Goal: Task Accomplishment & Management: Use online tool/utility

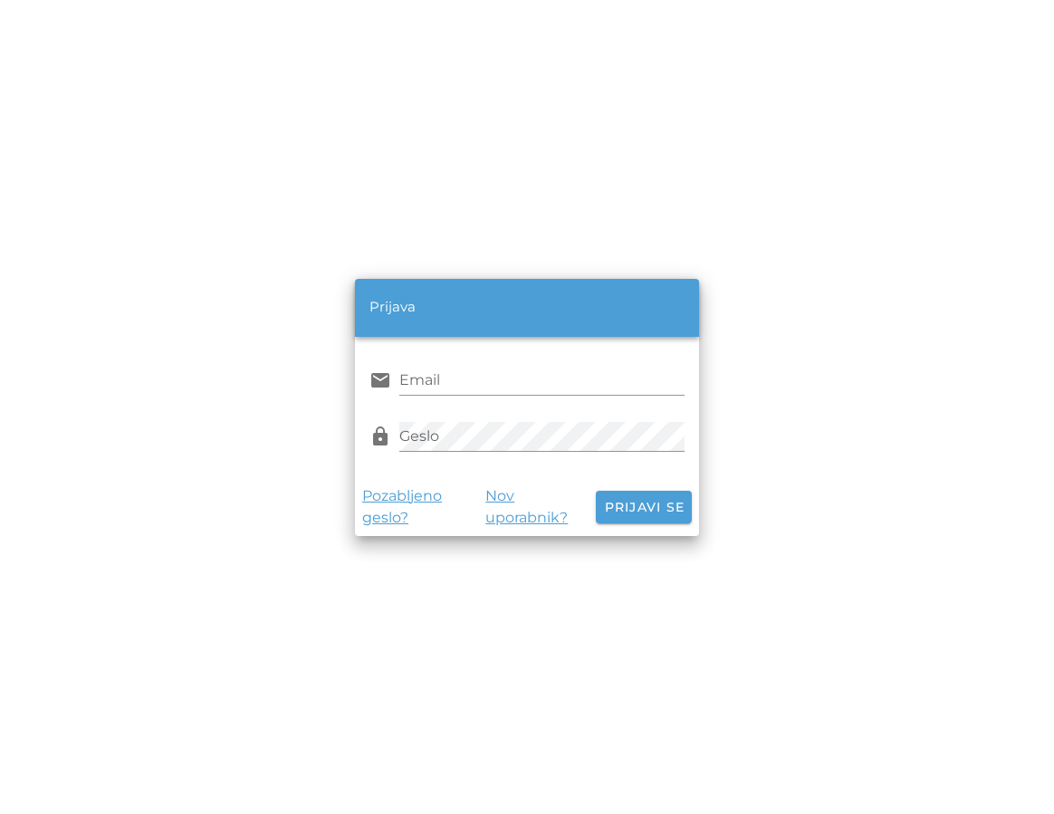
click at [470, 265] on div "Prijava email Email lock Geslo Pozabljeno geslo? Nov uporabnik? Prijavi se" at bounding box center [527, 407] width 1032 height 792
click at [519, 133] on div "Prijava email Email lock Geslo Pozabljeno geslo? Nov uporabnik? Prijavi se" at bounding box center [527, 407] width 1032 height 792
click at [457, 376] on input "Email" at bounding box center [541, 380] width 285 height 29
type input "[EMAIL_ADDRESS][DOMAIN_NAME]"
click at [469, 417] on div "lock Geslo" at bounding box center [526, 437] width 315 height 52
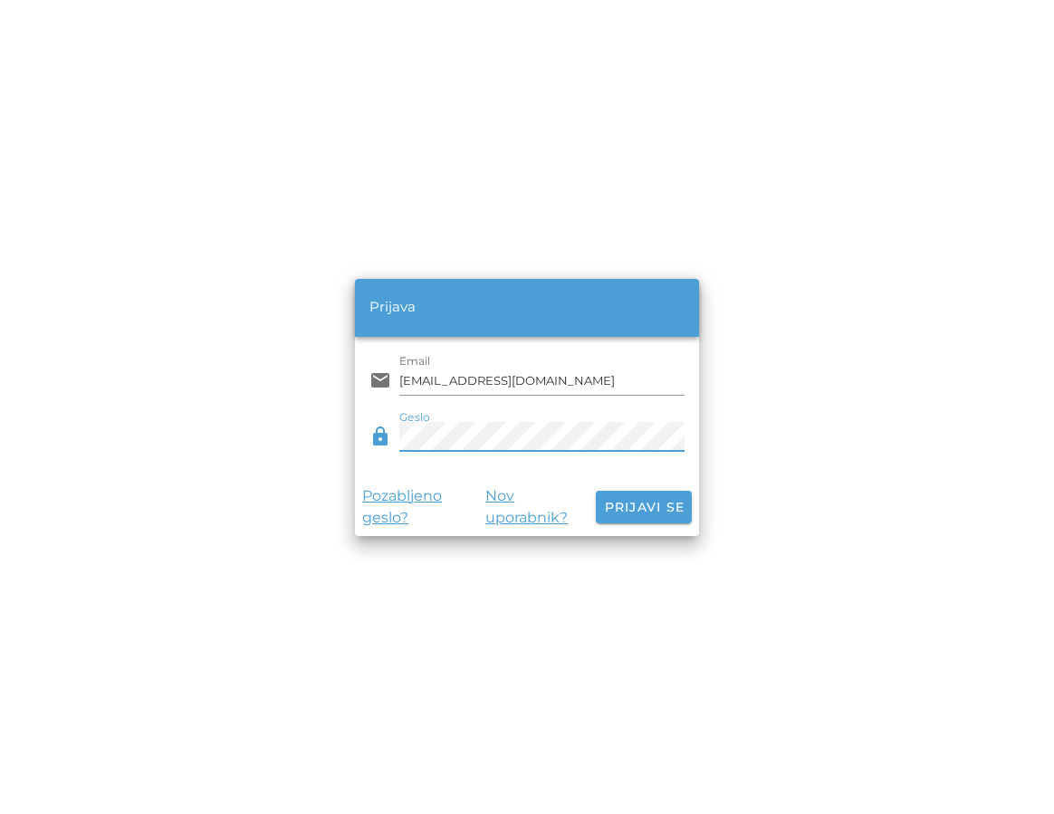
click at [596, 491] on button "Prijavi se" at bounding box center [644, 507] width 96 height 33
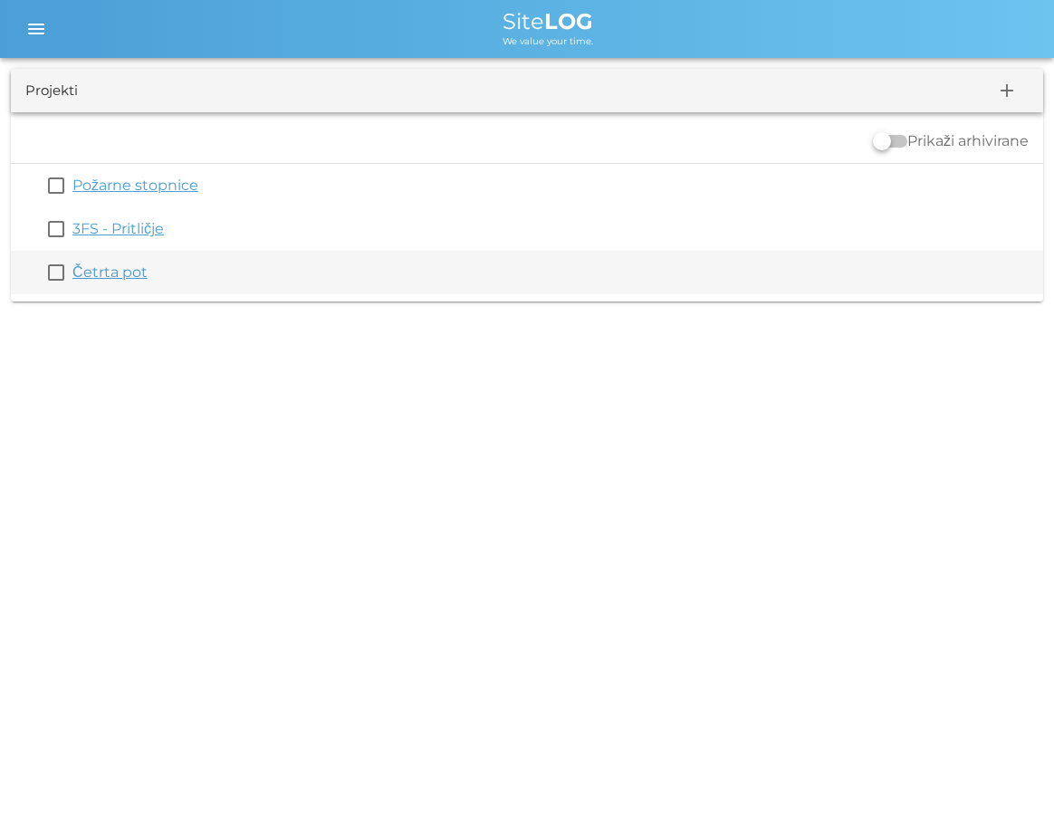
click at [122, 268] on link "Četrta pot" at bounding box center [109, 271] width 75 height 17
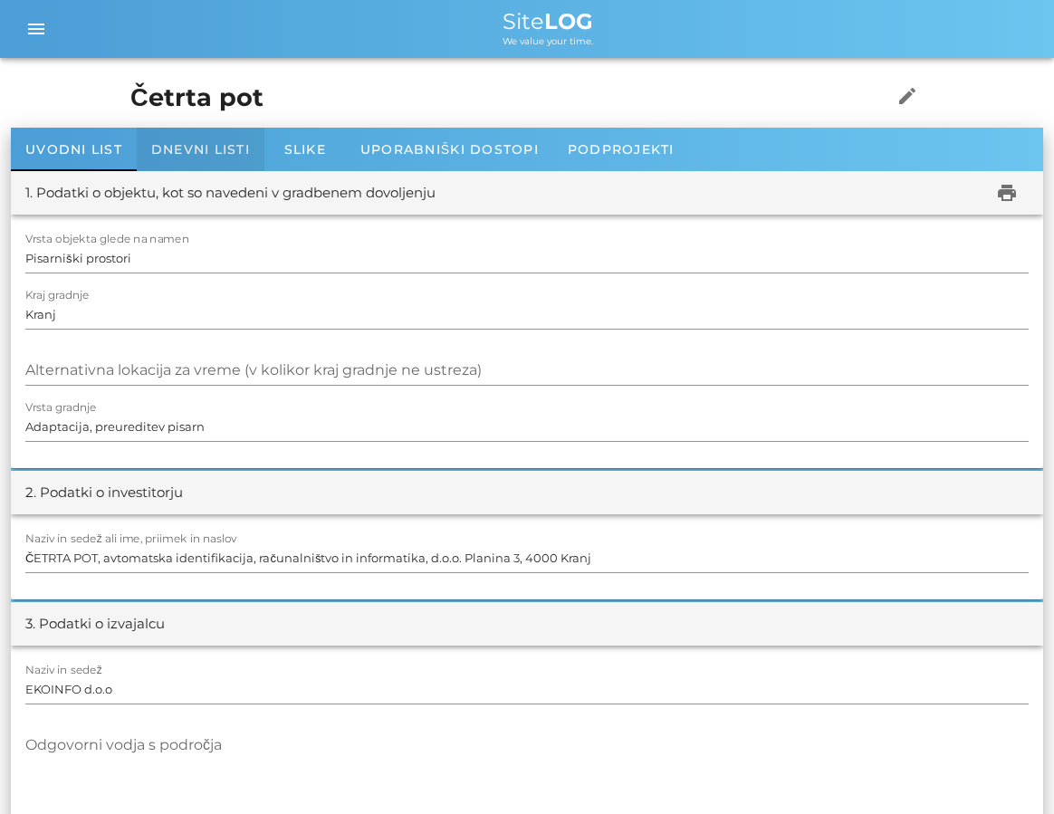
click at [198, 136] on div "Dnevni listi" at bounding box center [201, 149] width 128 height 43
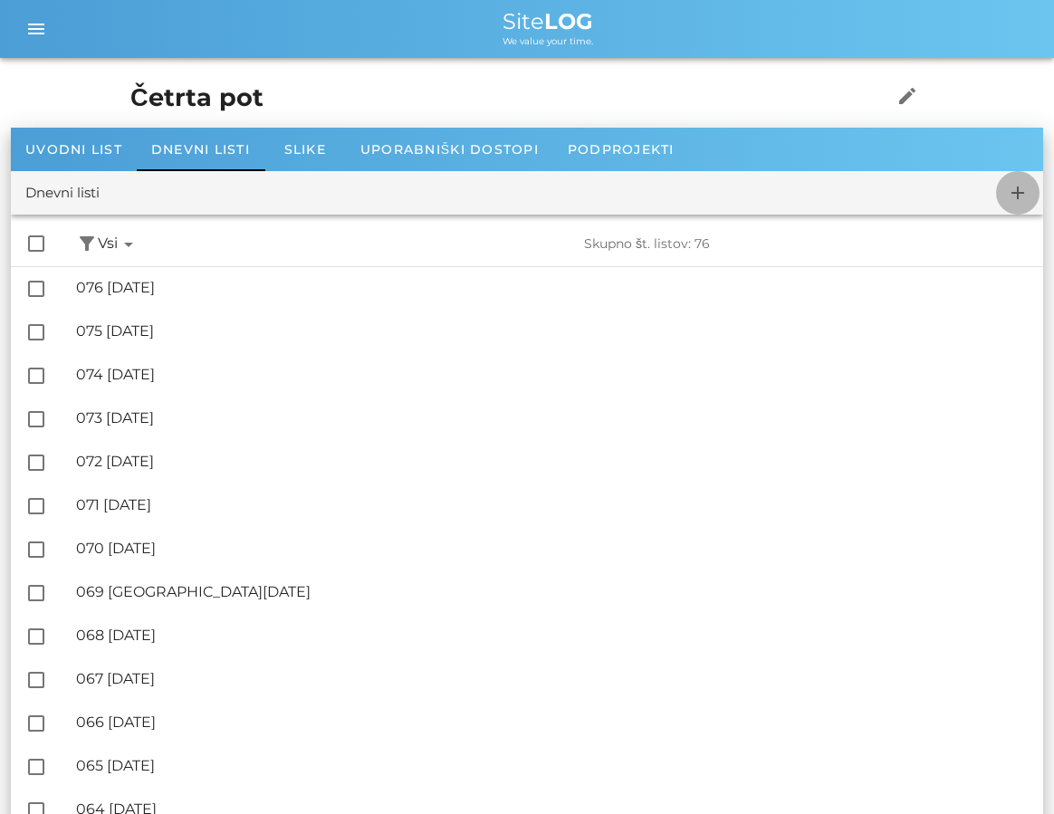
click at [1003, 192] on span "add" at bounding box center [1017, 193] width 43 height 22
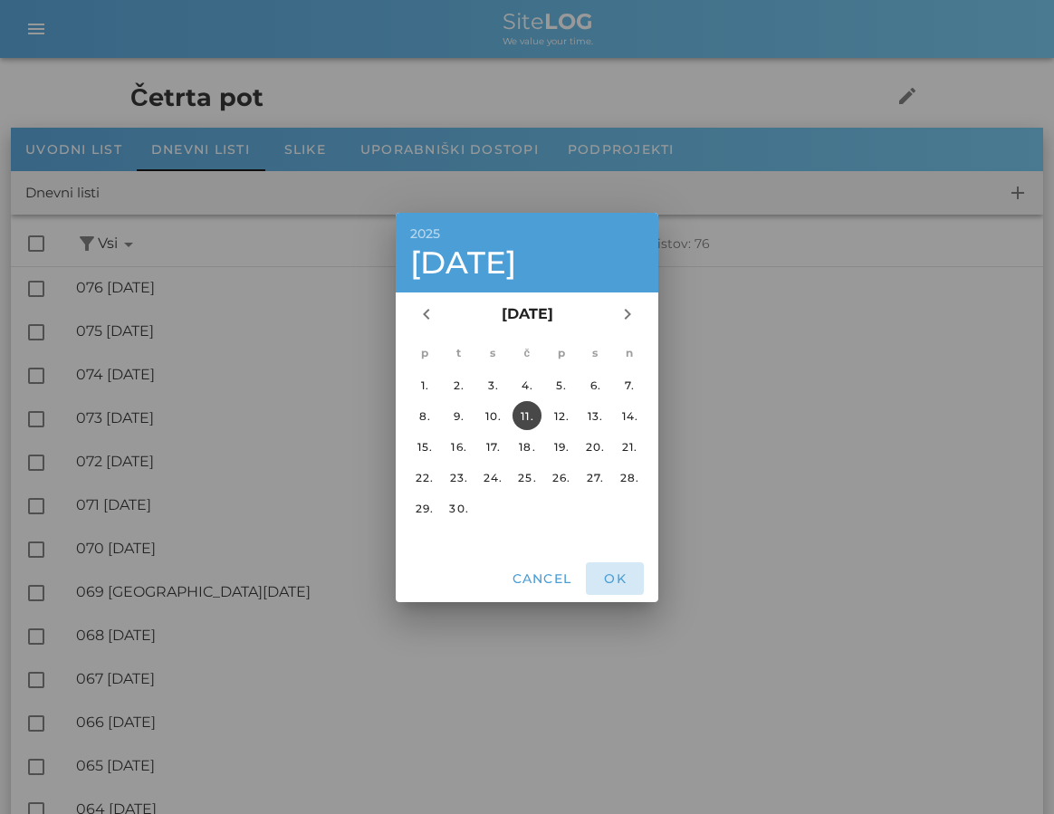
click at [615, 567] on button "OK" at bounding box center [615, 578] width 58 height 33
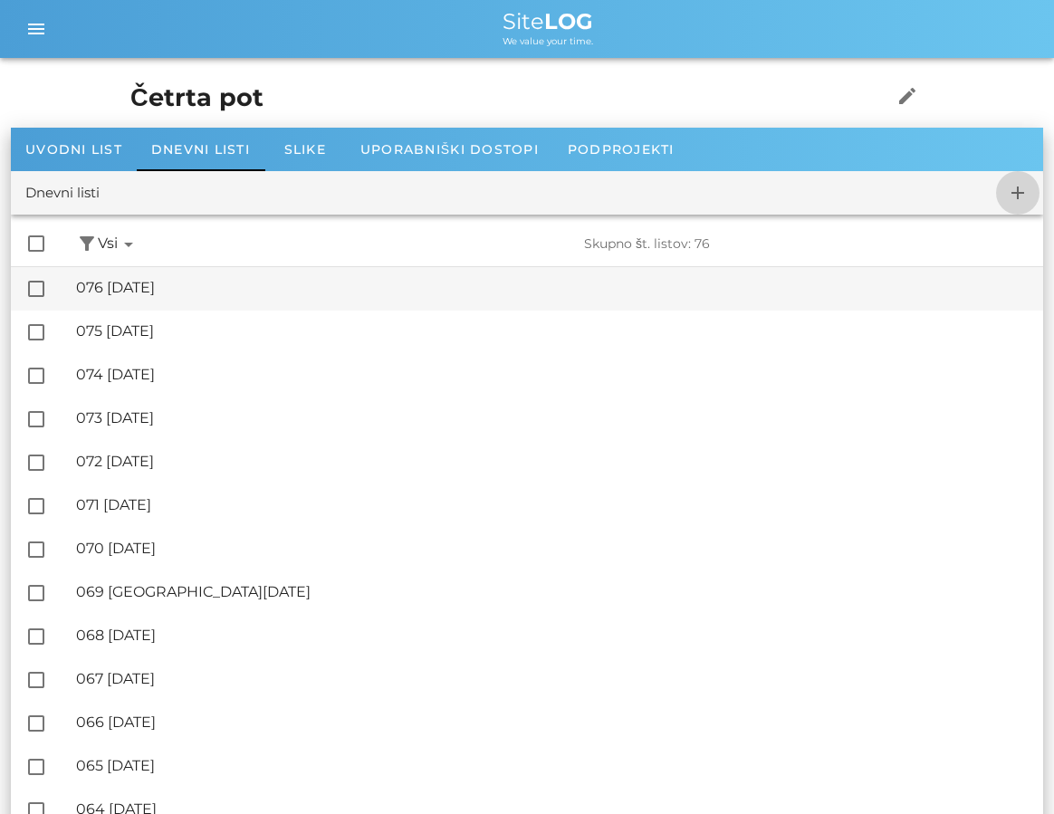
checkbox input "false"
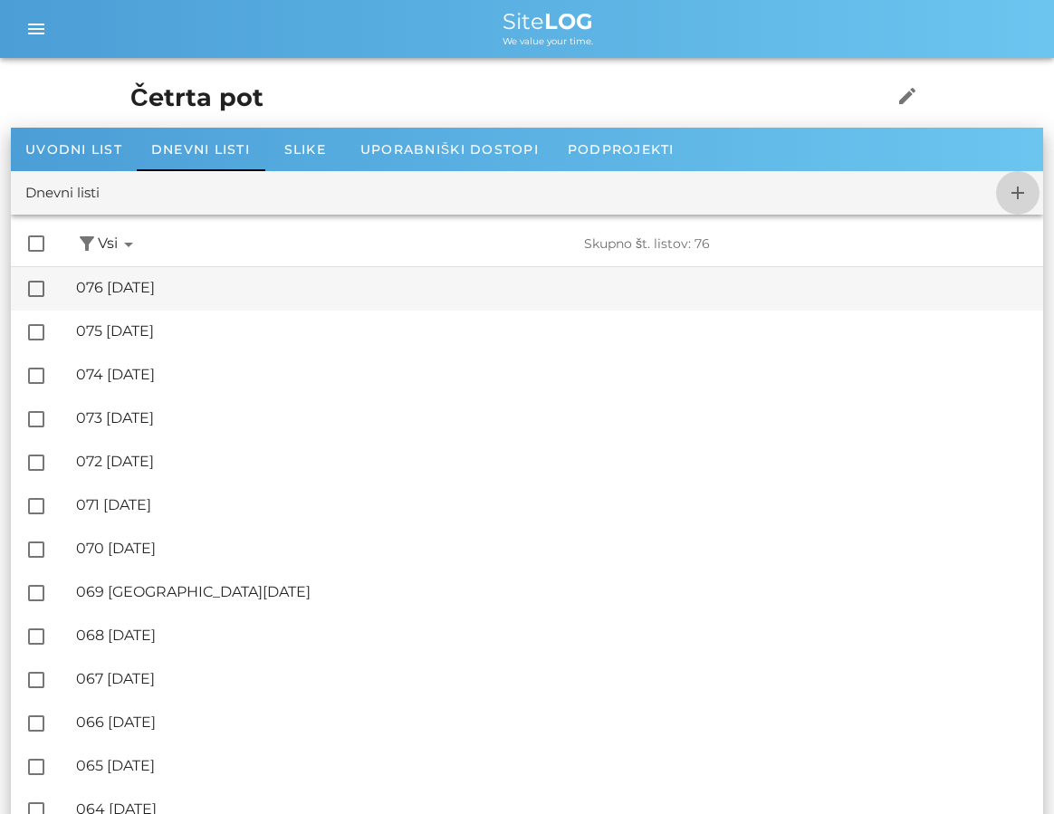
checkbox input "false"
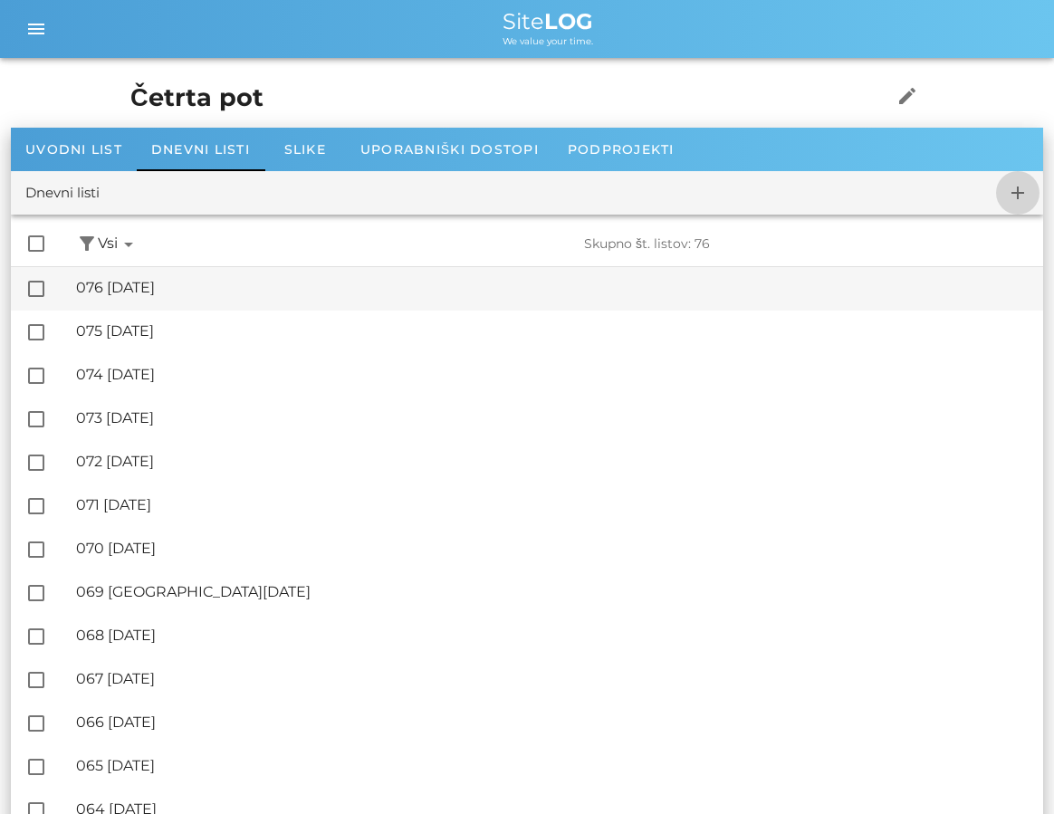
checkbox input "false"
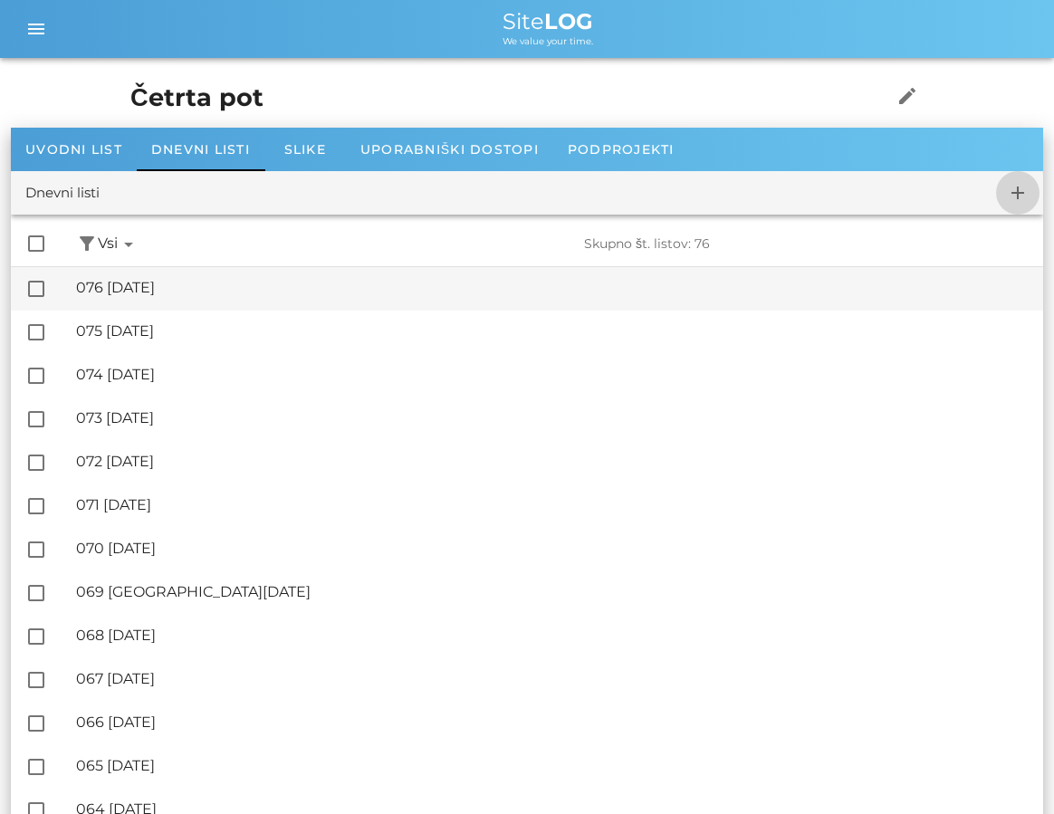
checkbox input "false"
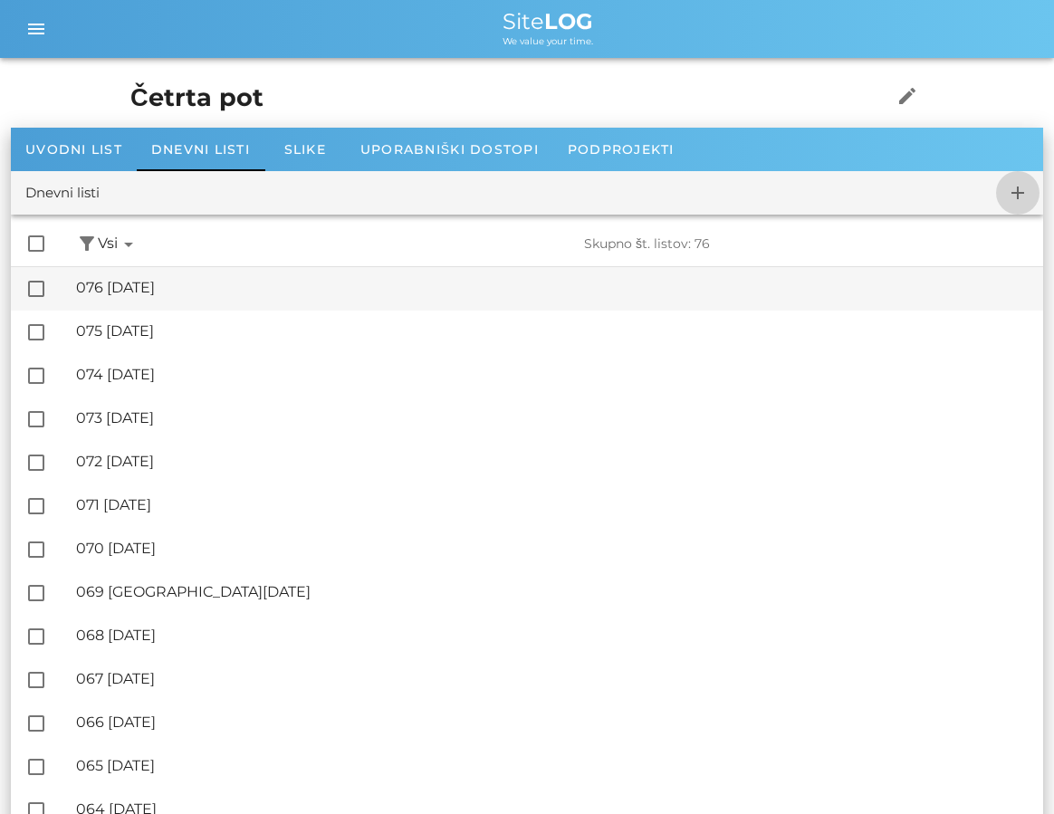
checkbox input "false"
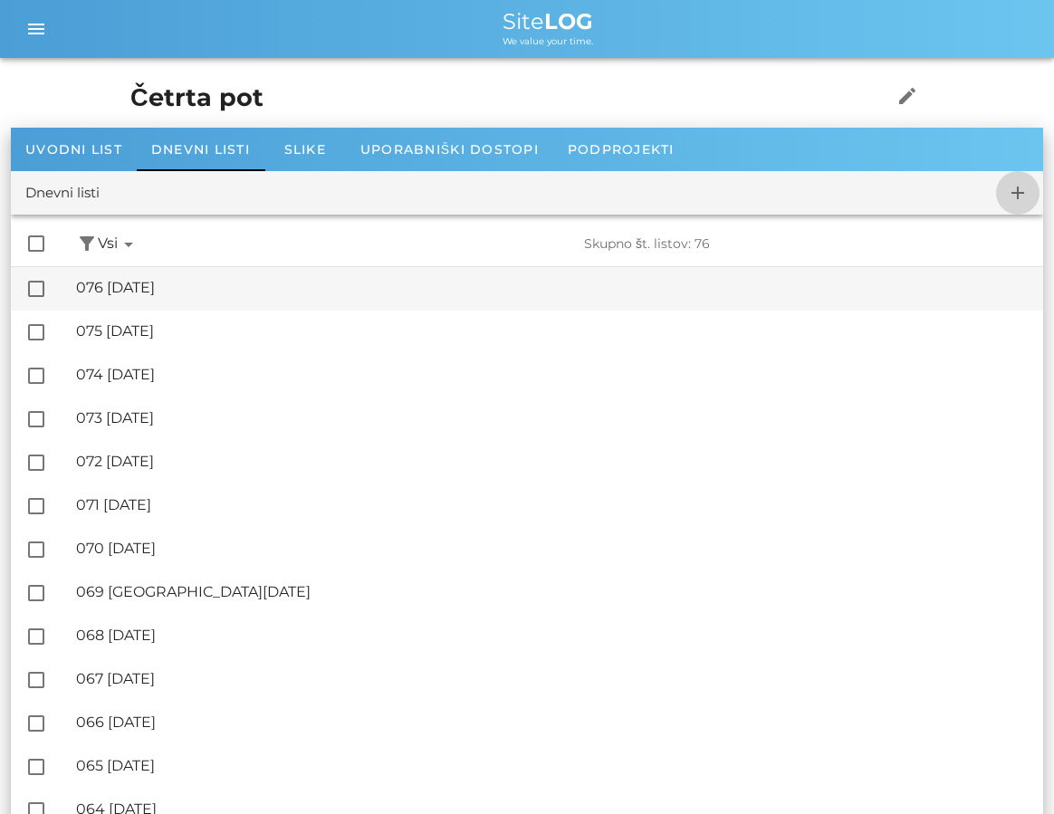
checkbox input "false"
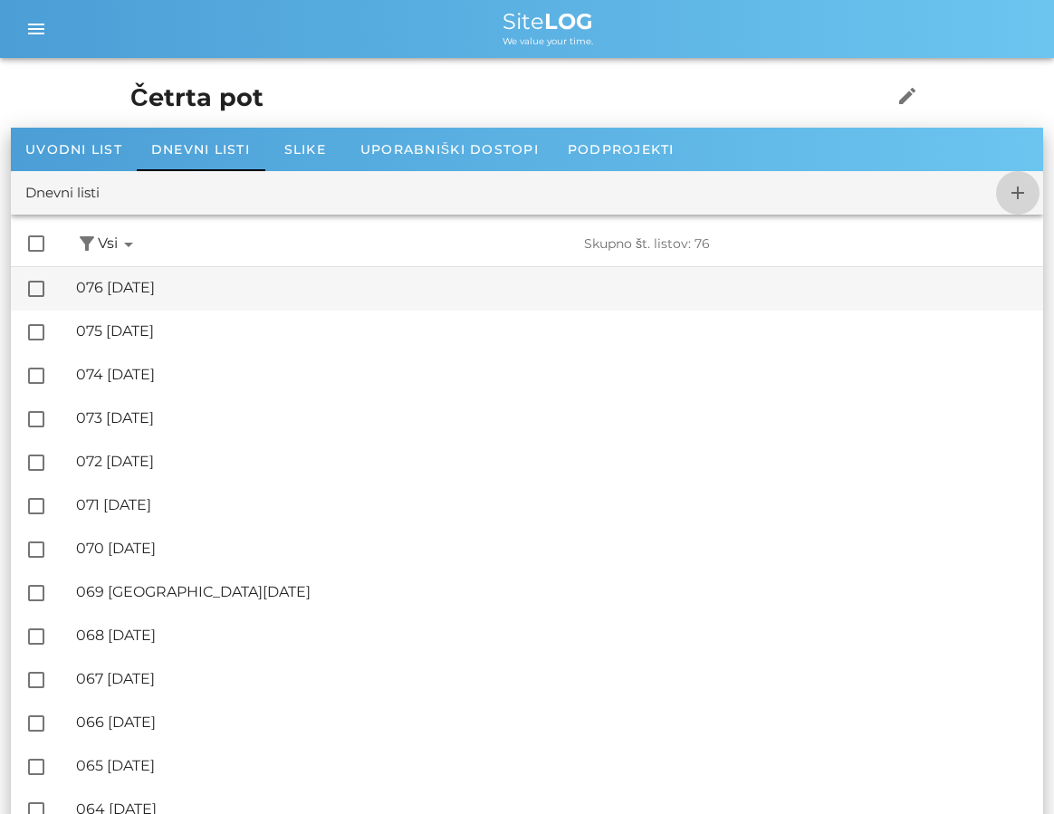
checkbox input "false"
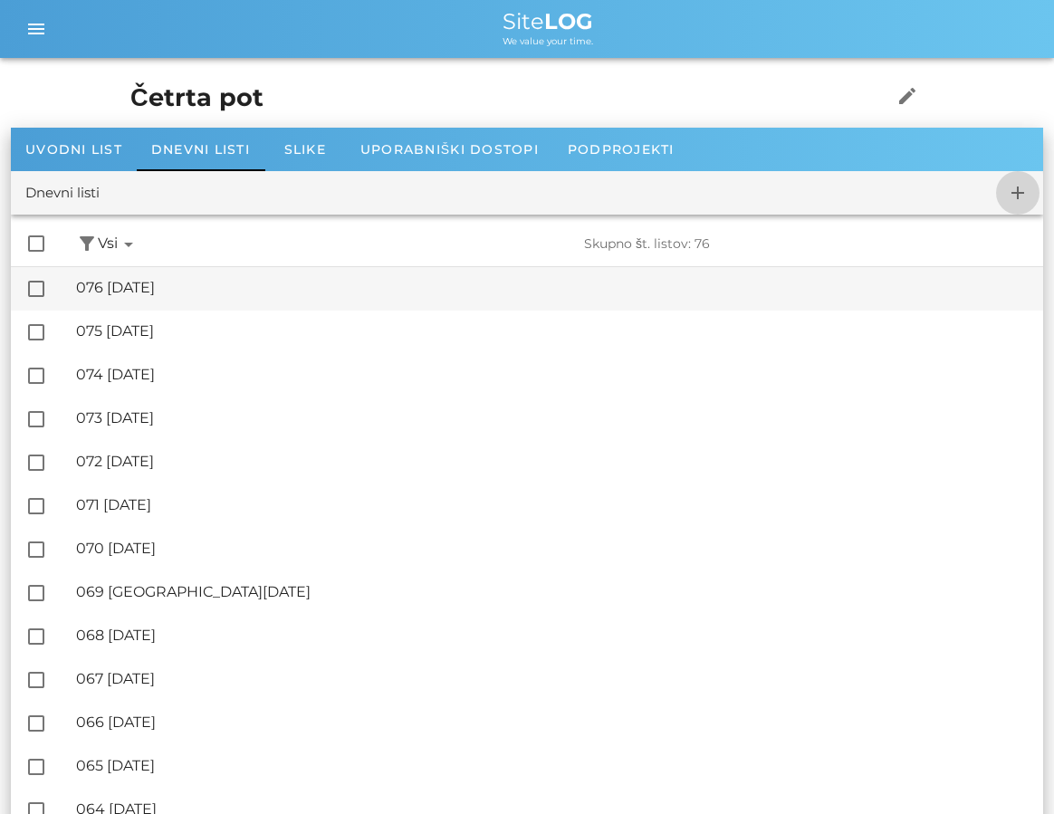
checkbox input "false"
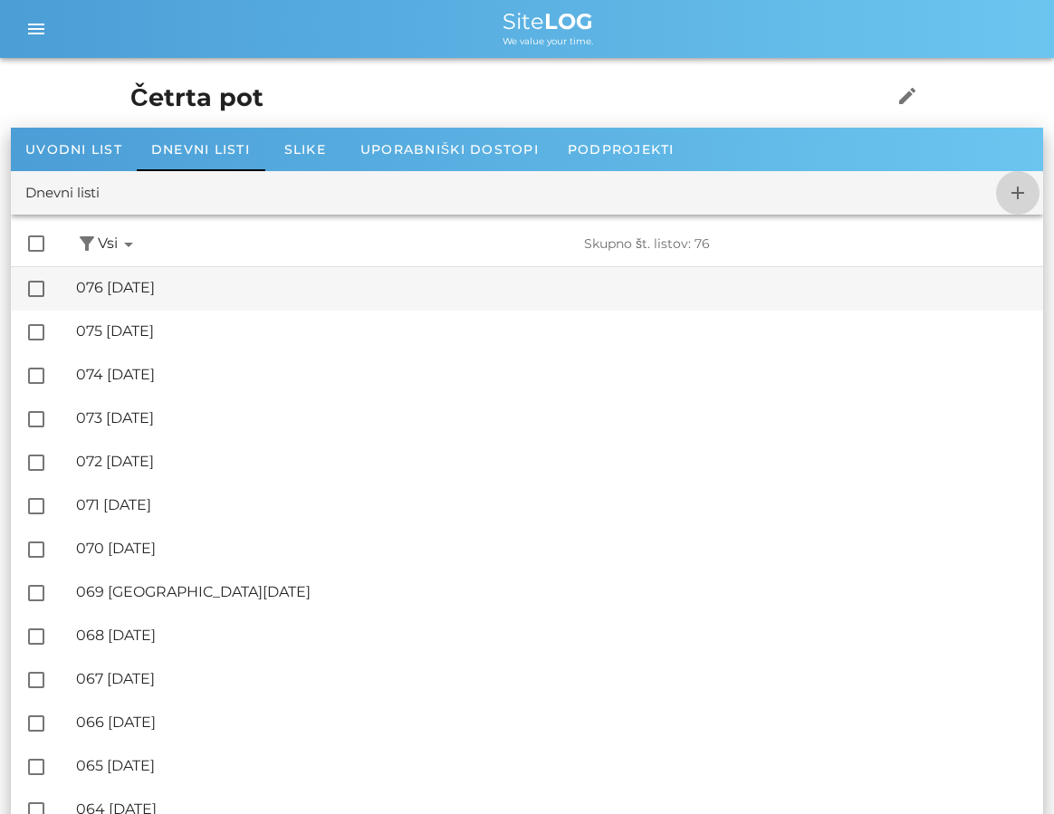
checkbox input "false"
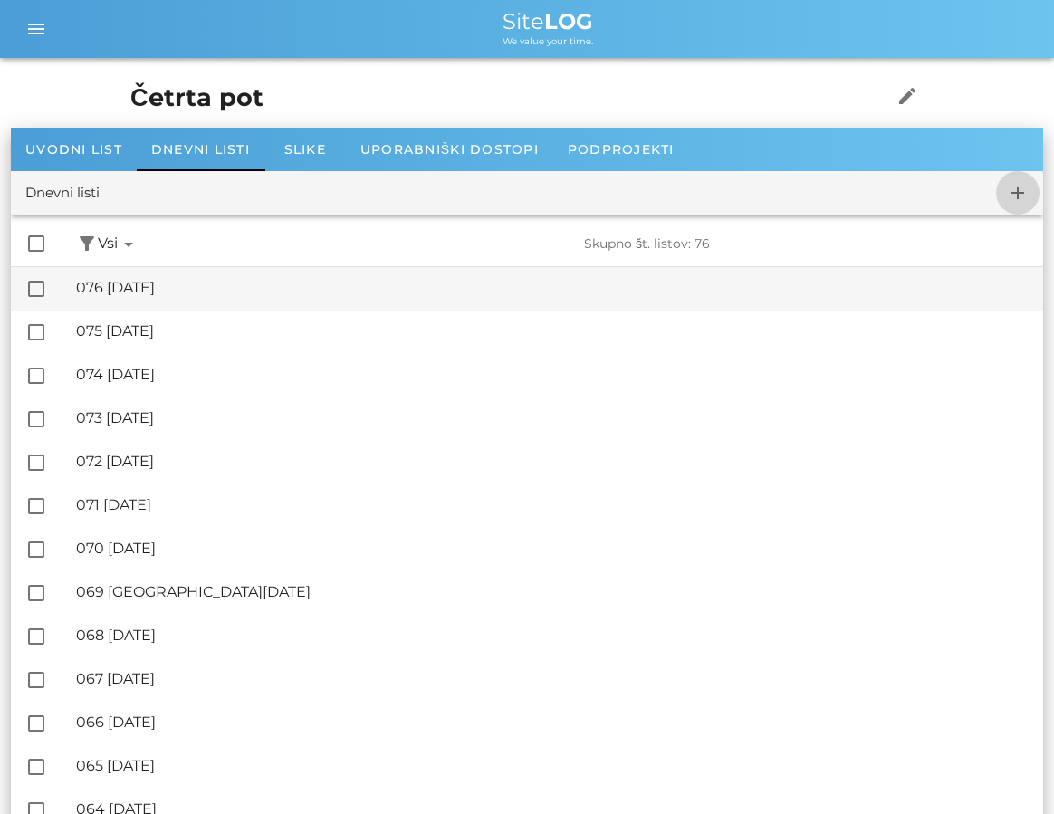
checkbox input "false"
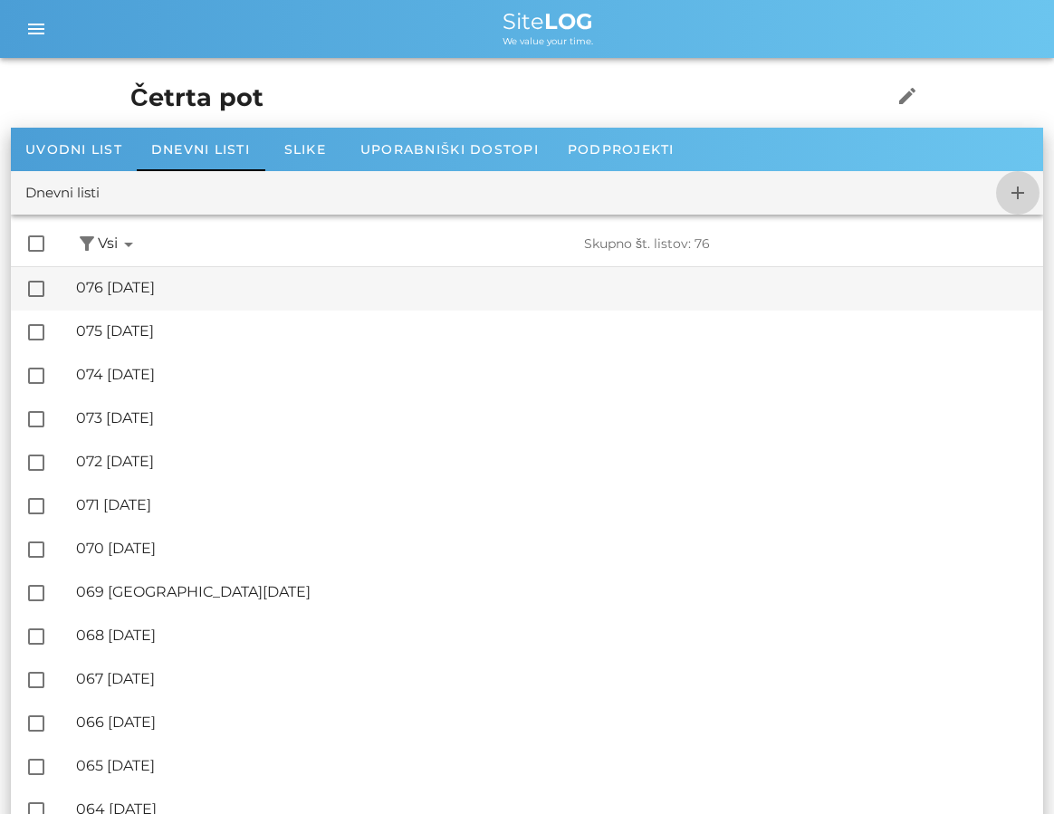
checkbox input "false"
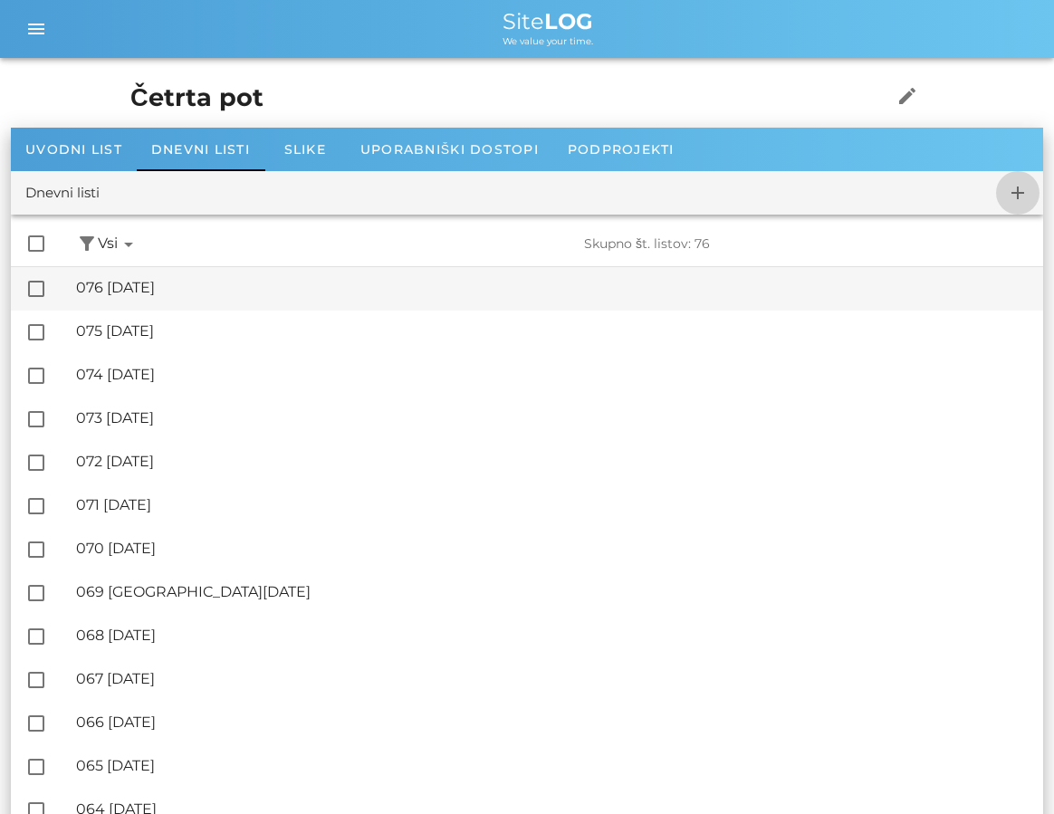
checkbox input "false"
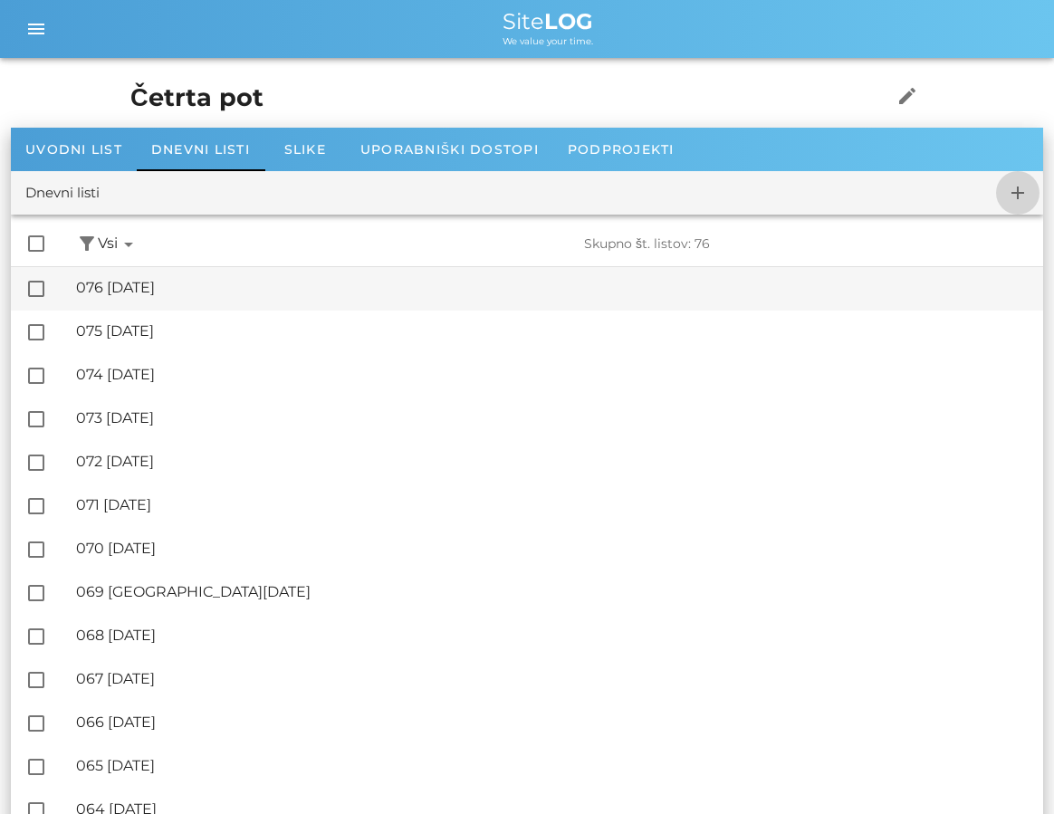
checkbox input "false"
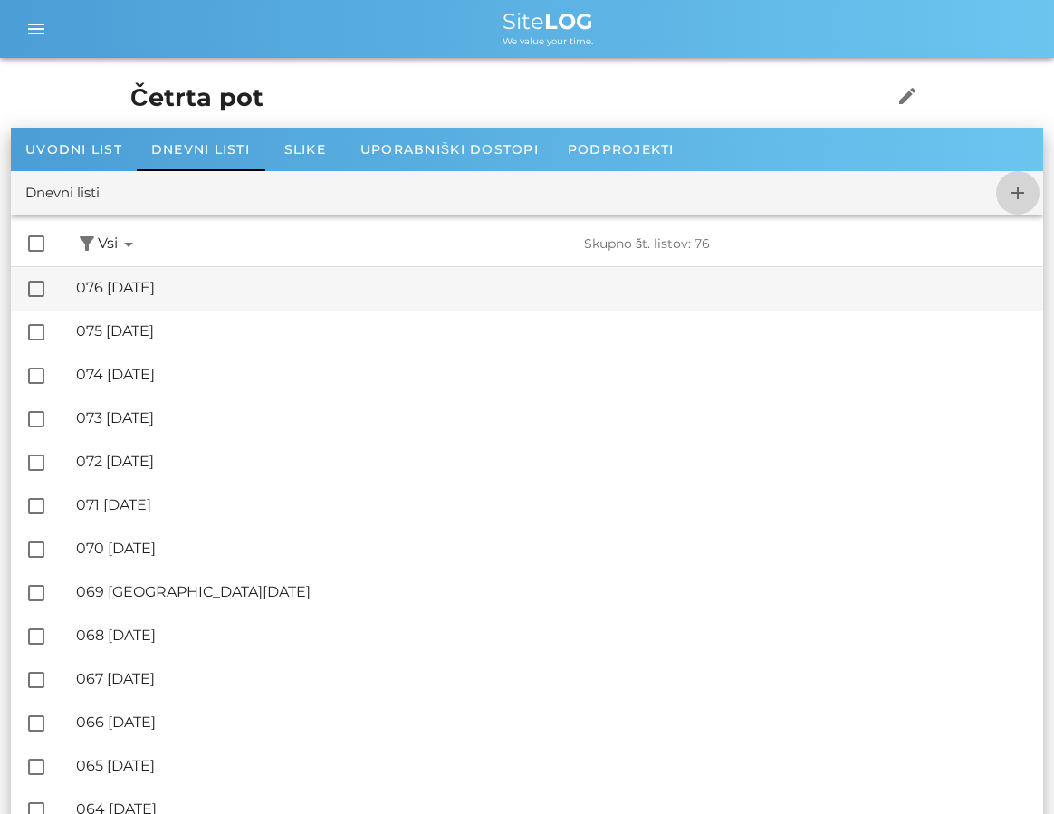
checkbox input "false"
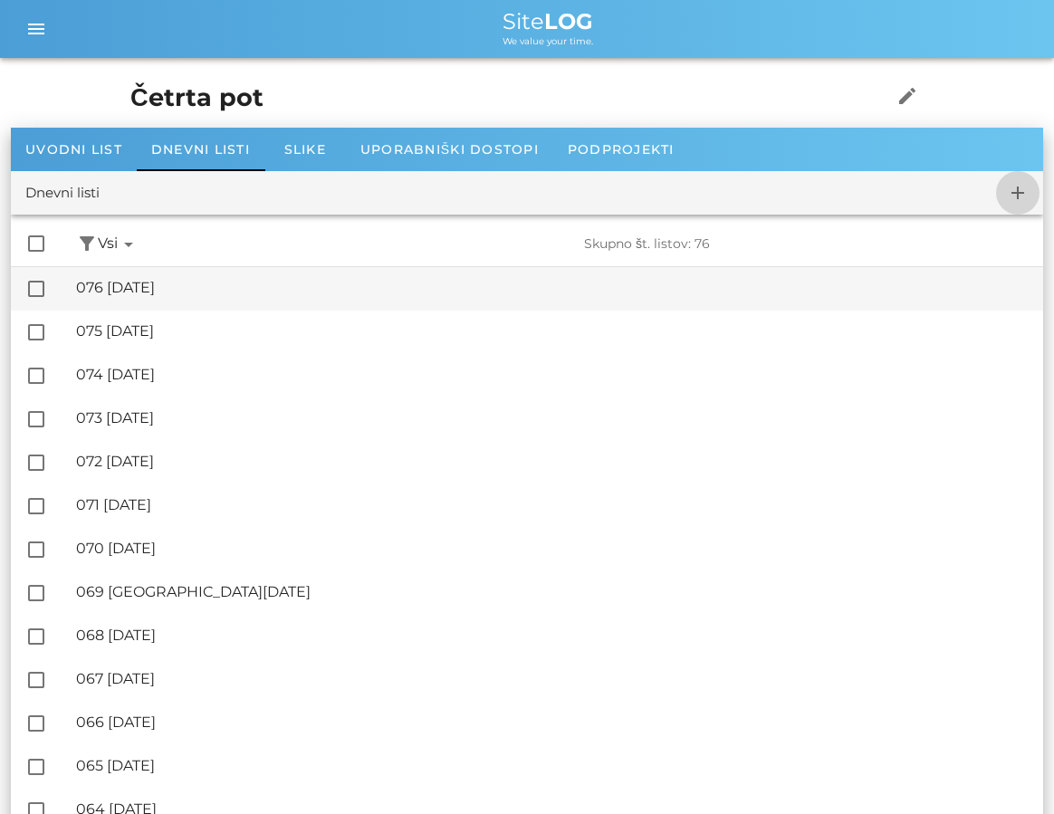
checkbox input "false"
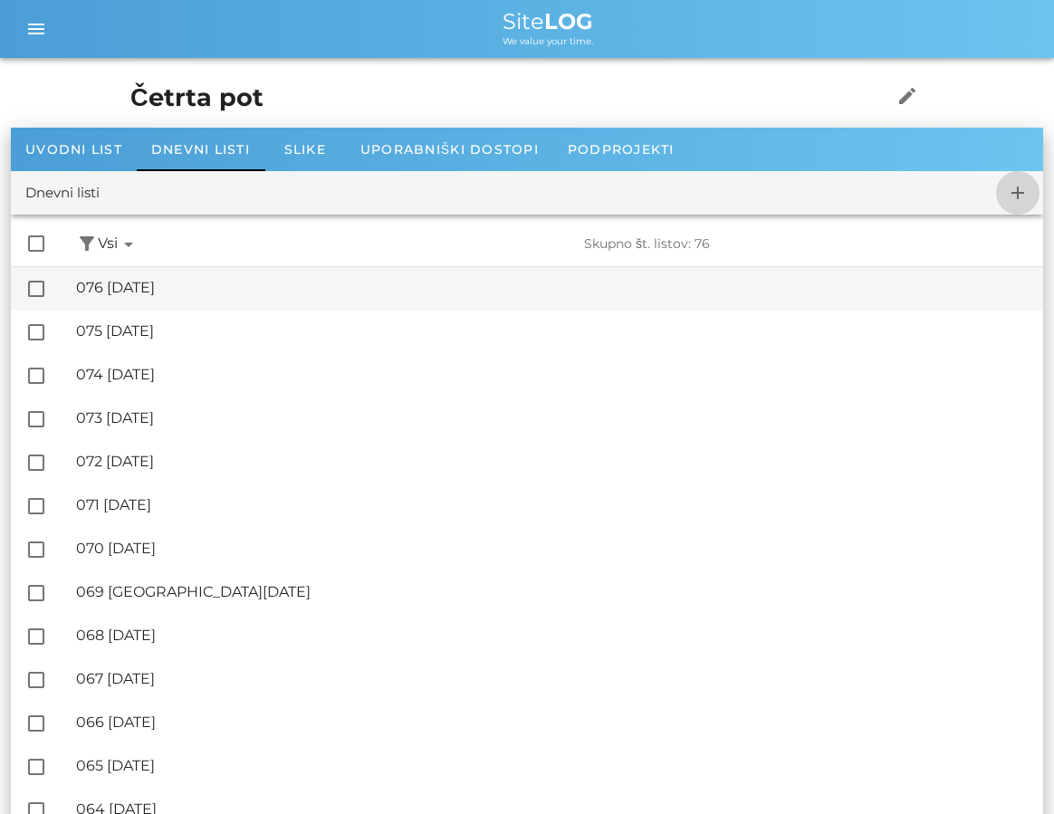
checkbox input "false"
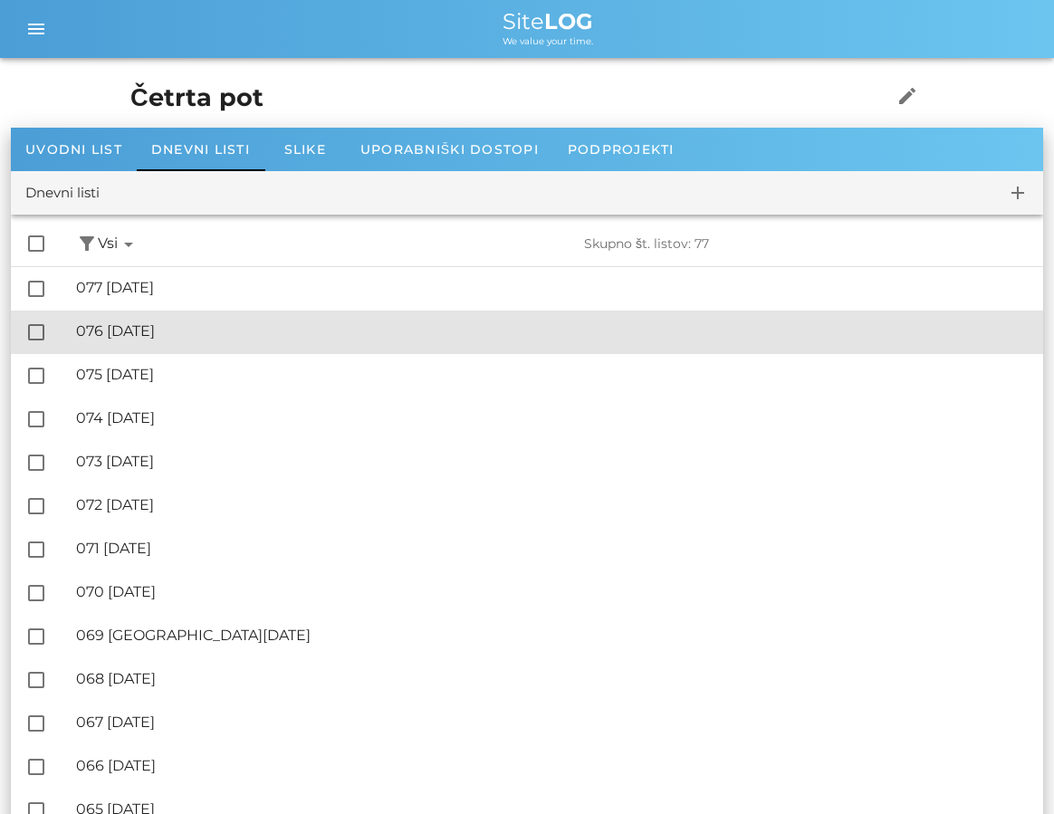
click at [129, 324] on div "🔏 076 [DATE]" at bounding box center [552, 330] width 952 height 17
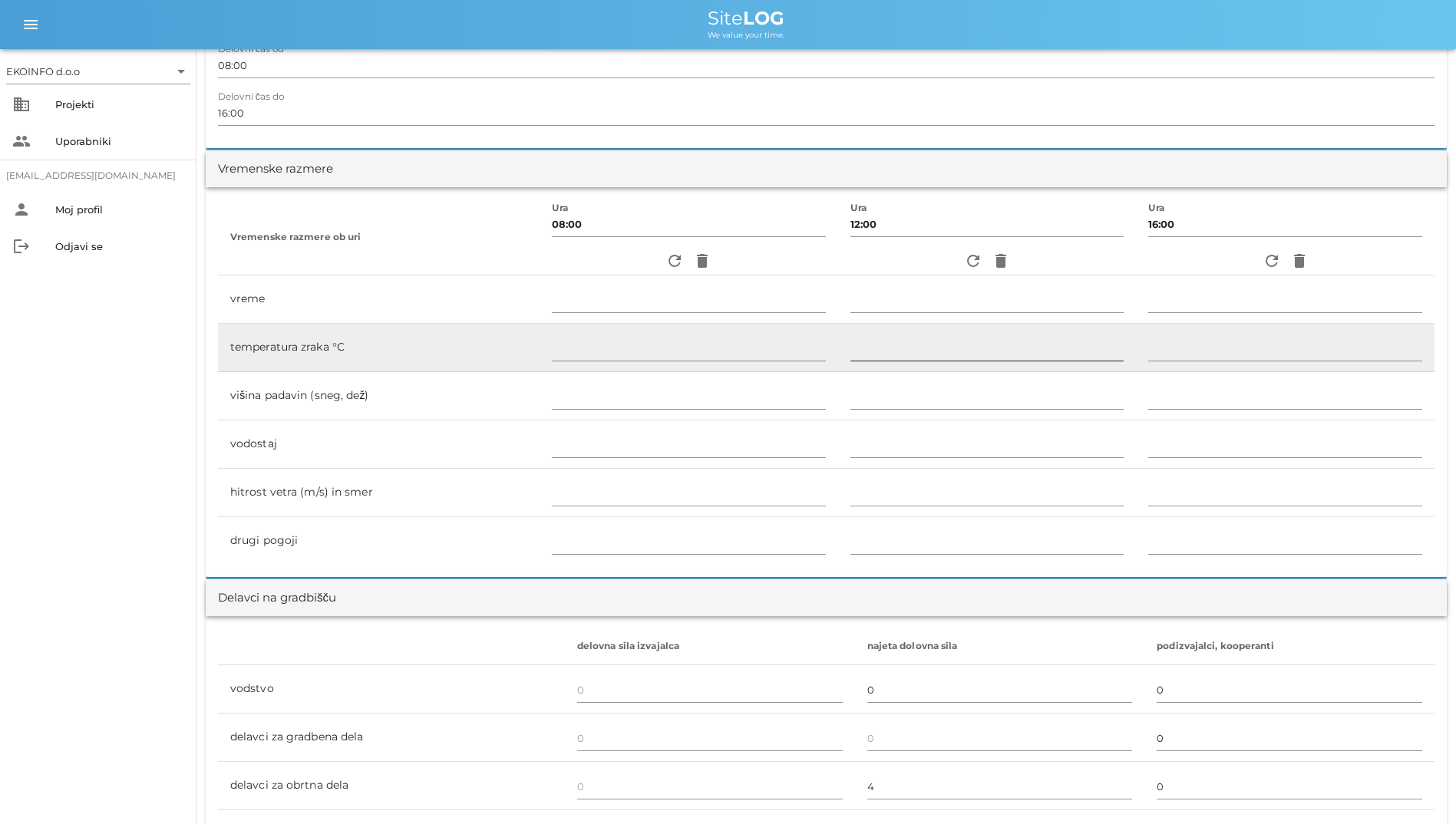
scroll to position [384, 0]
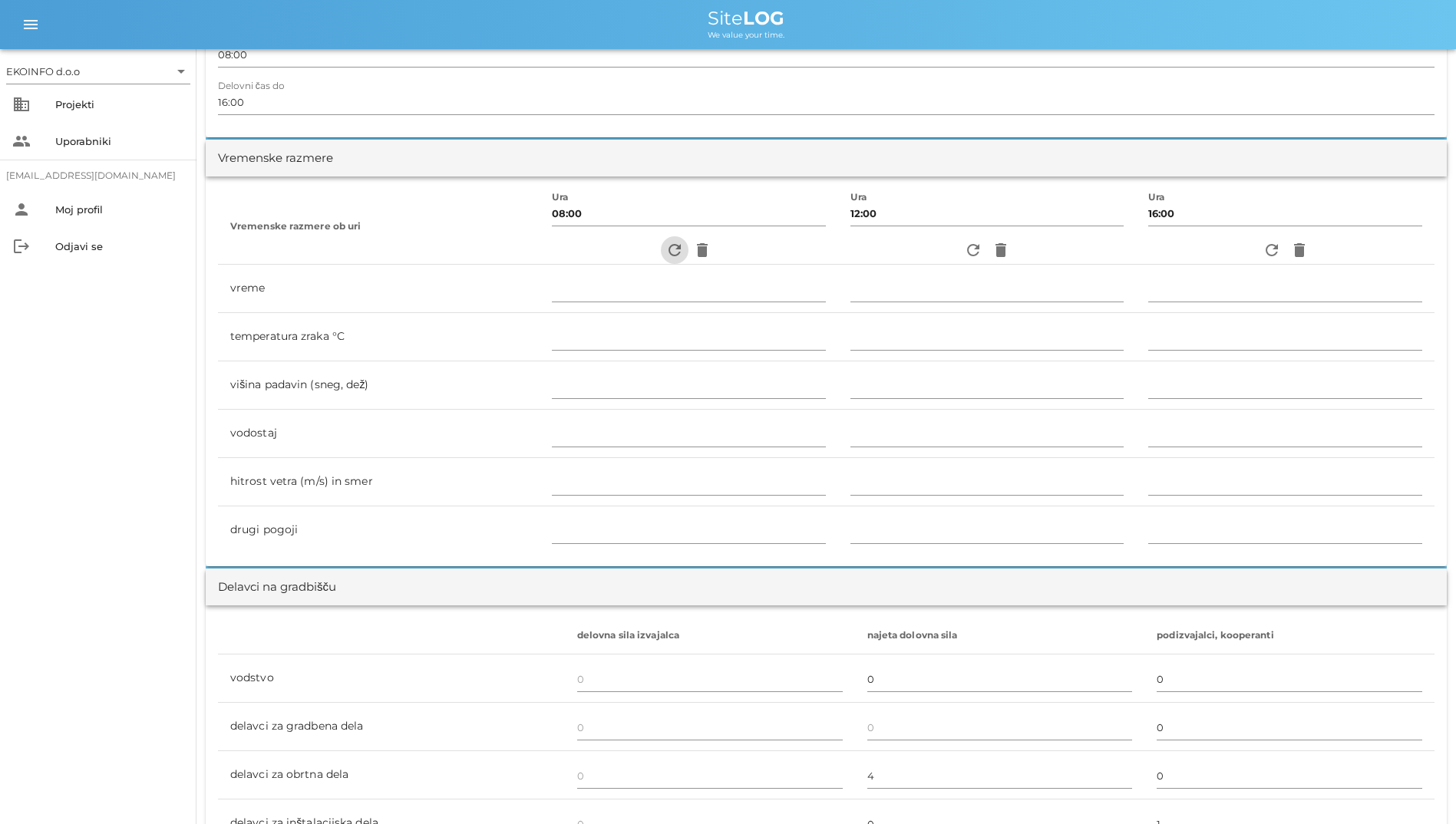
click at [661, 255] on span "refresh" at bounding box center [674, 250] width 28 height 19
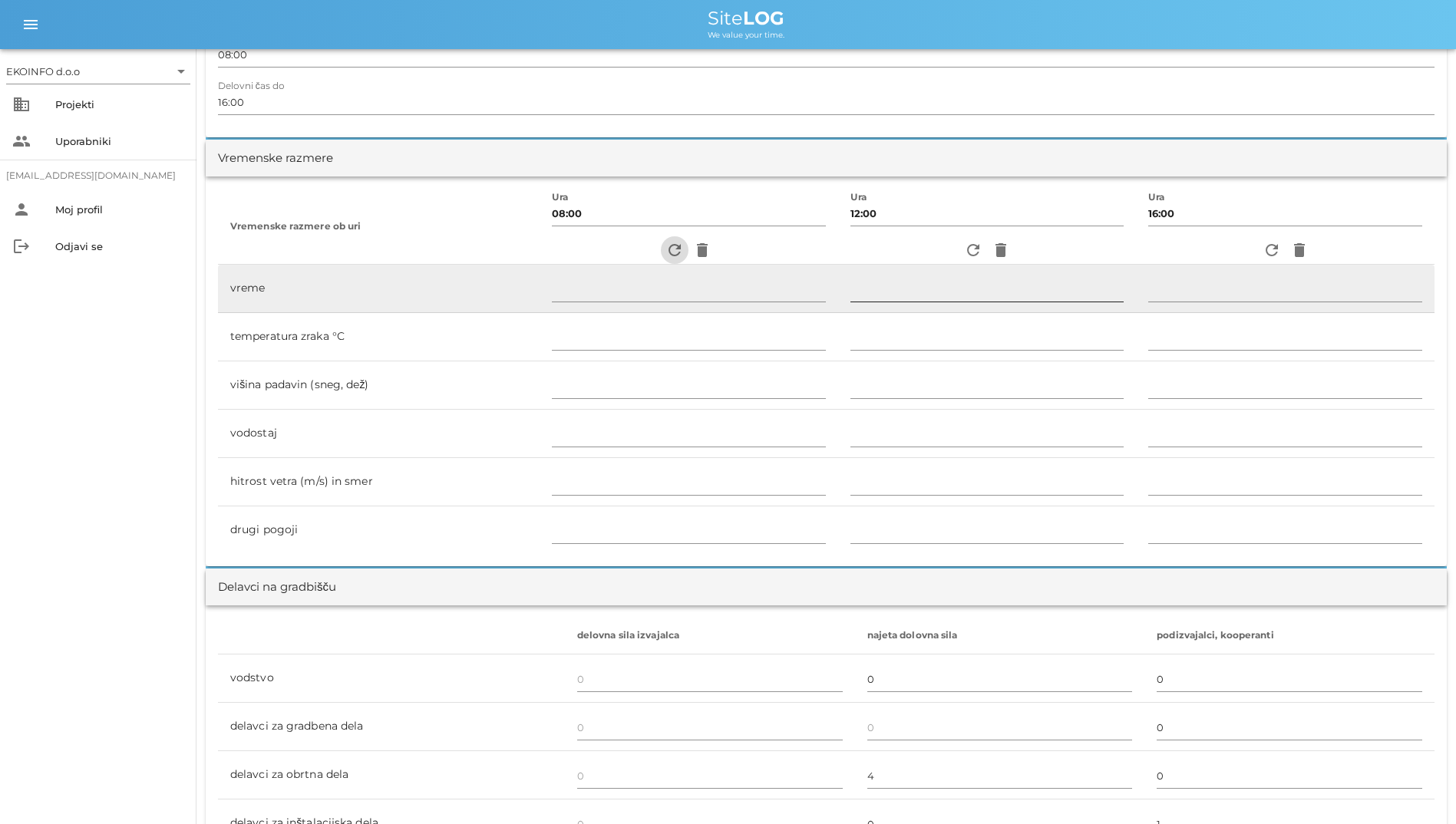
type input "oblačno"
type input "17"
type input "0"
type input "0.56 m/s šibek JV"
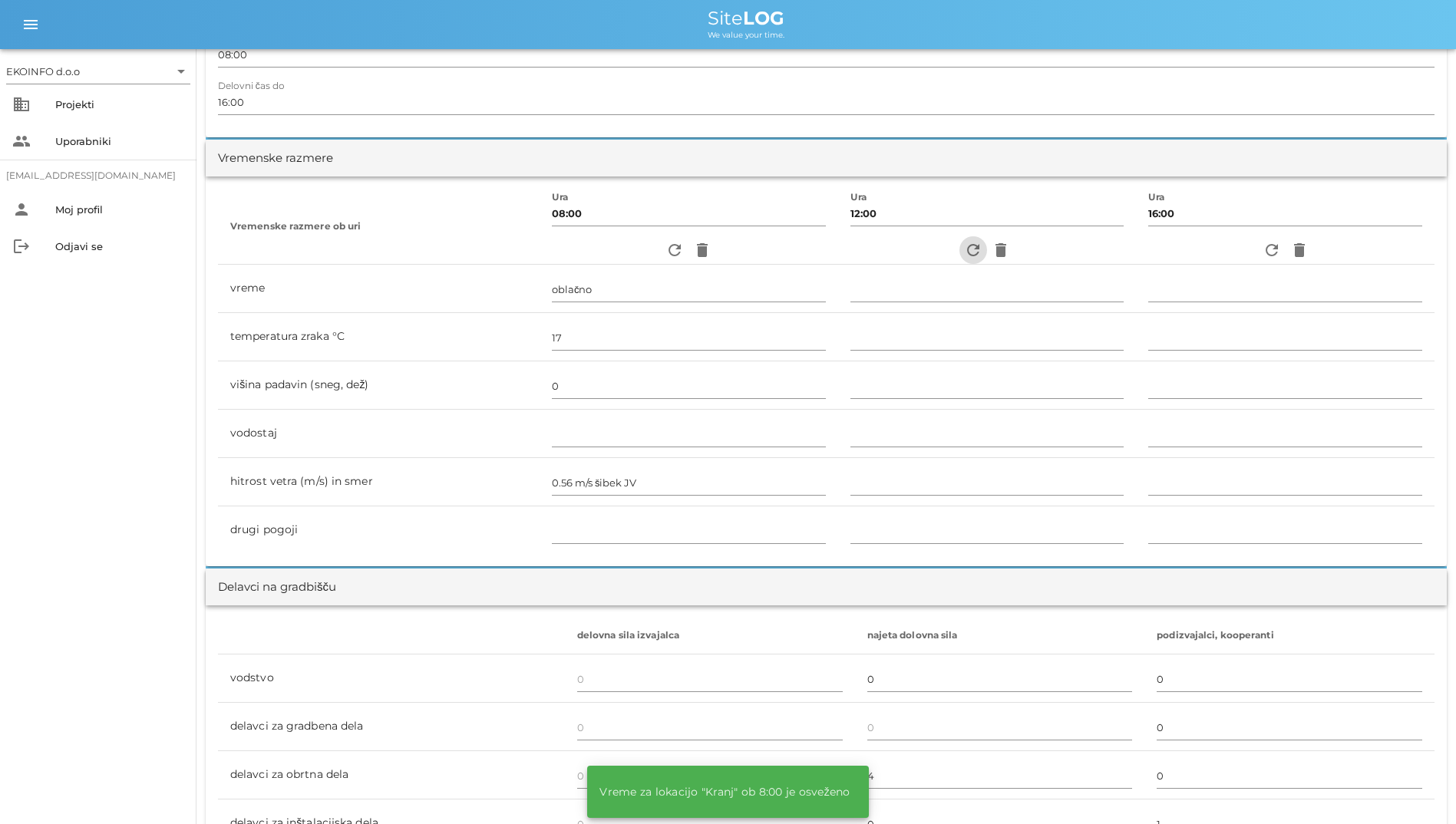
click at [893, 249] on icon "refresh" at bounding box center [973, 250] width 19 height 19
type input "oblačno"
type input "17"
type input "0"
type input "2.5 m/s šibek JV"
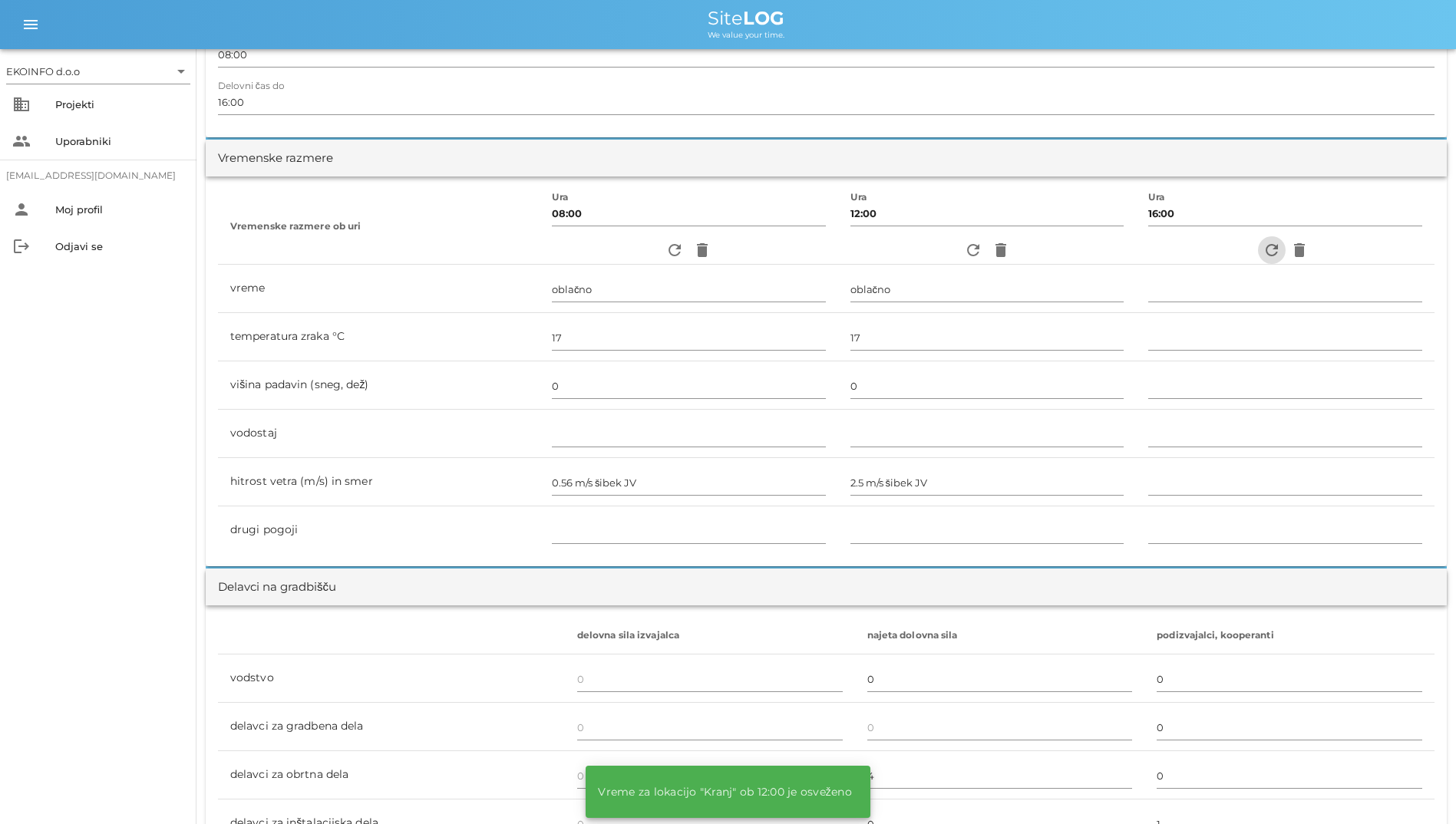
click at [893, 247] on icon "refresh" at bounding box center [1272, 250] width 19 height 19
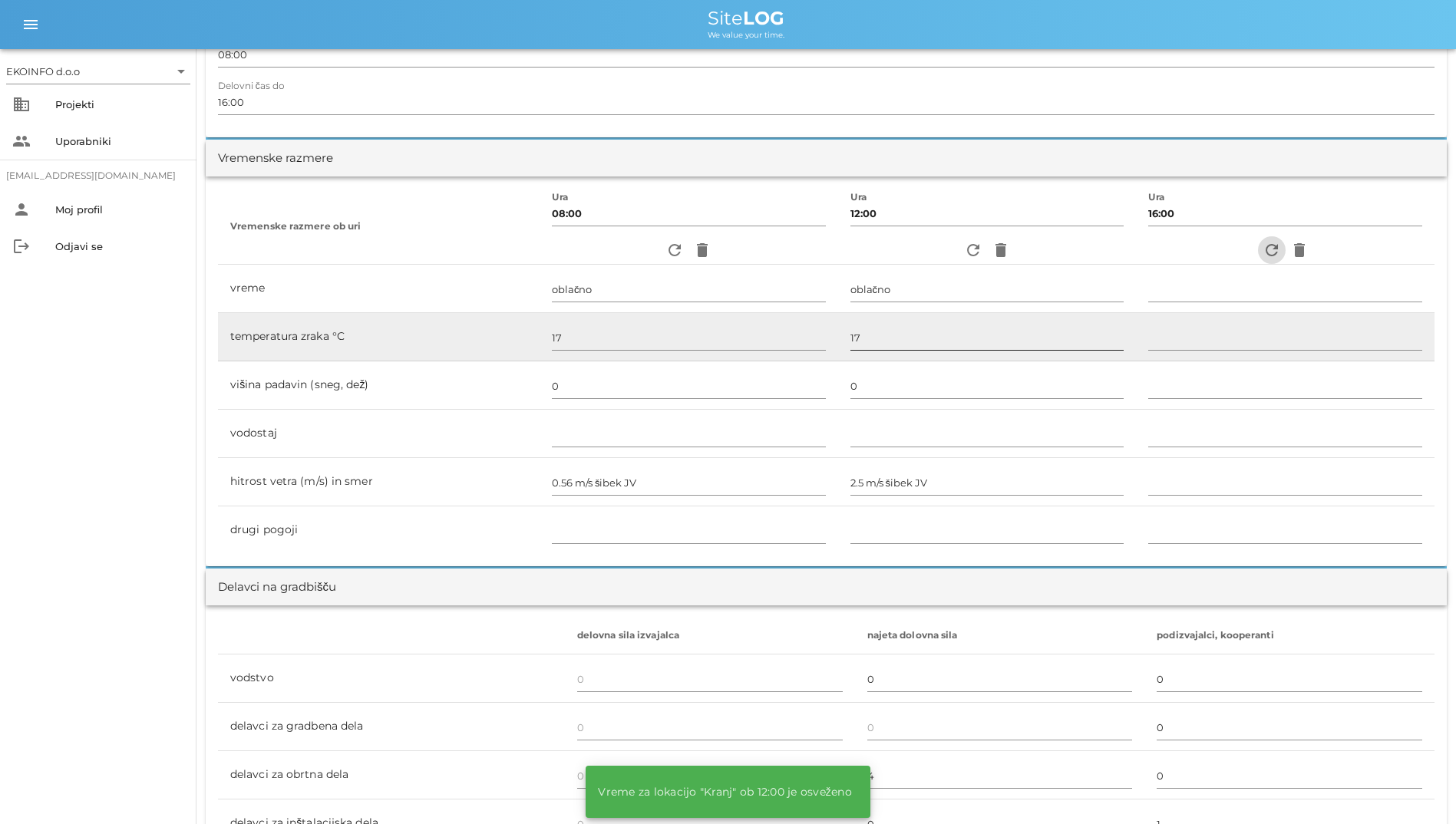
type input "oblačno"
type input "18"
type input "0"
type input "0.28 m/s šibek SZ"
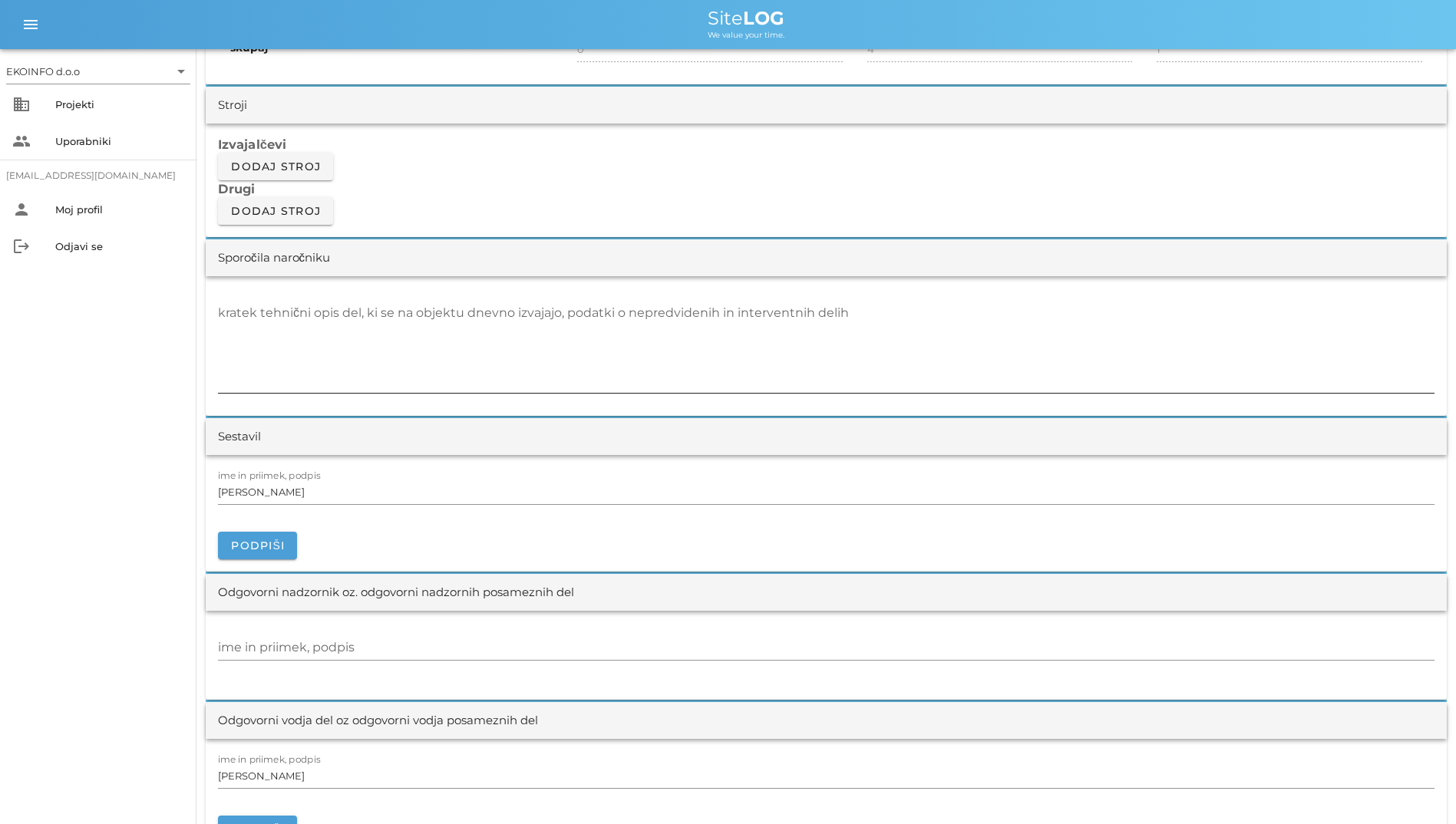
scroll to position [1326, 0]
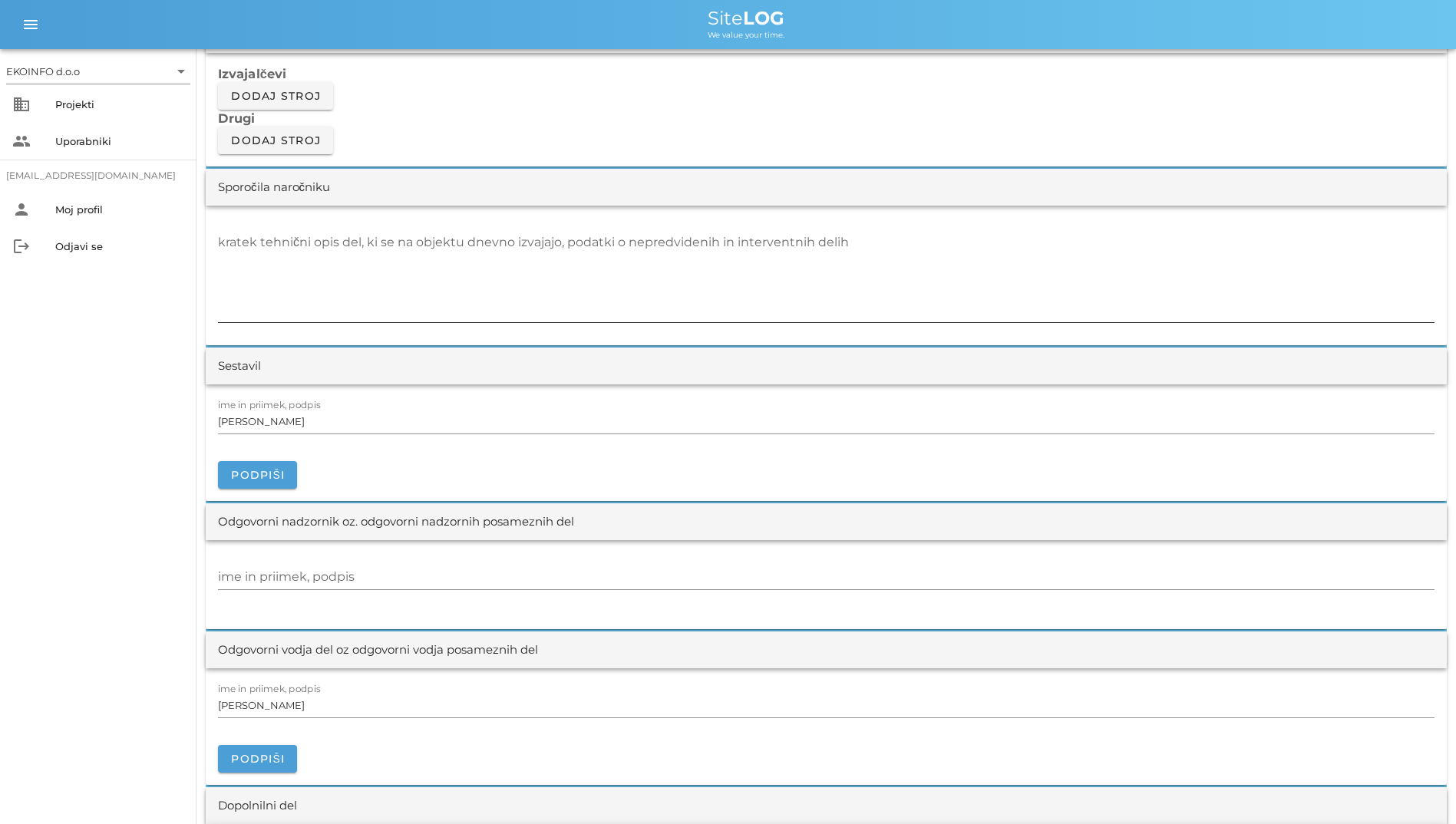
click at [314, 242] on textarea "kratek tehnični opis del, ki se na objektu dnevno izvajajo, podatki o nepredvid…" at bounding box center [826, 276] width 1217 height 92
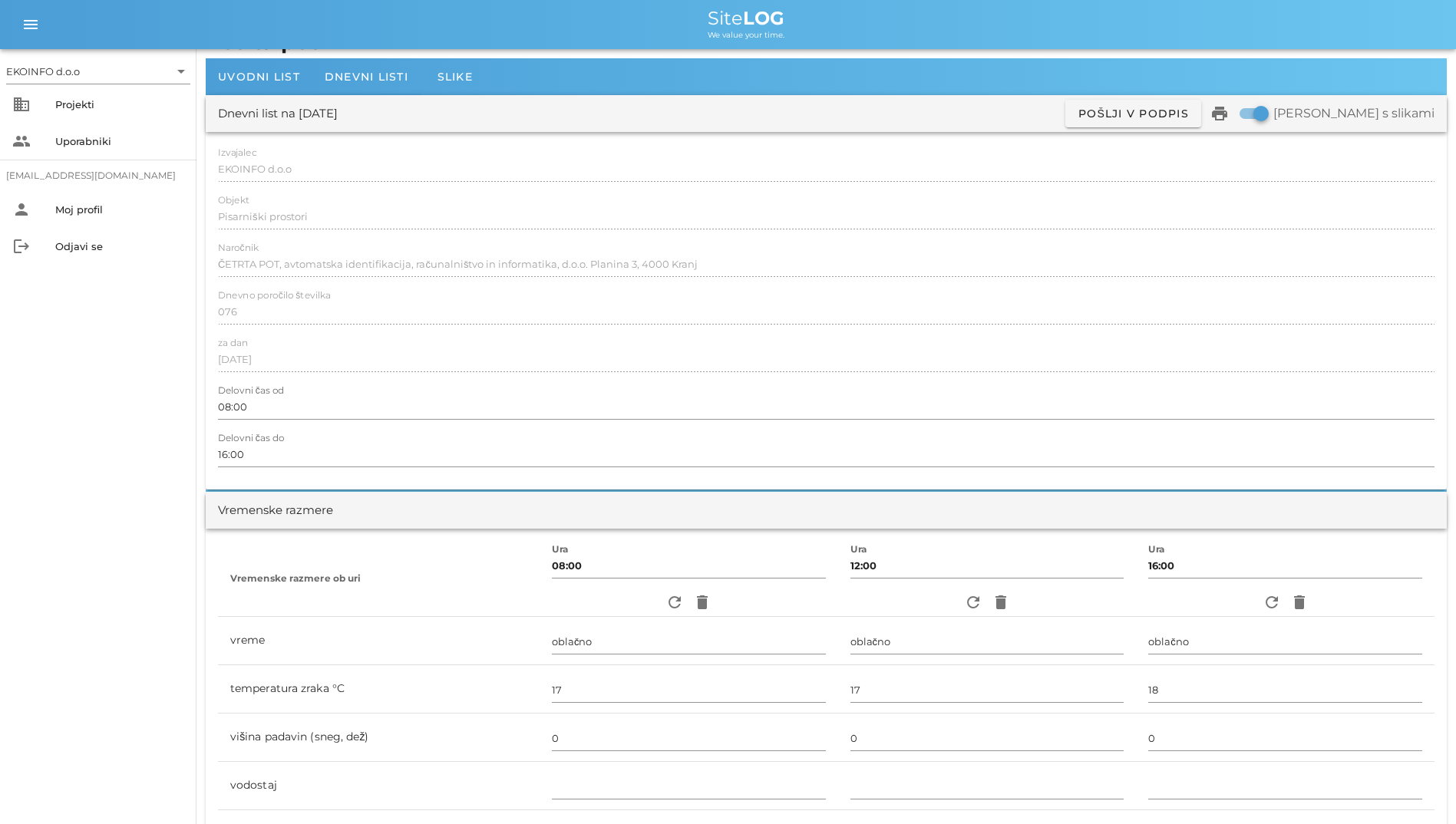
scroll to position [0, 0]
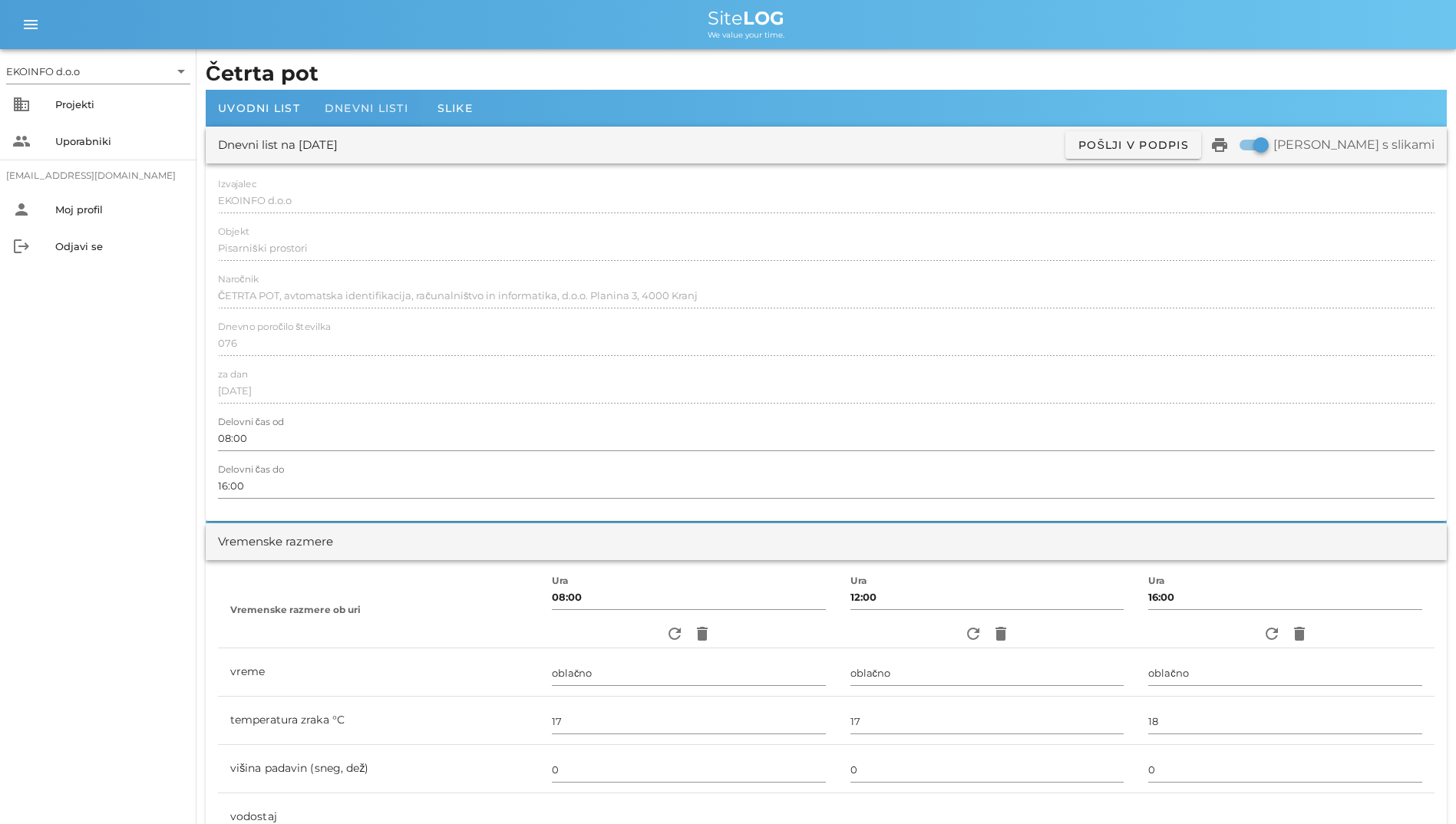
click at [398, 114] on span "Dnevni listi" at bounding box center [366, 108] width 84 height 14
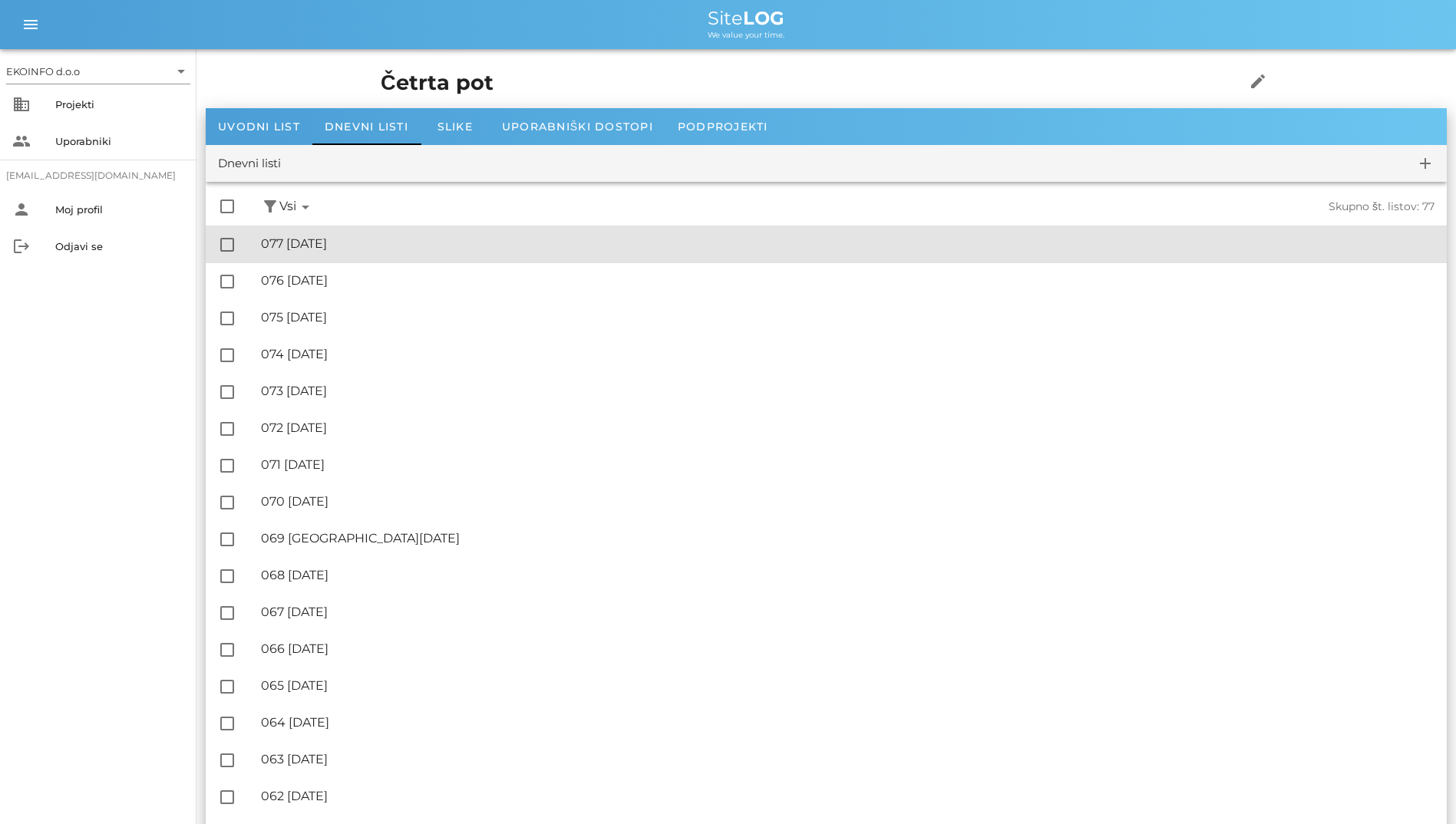
click at [367, 248] on div "🔏 077 [DATE]" at bounding box center [848, 243] width 1174 height 14
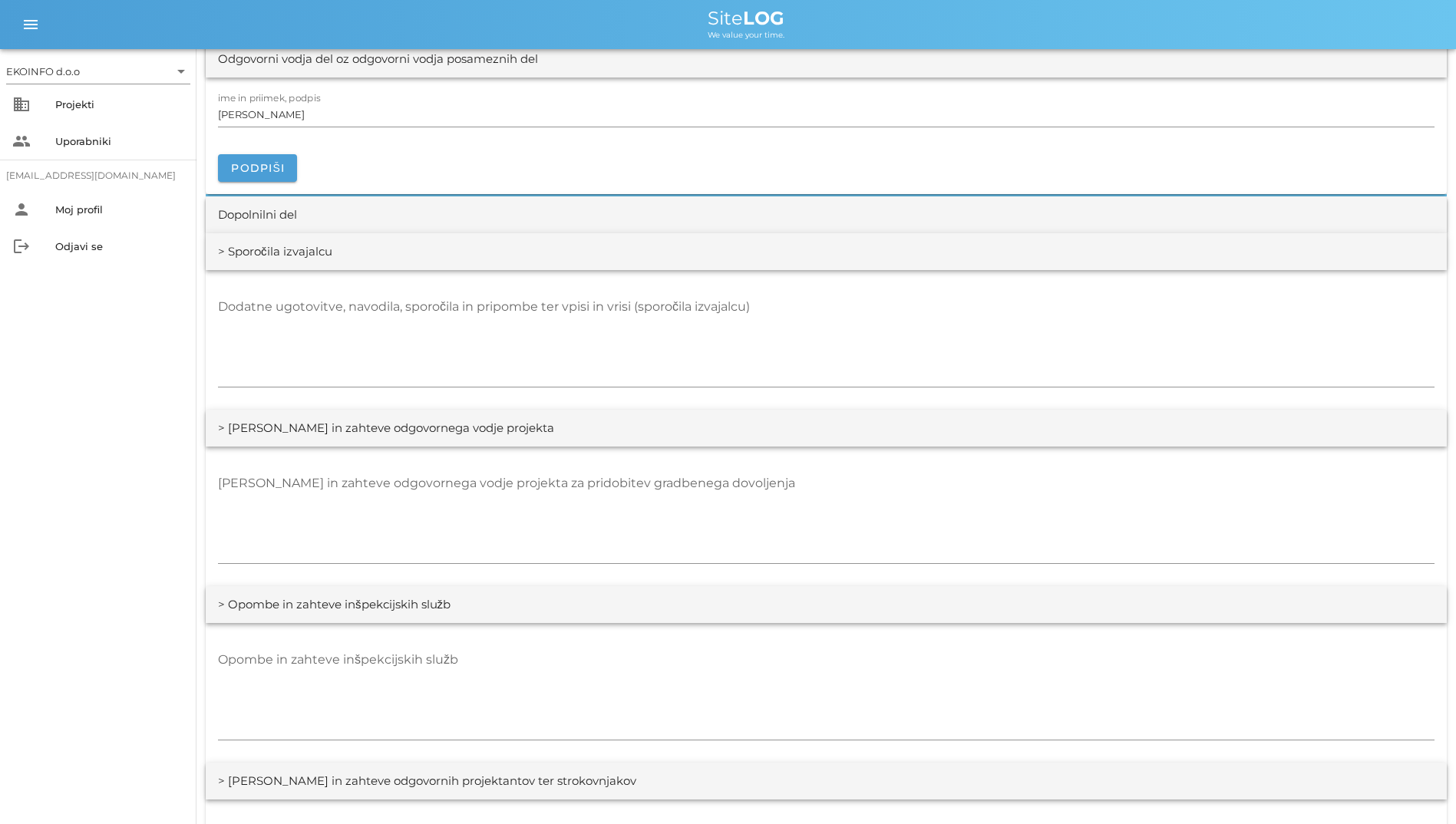
scroll to position [2148, 0]
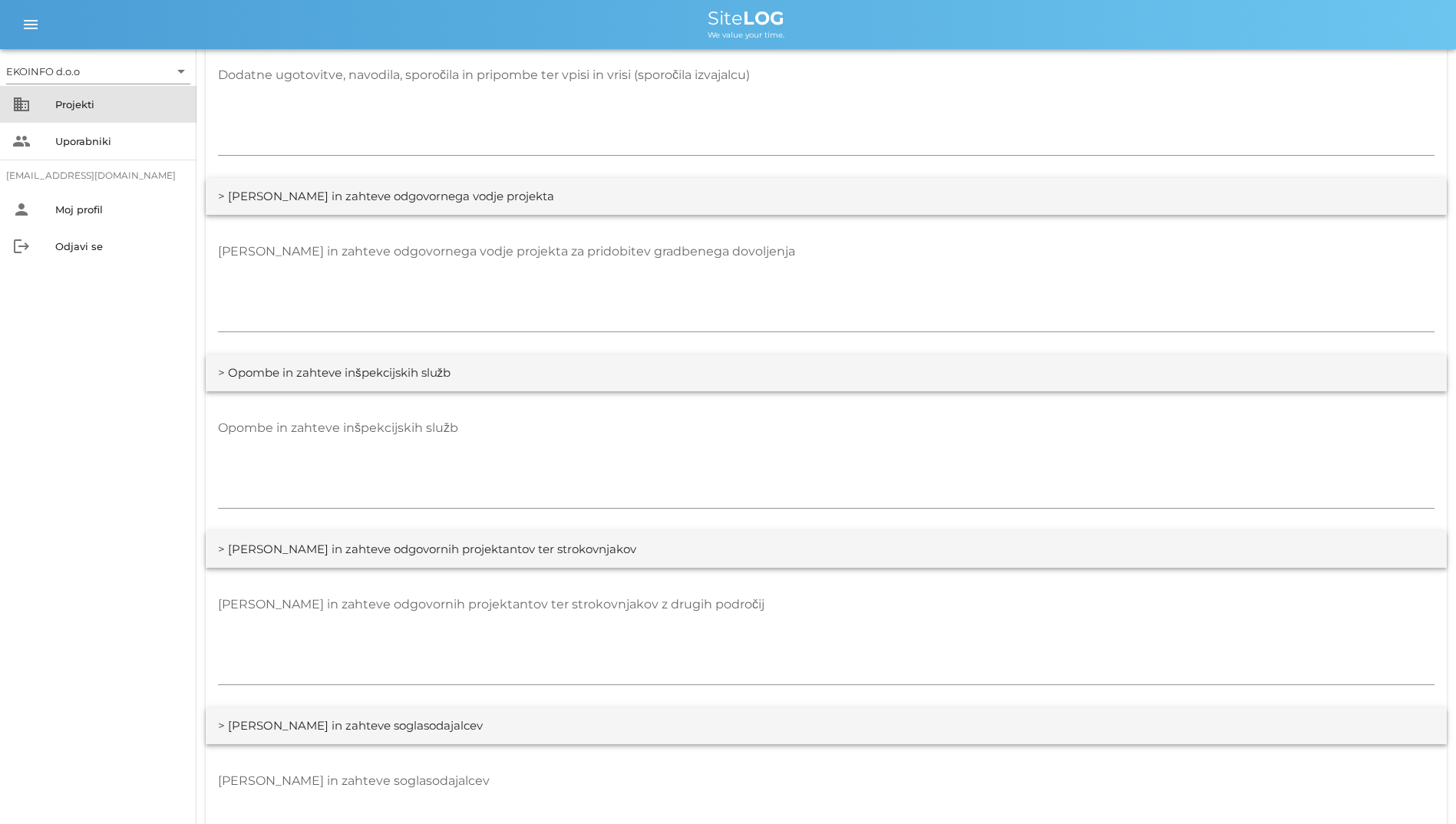
click at [48, 109] on div "business Projekti" at bounding box center [98, 103] width 197 height 36
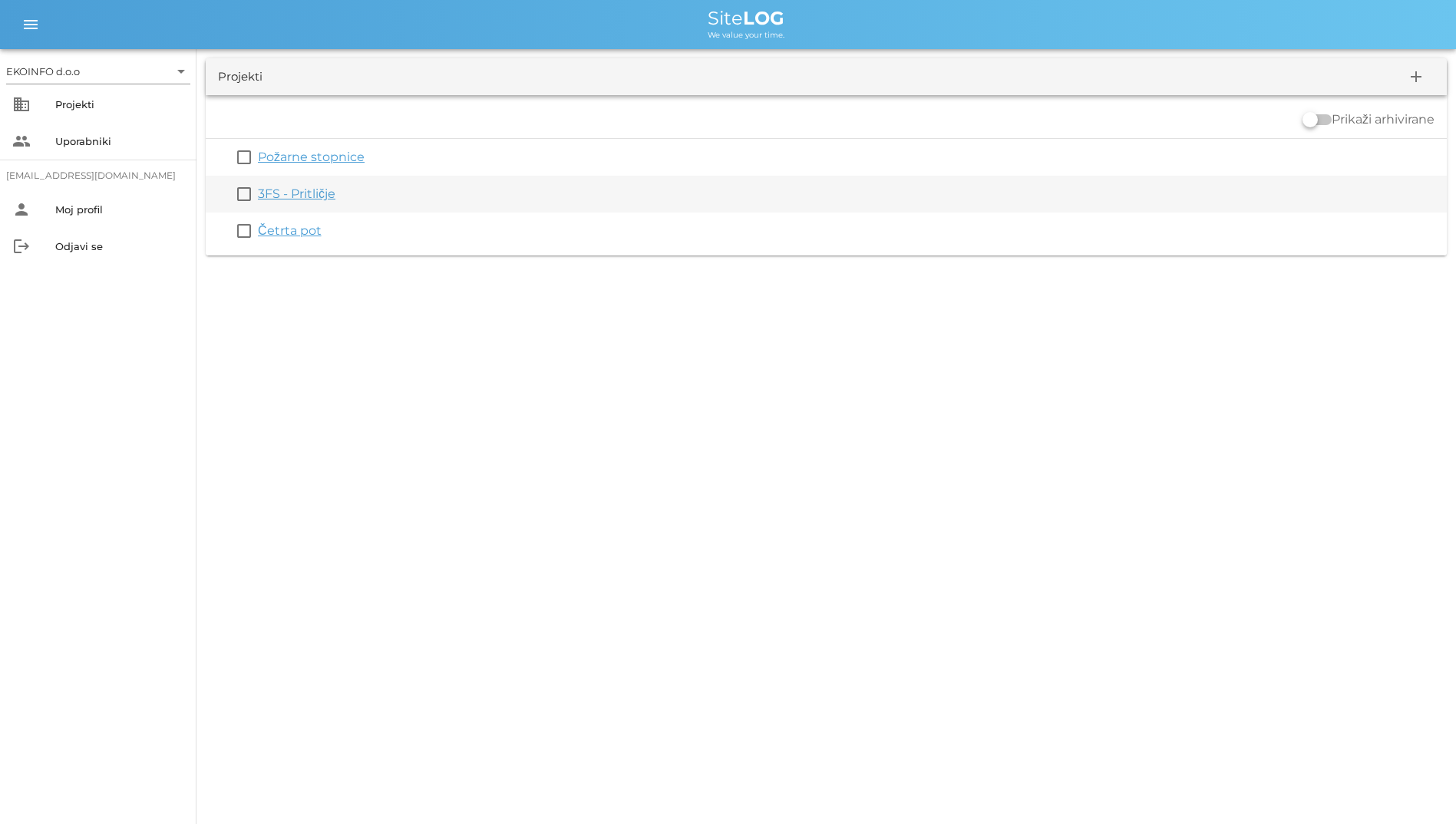
click at [285, 196] on link "3FS - Pritličje" at bounding box center [296, 193] width 77 height 14
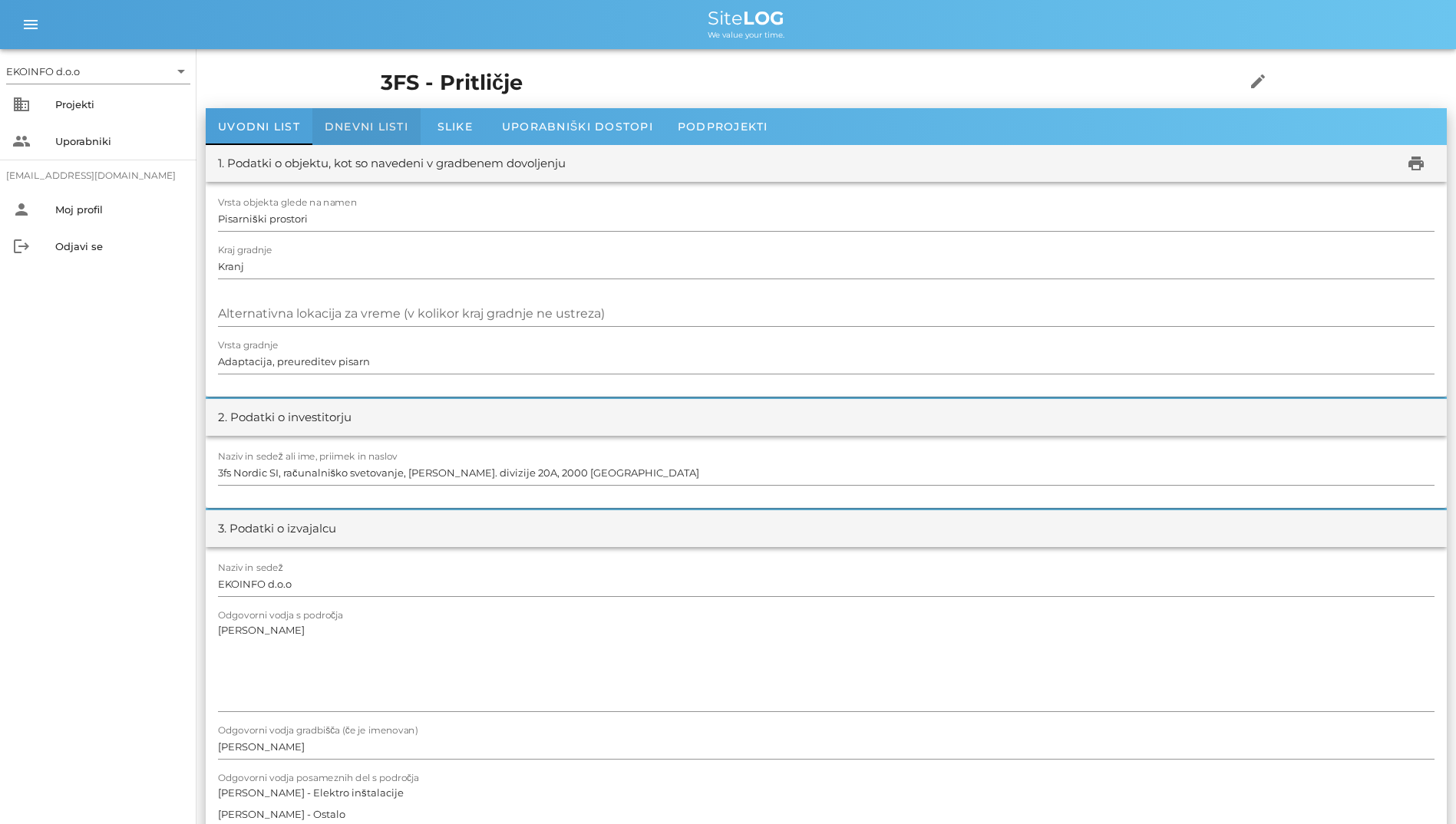
click at [371, 131] on span "Dnevni listi" at bounding box center [366, 126] width 84 height 14
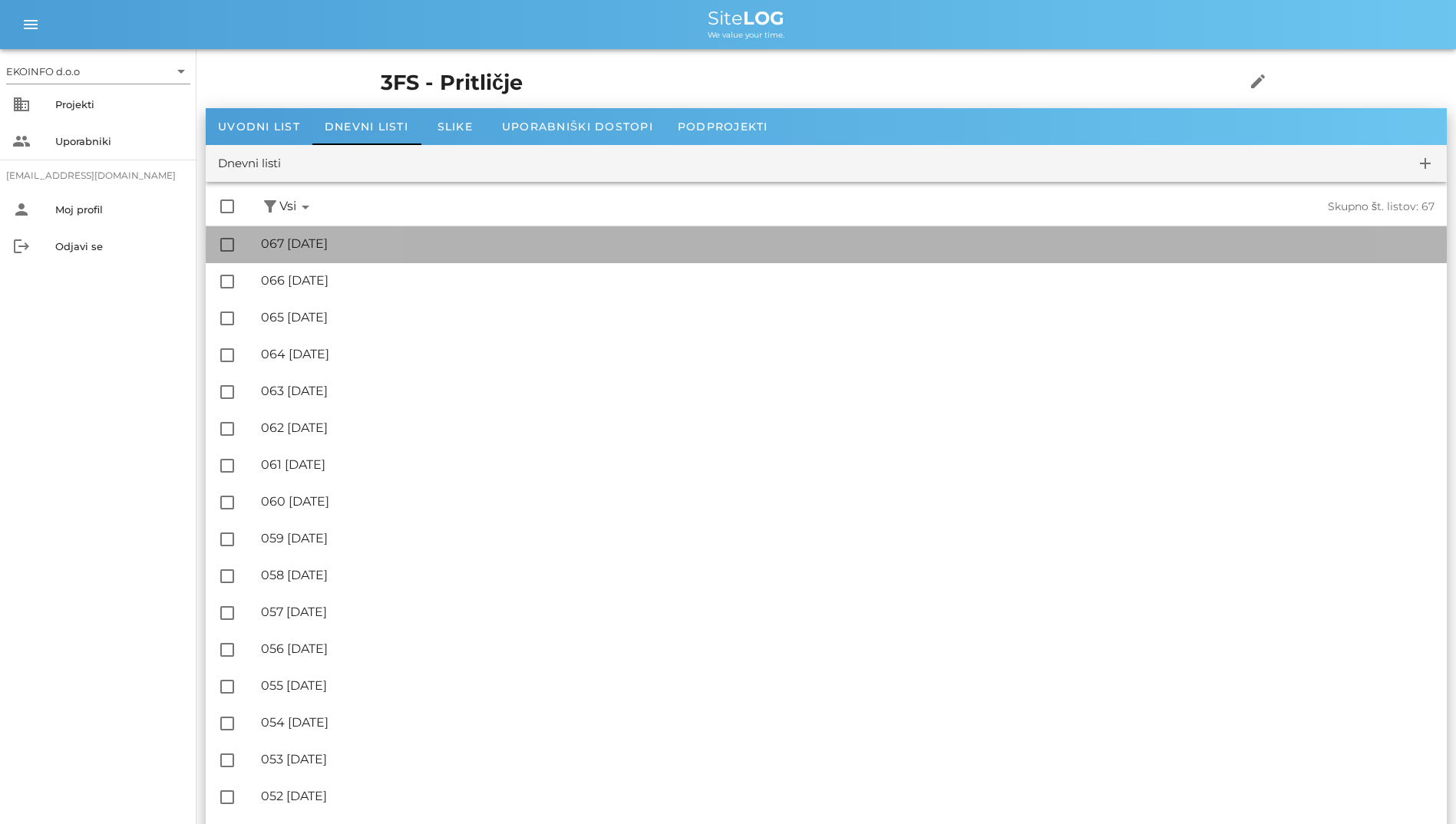
click at [400, 255] on div "🔏 067 [DATE] ✓ Podpisal: Nadzornik ✓ Podpisal: Sestavljalec ✓ Podpisal: Odgovor…" at bounding box center [848, 244] width 1174 height 35
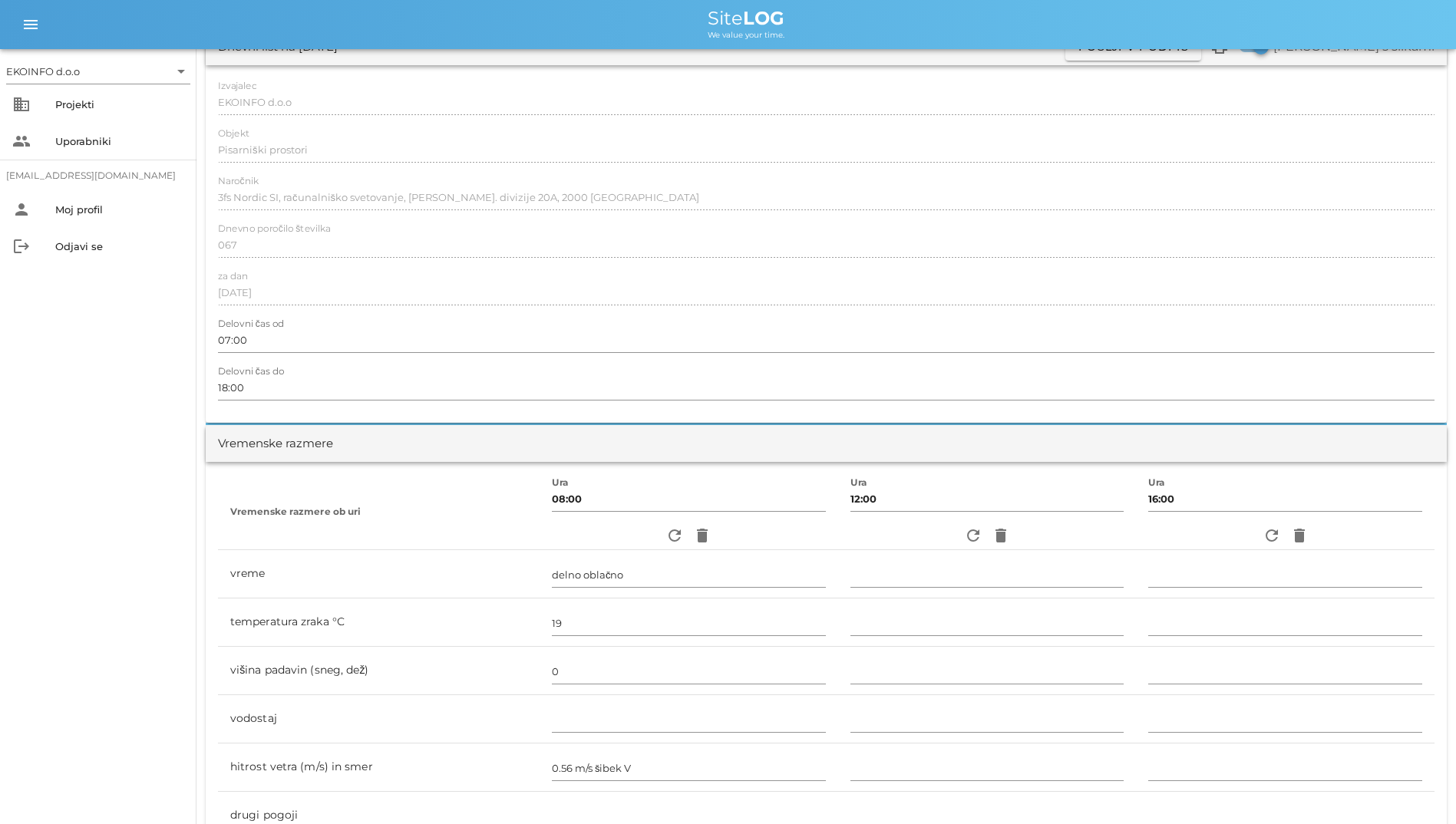
scroll to position [307, 0]
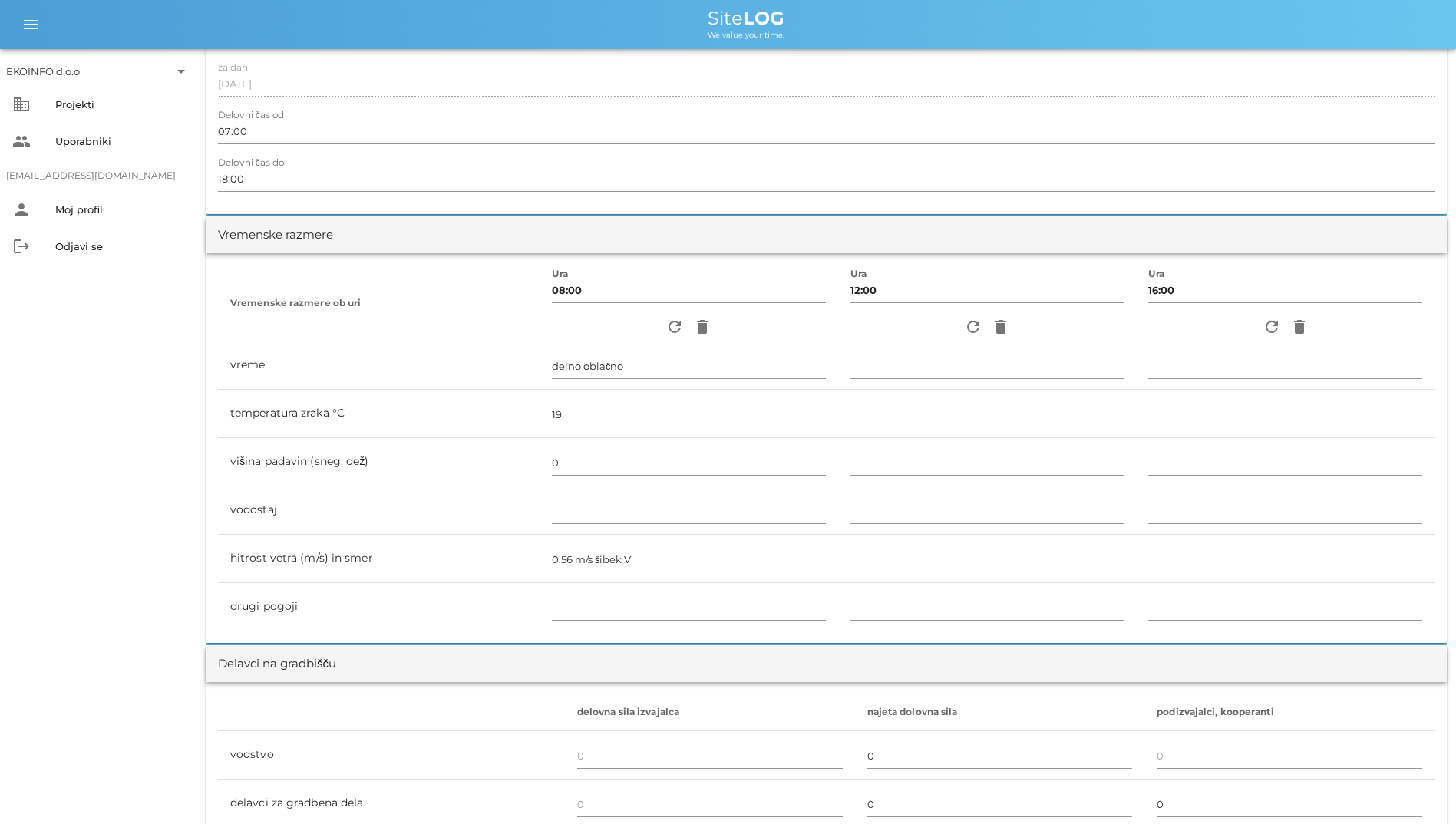
click at [893, 325] on div "refresh delete" at bounding box center [987, 326] width 274 height 28
click at [893, 320] on icon "refresh" at bounding box center [973, 327] width 19 height 19
type input "delno oblačno"
type input "24"
type input "0"
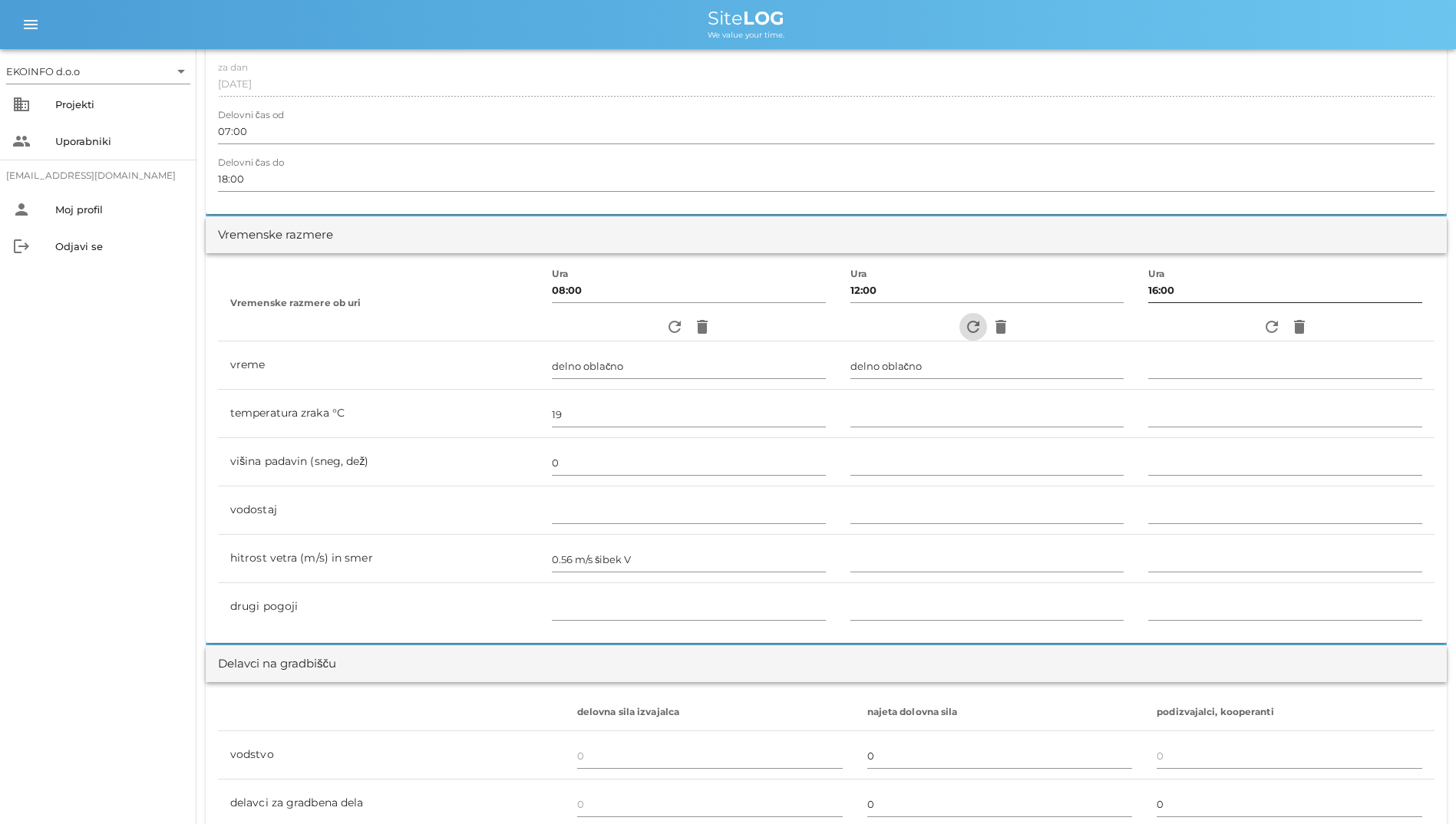
type input "1.11 m/s šibek JV"
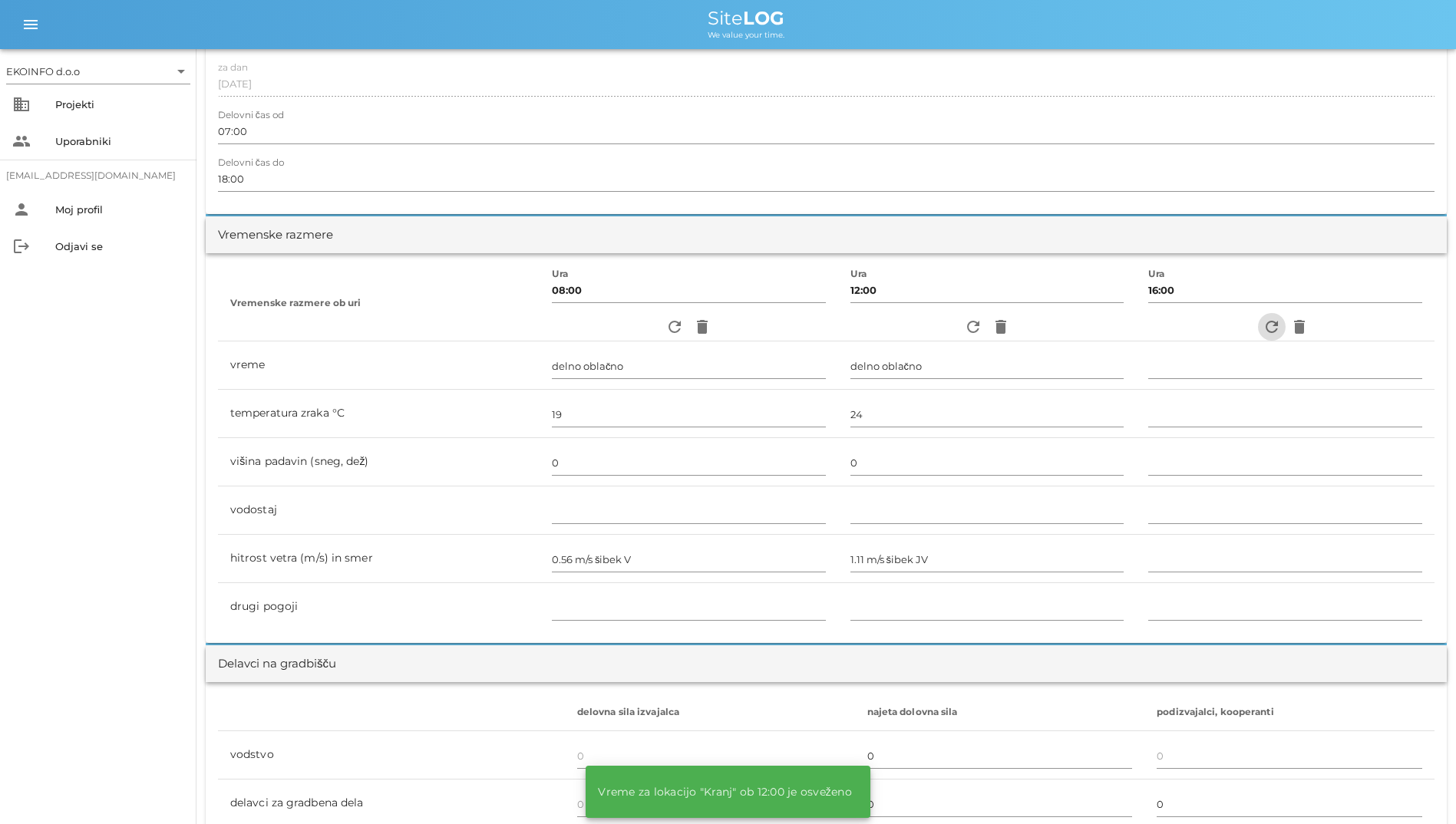
click at [893, 315] on button "refresh" at bounding box center [1272, 326] width 28 height 28
type input "pretežno oblačno"
type input "22"
type input "0"
type input "1.39 m/s šibek J"
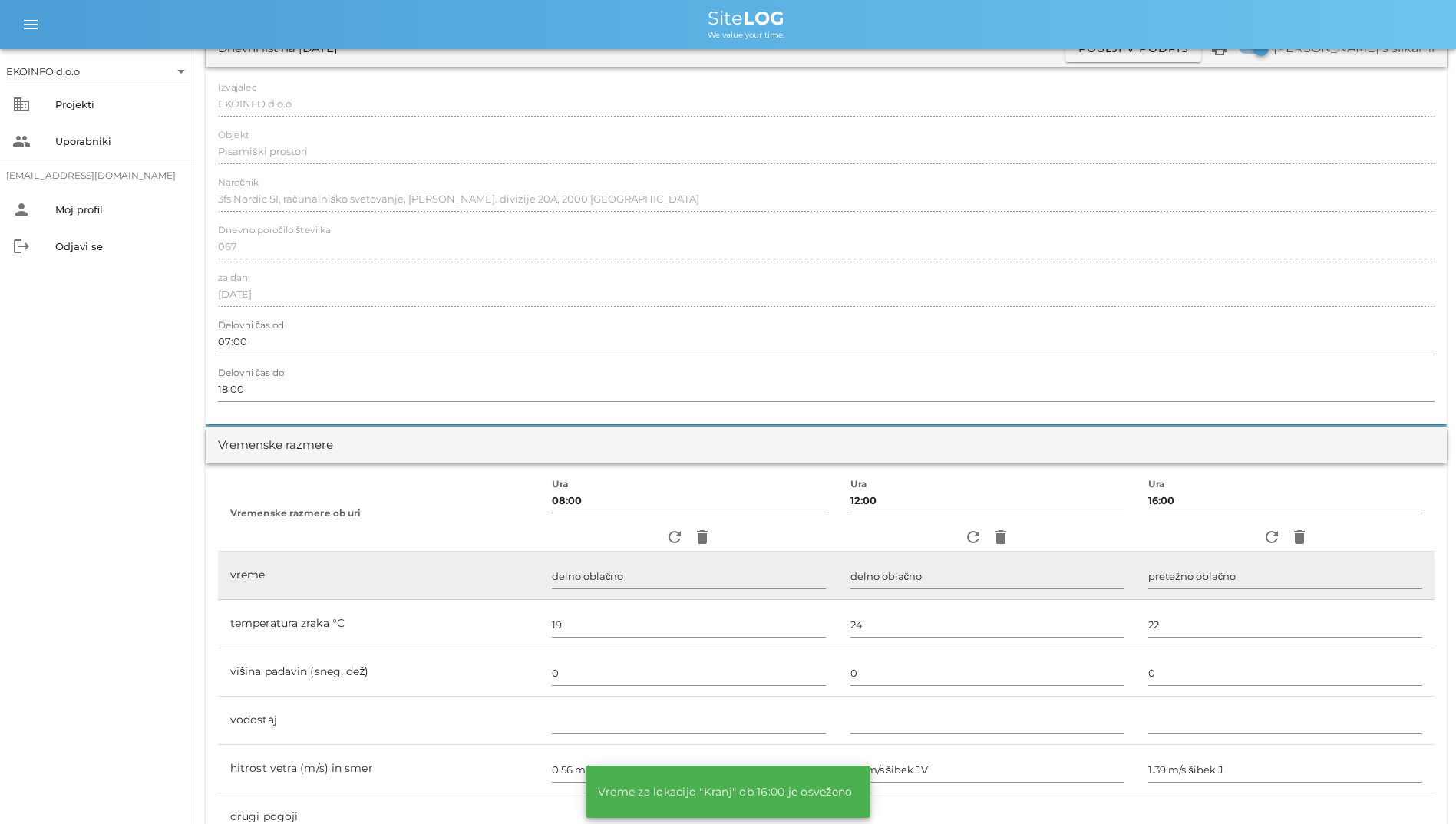
scroll to position [0, 0]
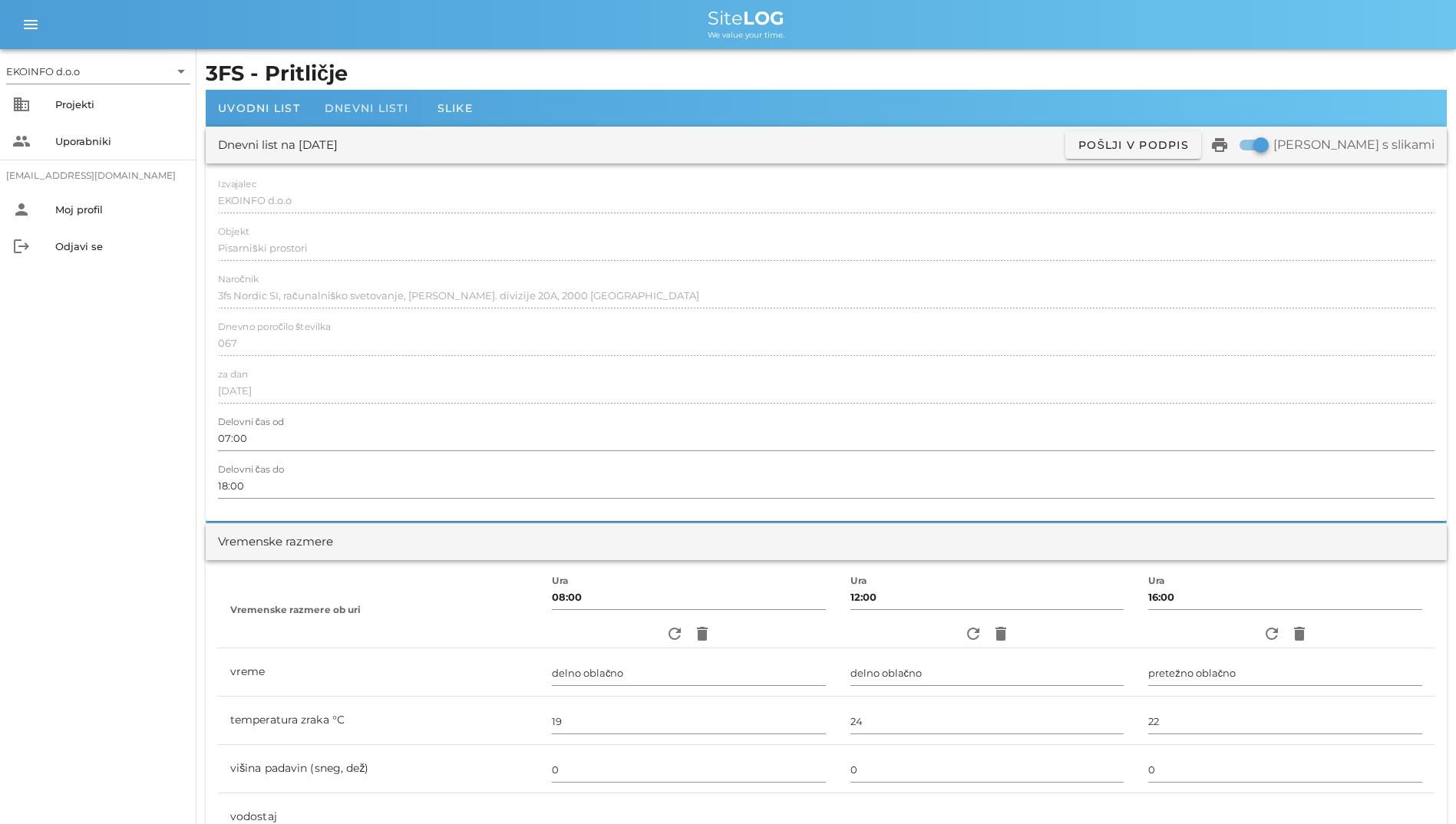
click at [361, 104] on span "Dnevni listi" at bounding box center [366, 108] width 84 height 14
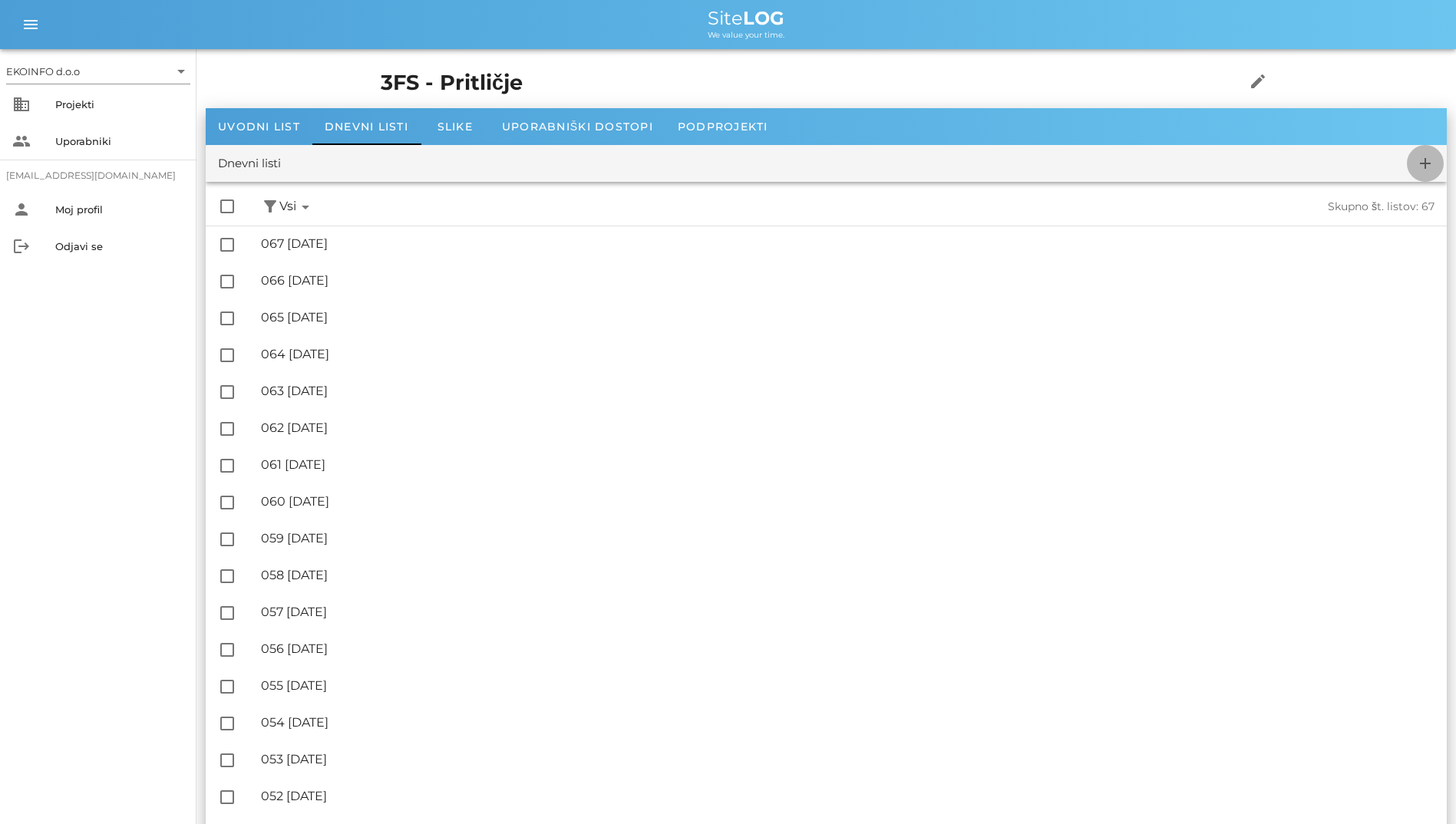
click at [893, 166] on span "add" at bounding box center [1425, 164] width 36 height 19
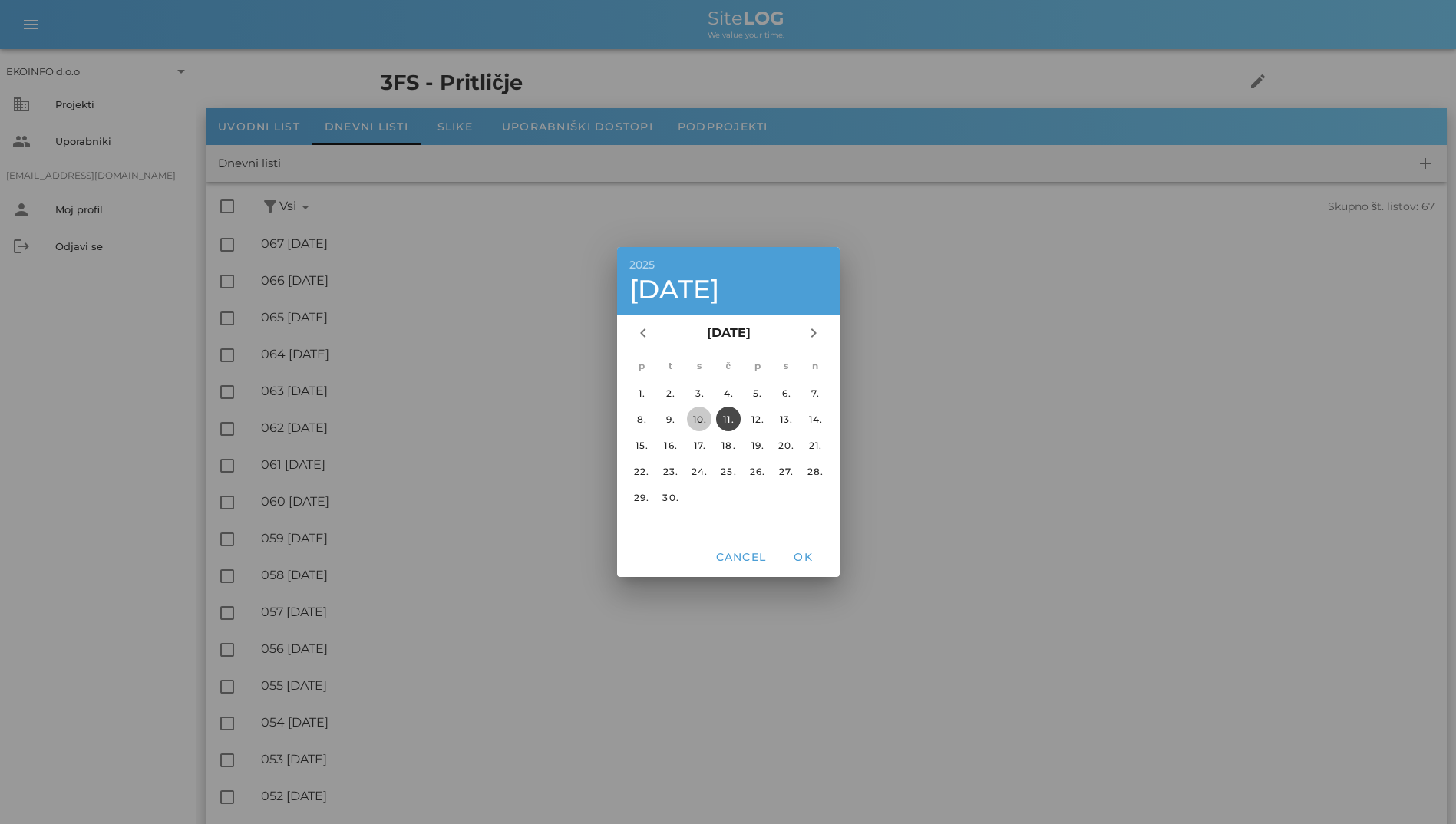
click at [706, 416] on div "10." at bounding box center [699, 420] width 25 height 12
click at [801, 560] on span "OK" at bounding box center [802, 557] width 36 height 14
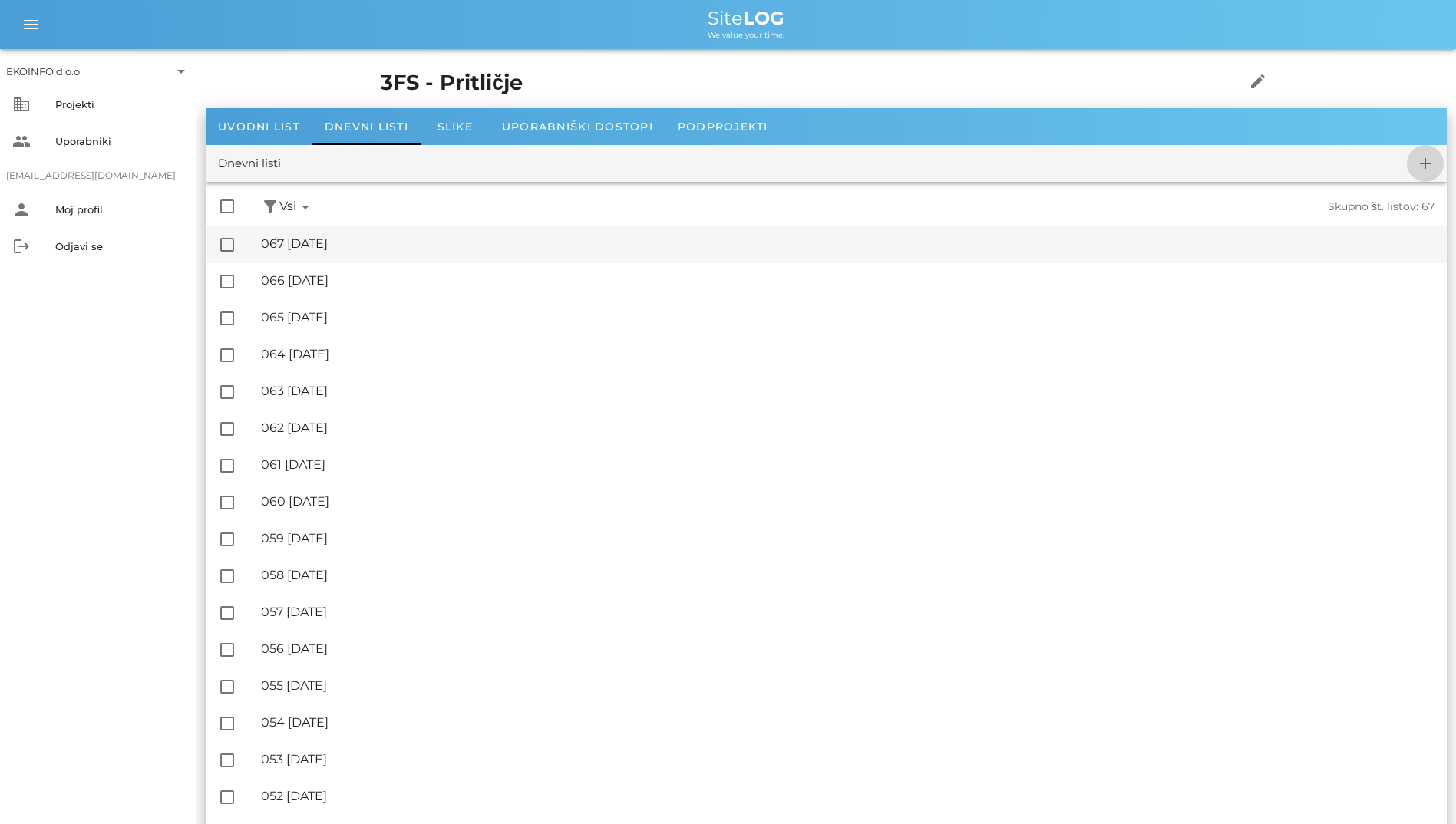
checkbox input "false"
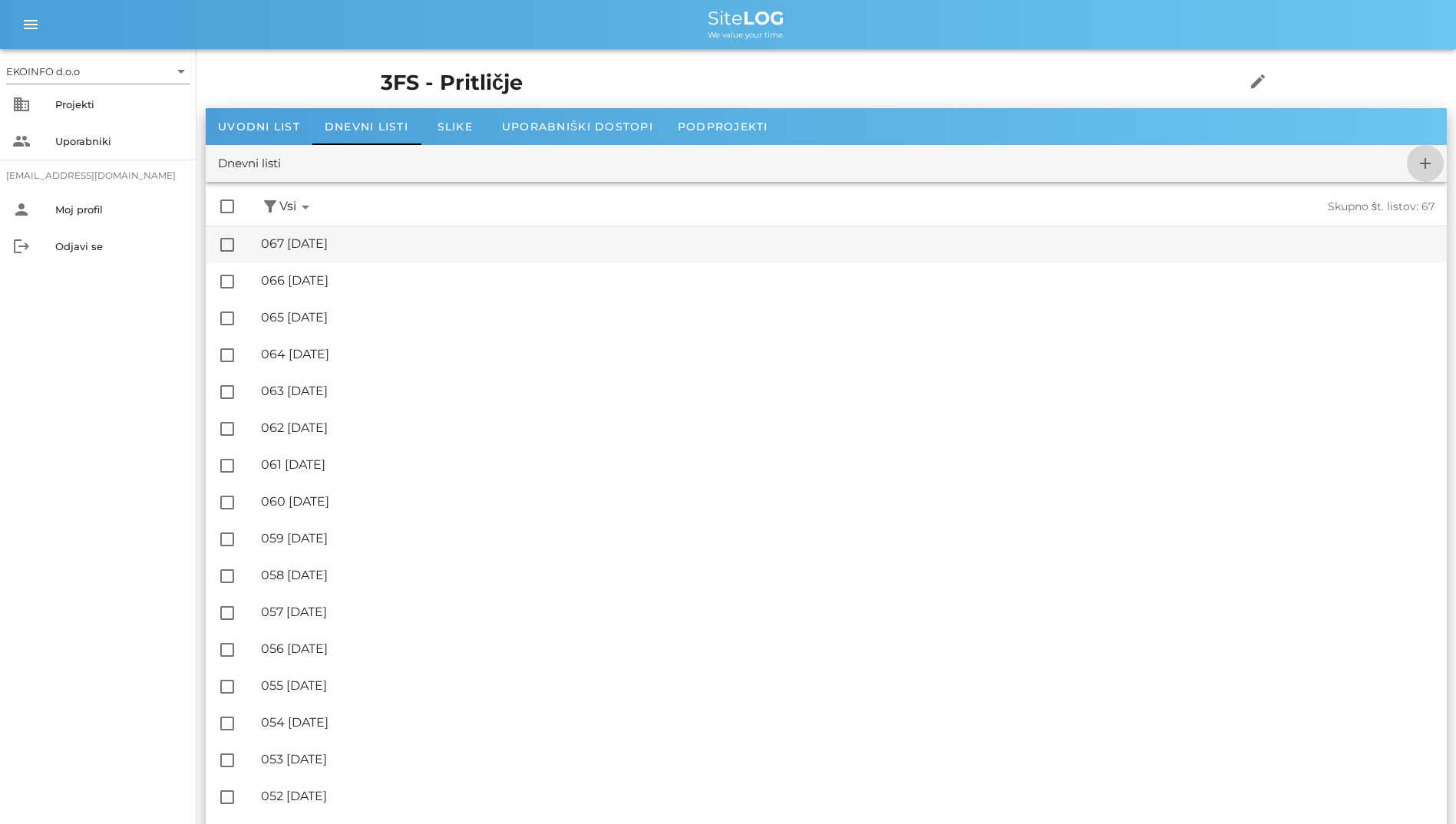
checkbox input "false"
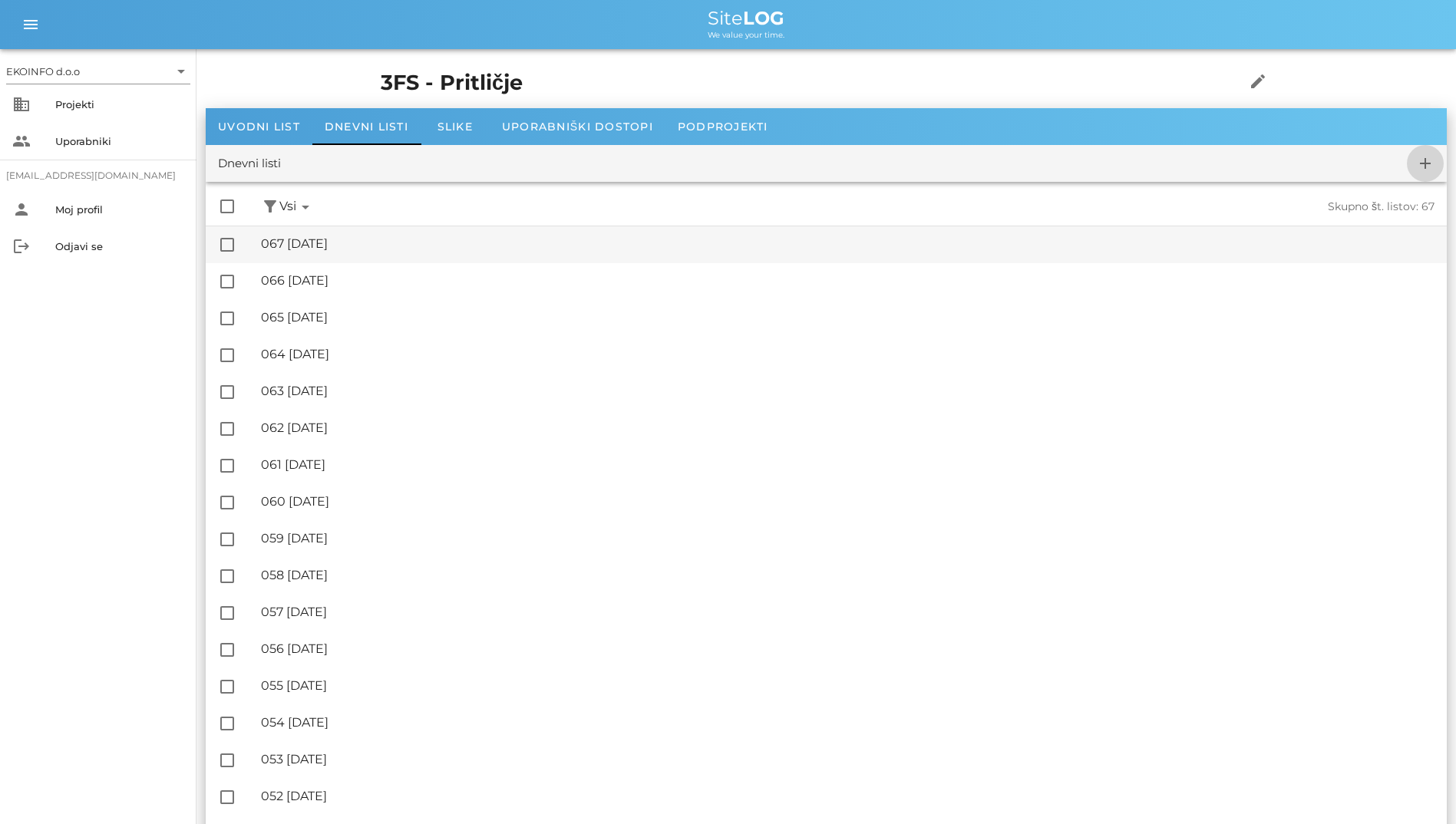
checkbox input "false"
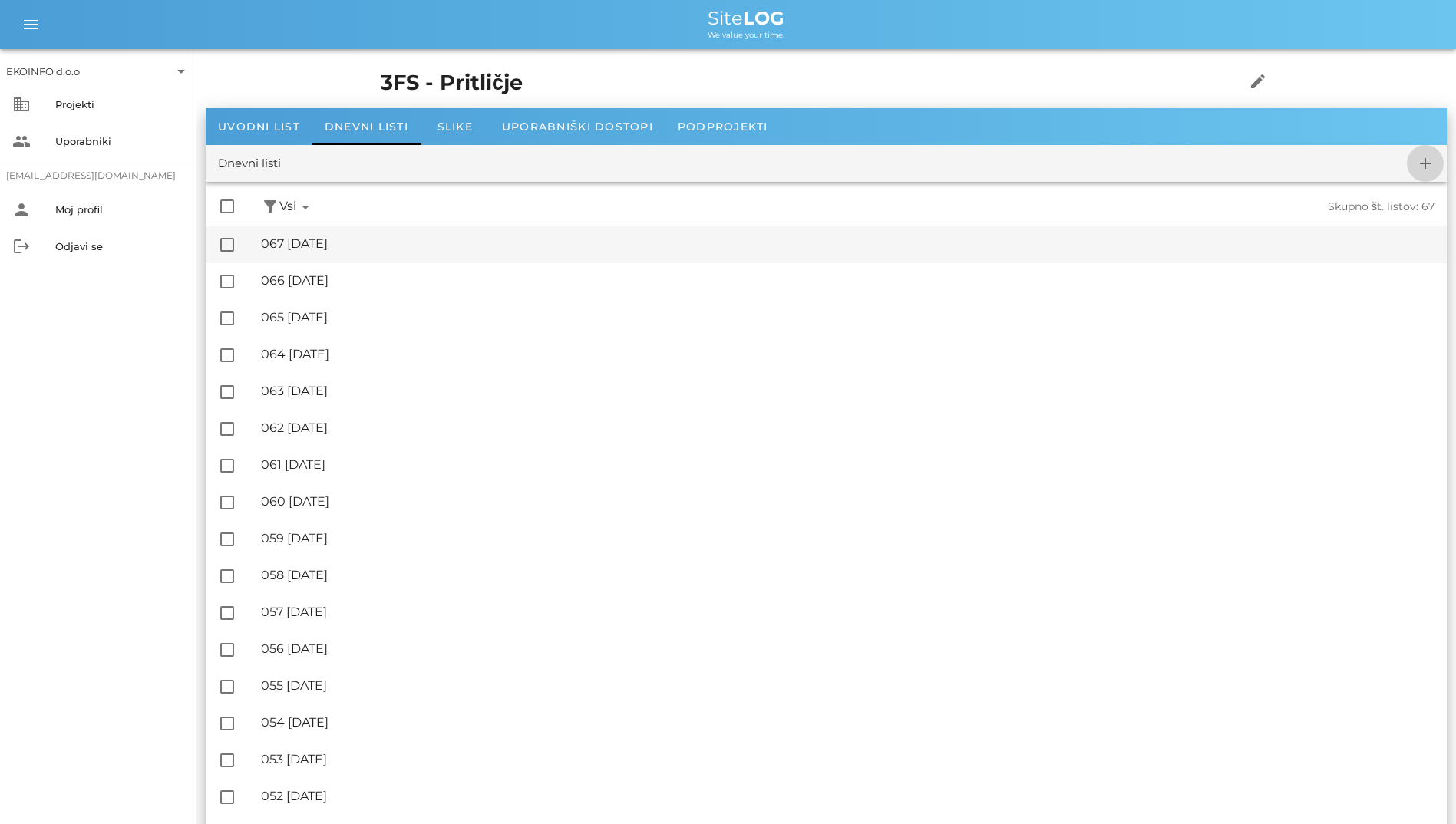
checkbox input "false"
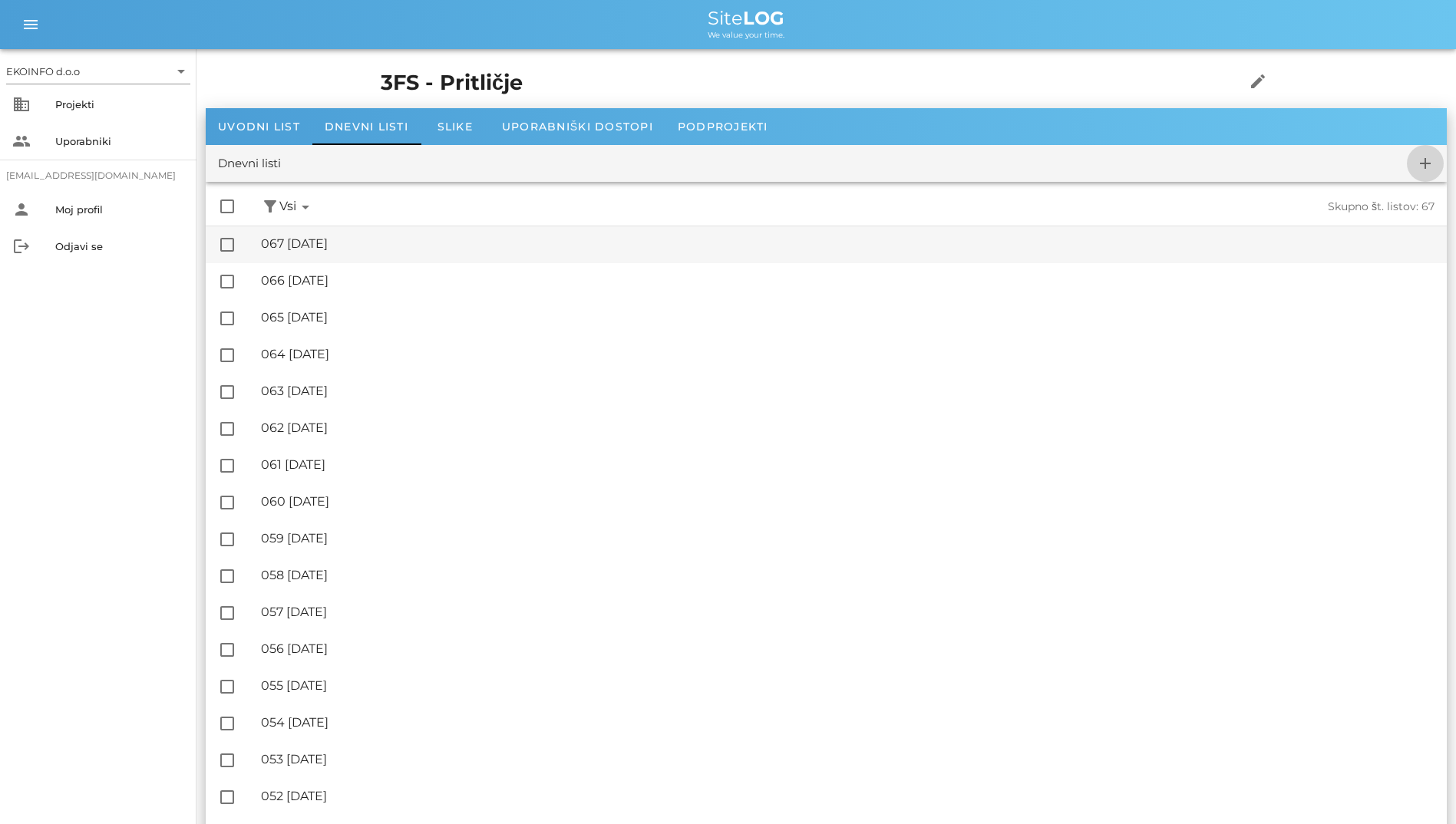
checkbox input "false"
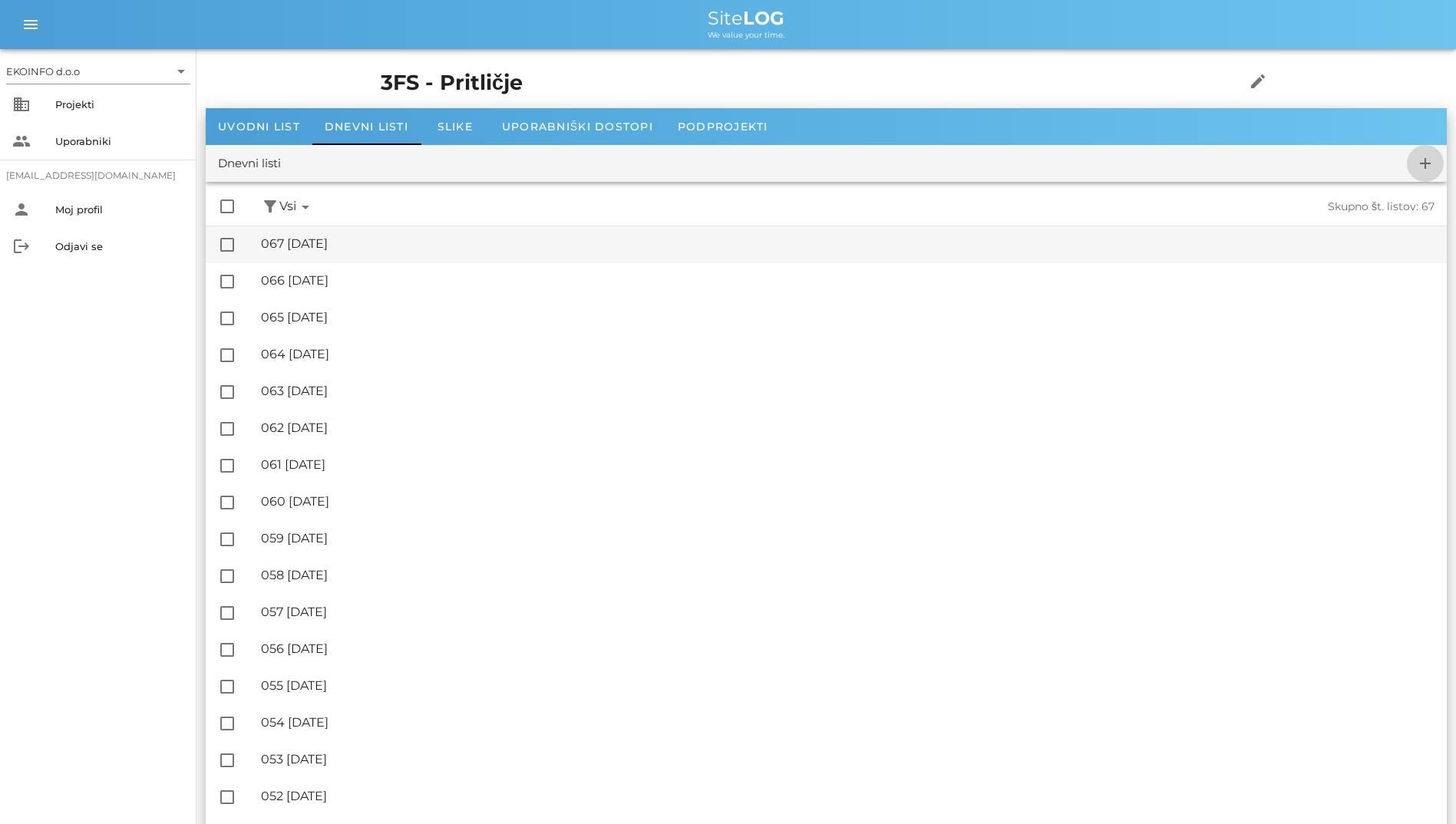
checkbox input "false"
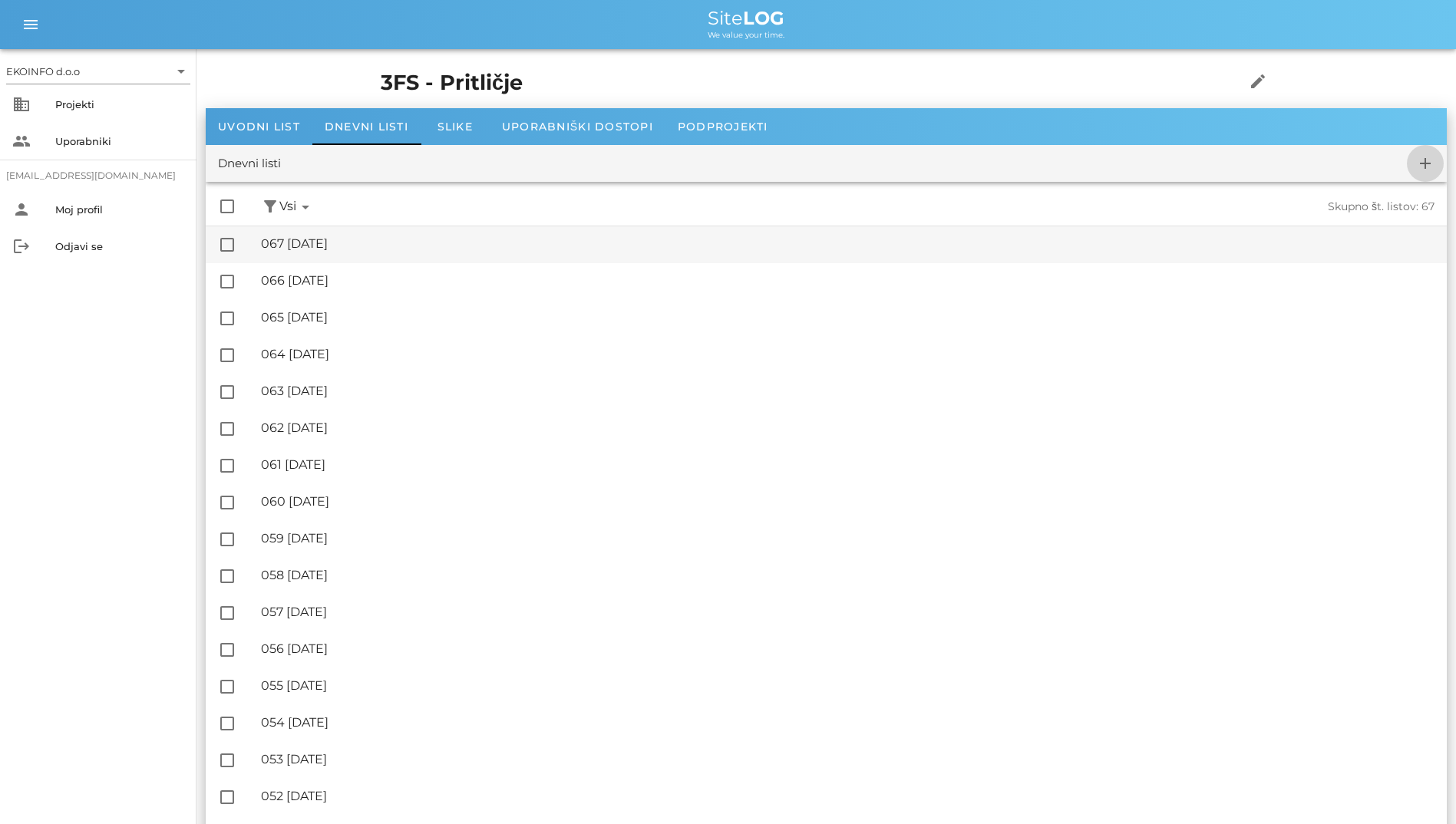
checkbox input "false"
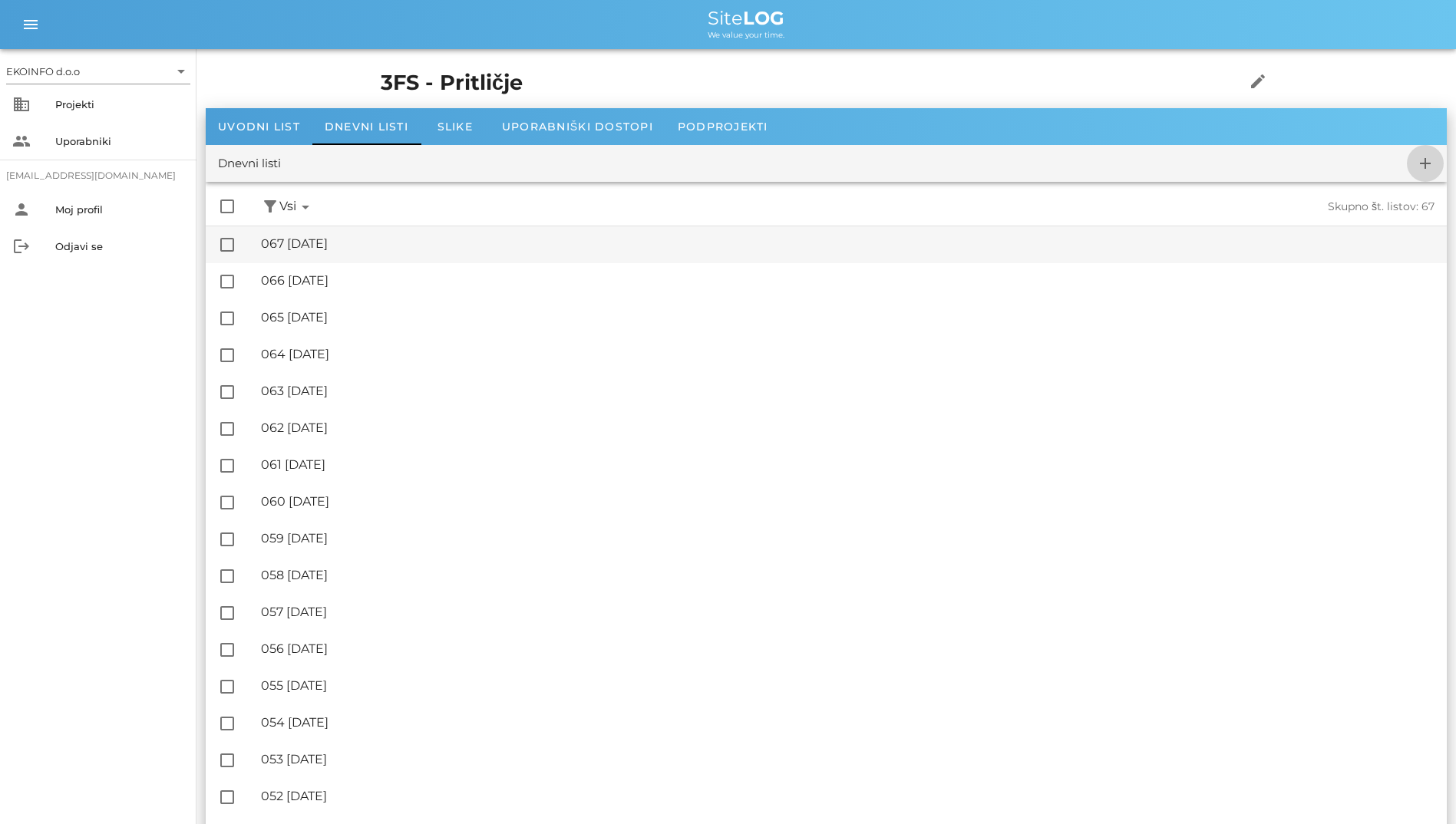
checkbox input "false"
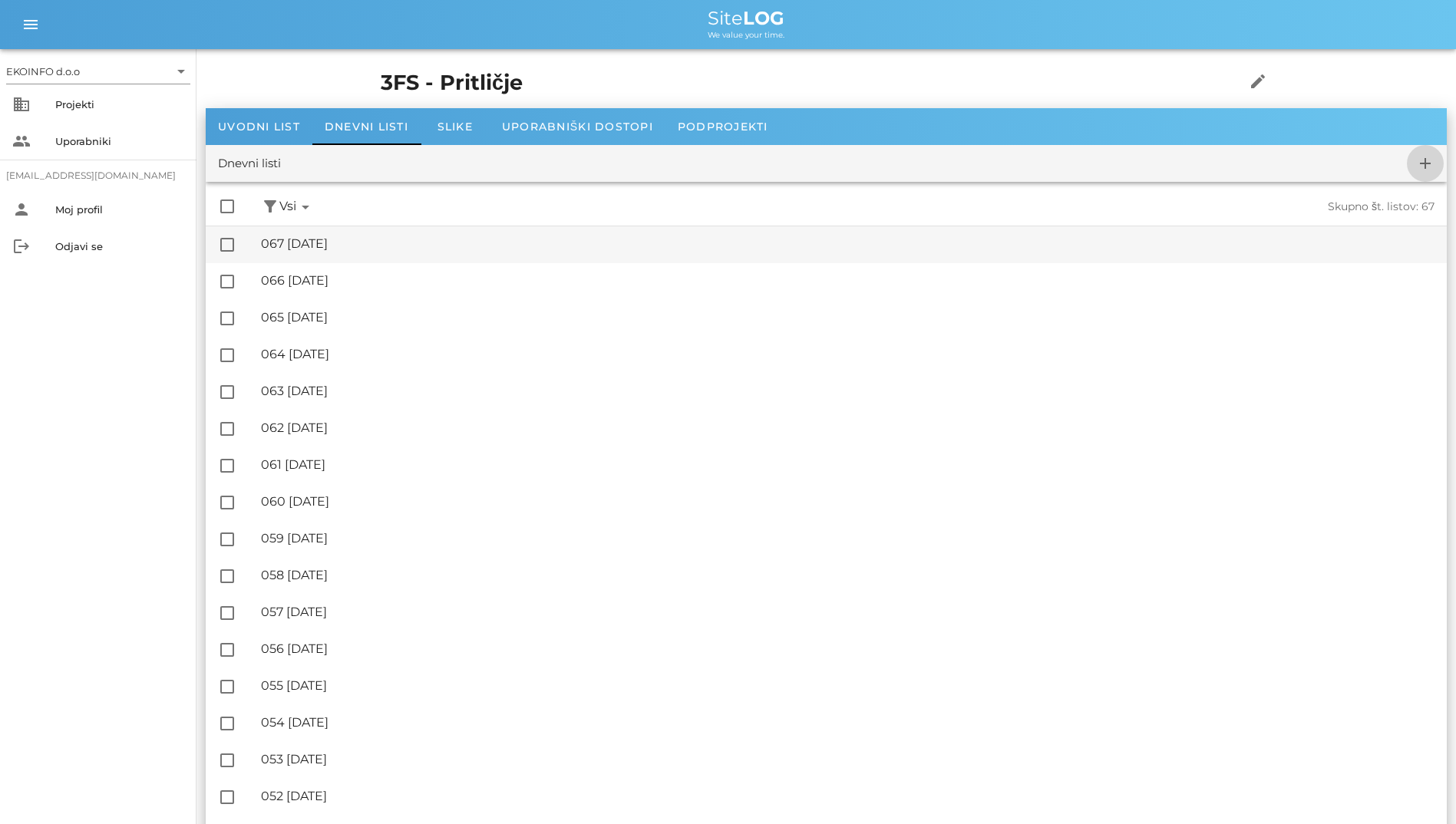
checkbox input "false"
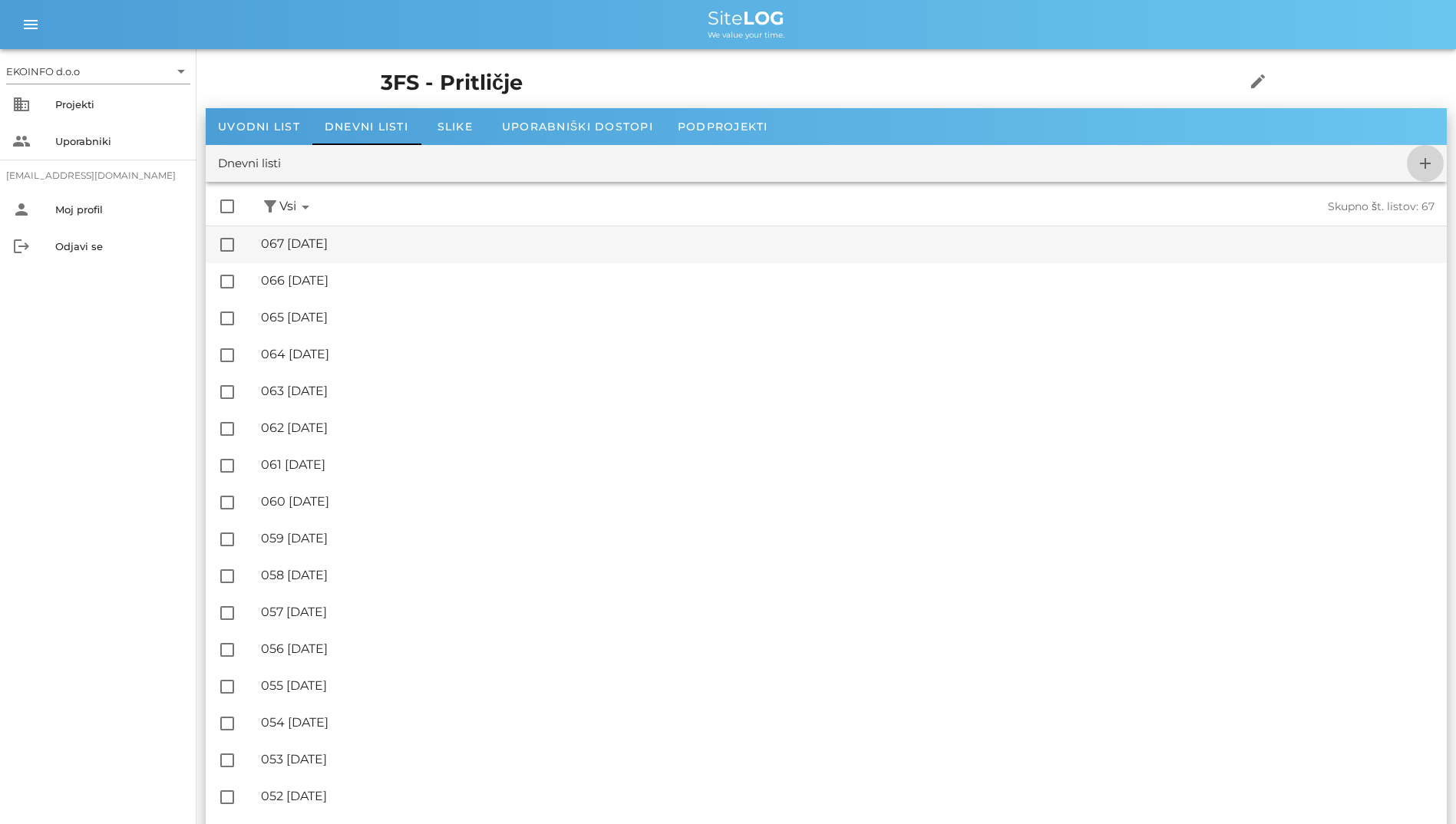
checkbox input "false"
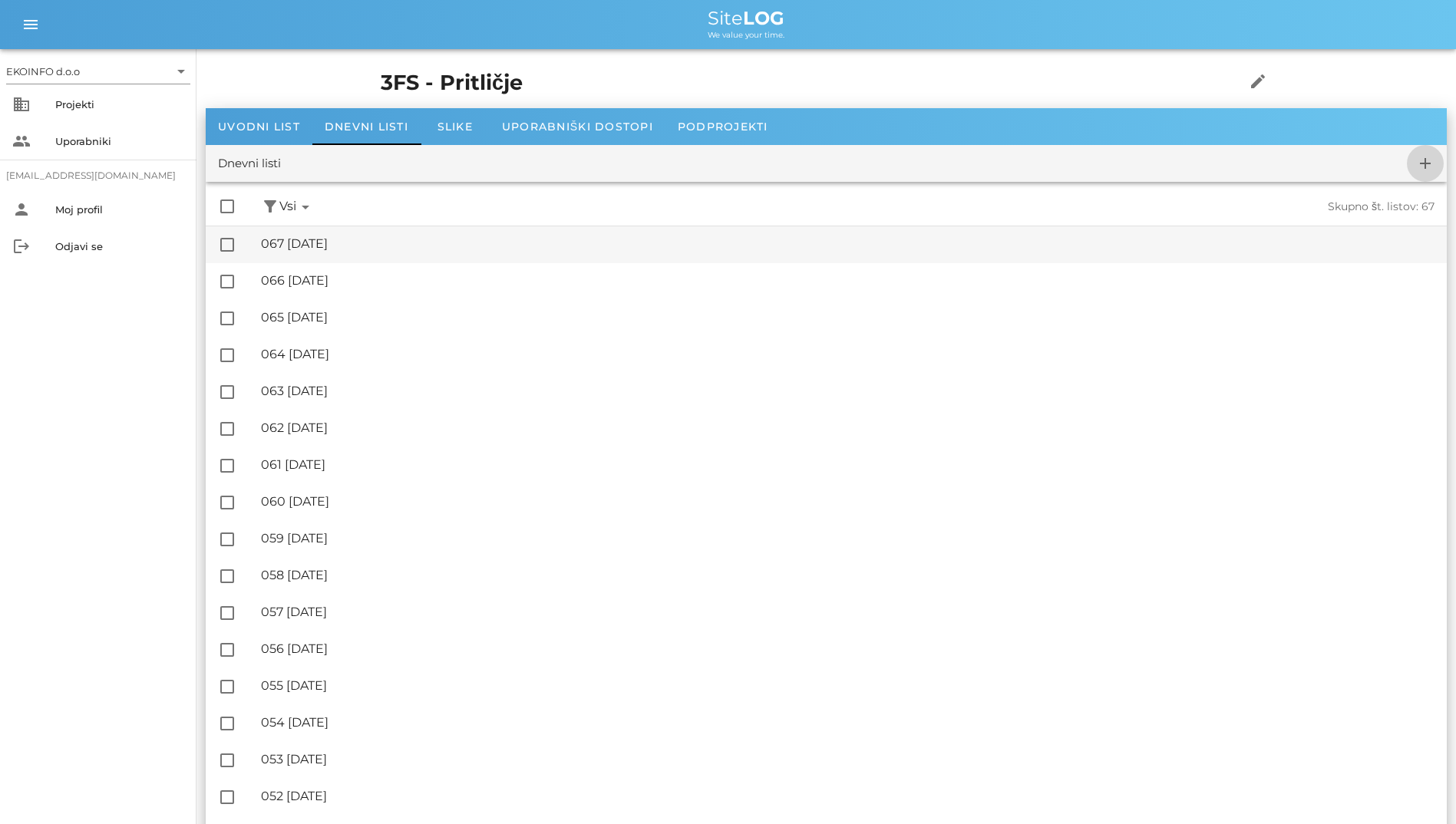
checkbox input "false"
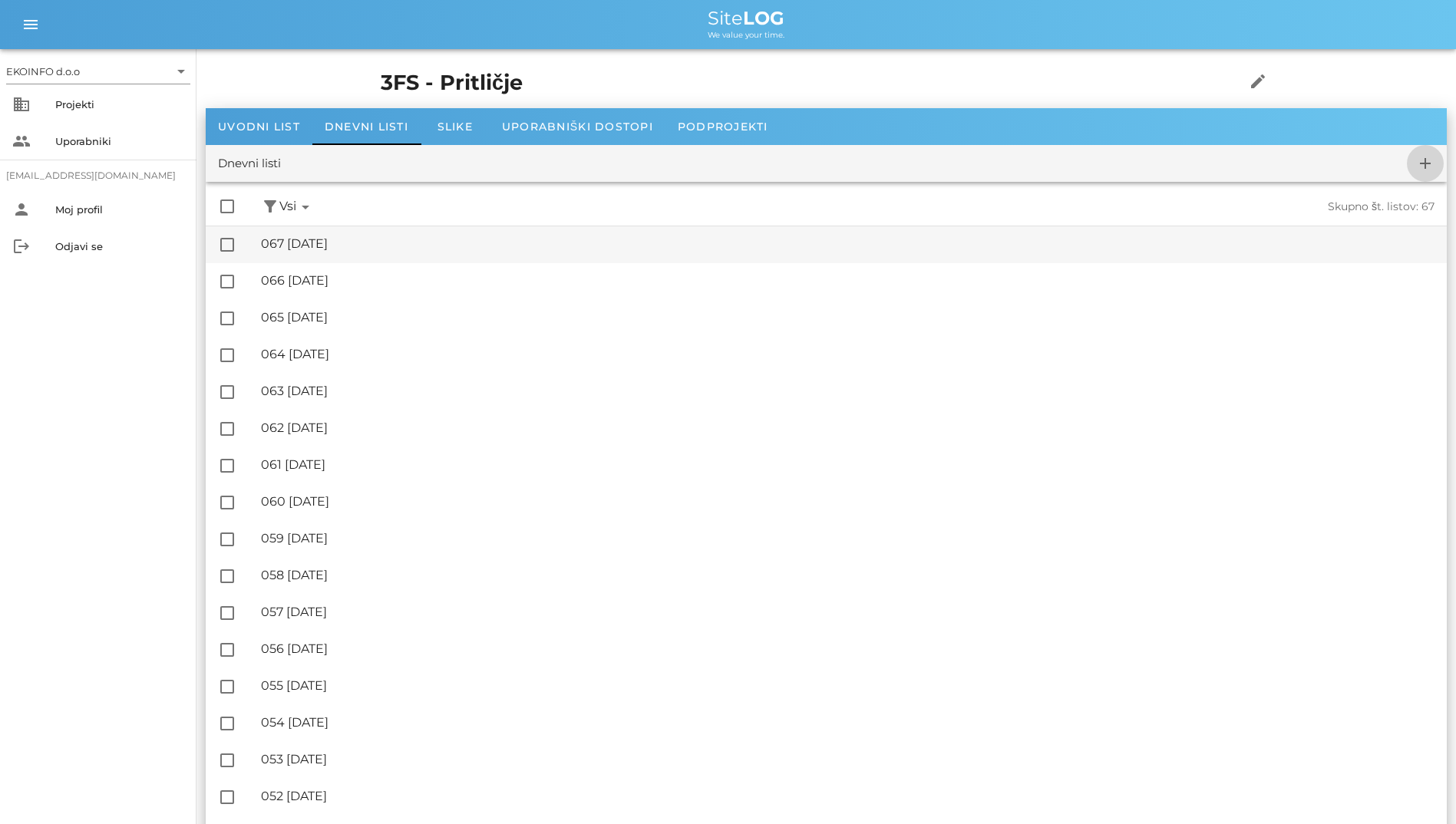
checkbox input "false"
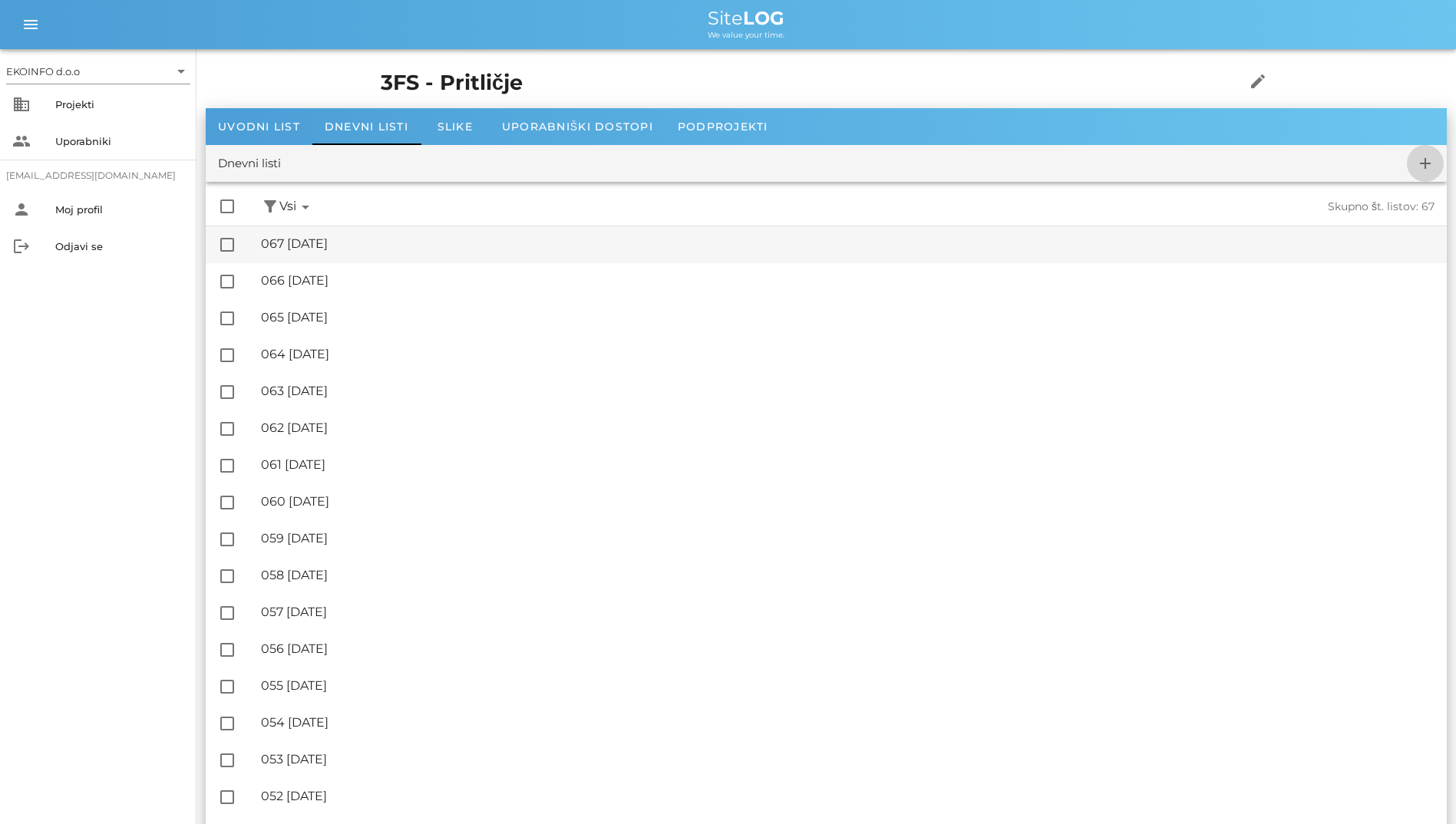
checkbox input "false"
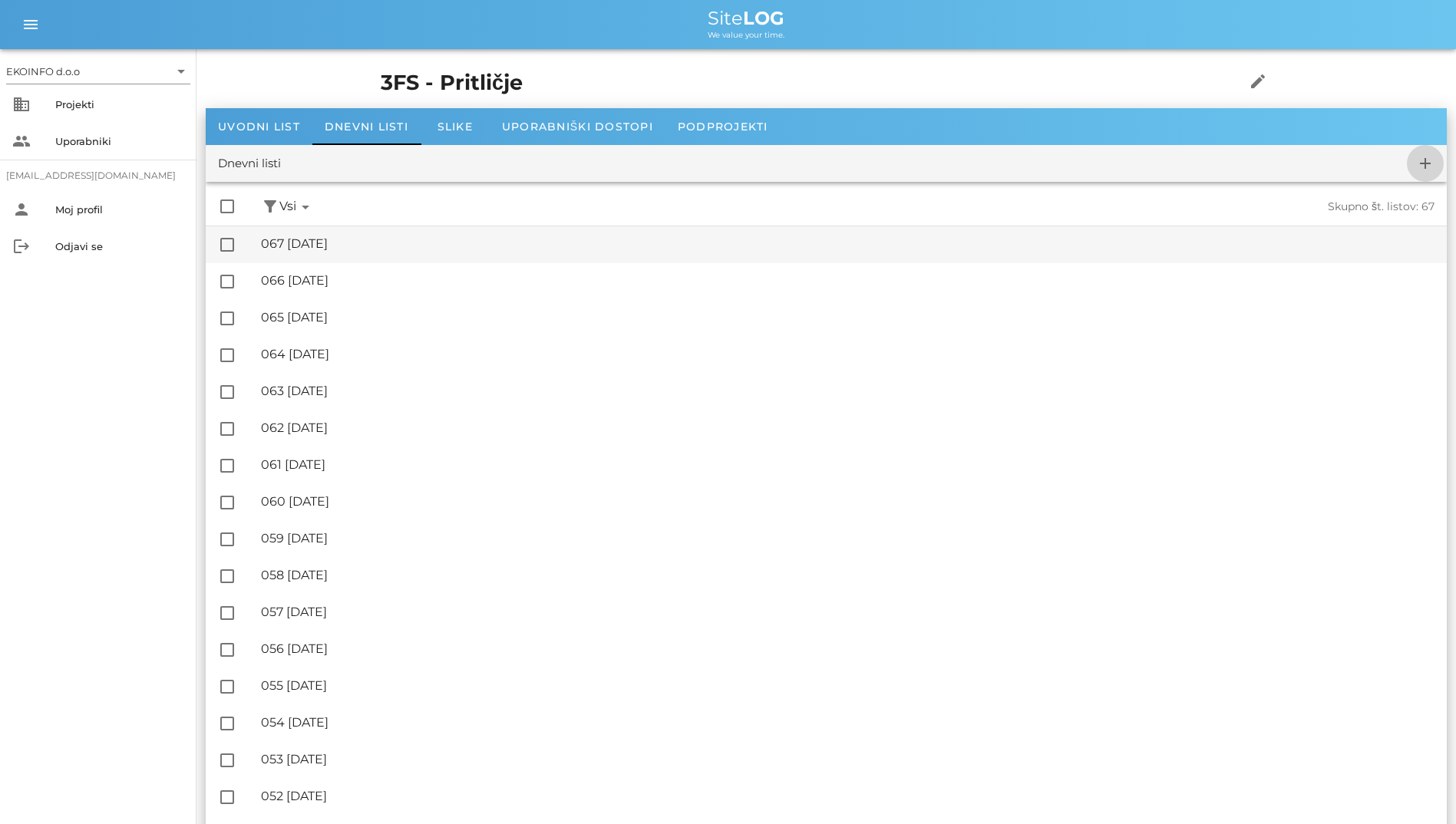
checkbox input "false"
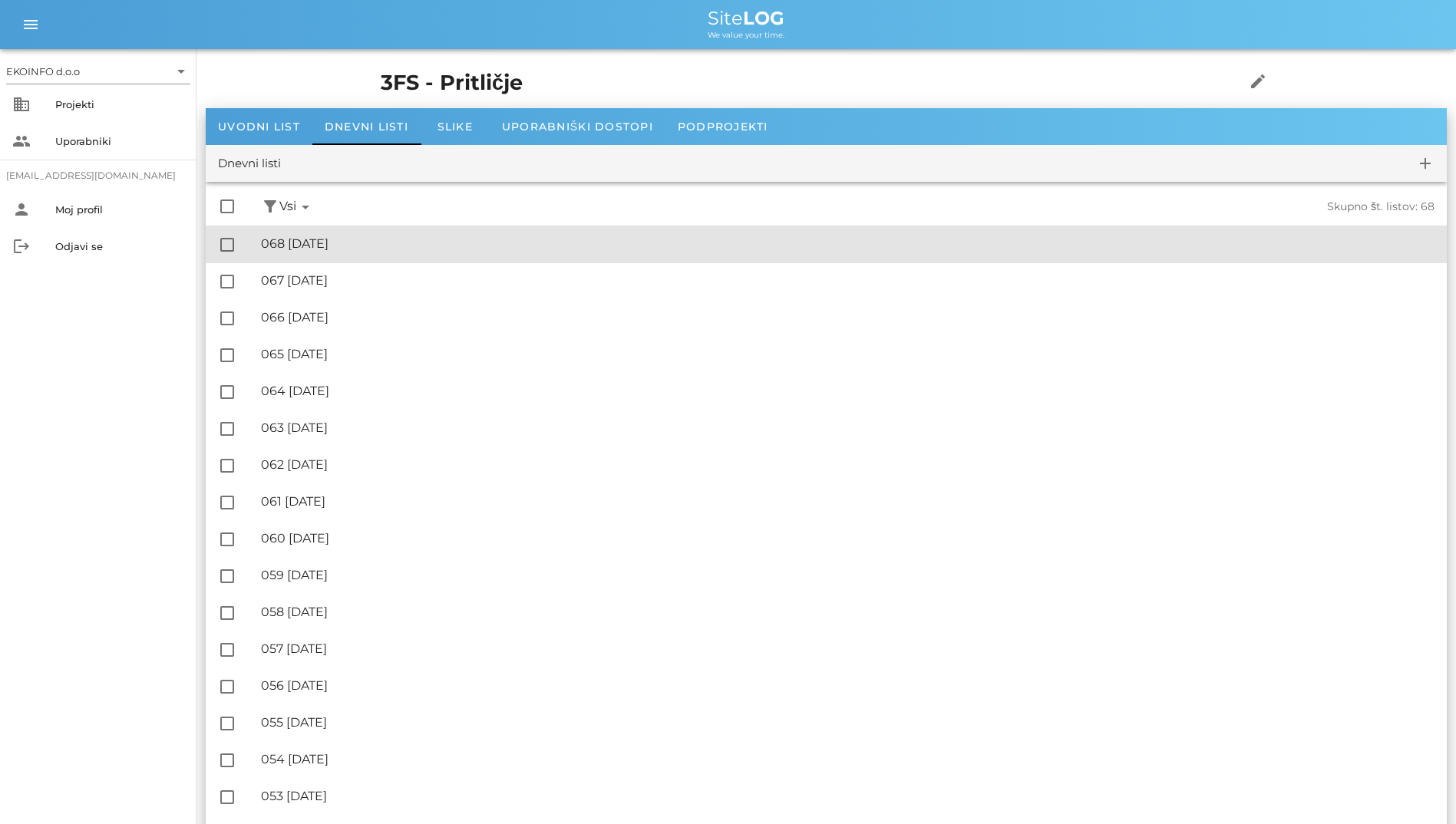
click at [338, 242] on div "🔏 068 [DATE]" at bounding box center [848, 243] width 1174 height 14
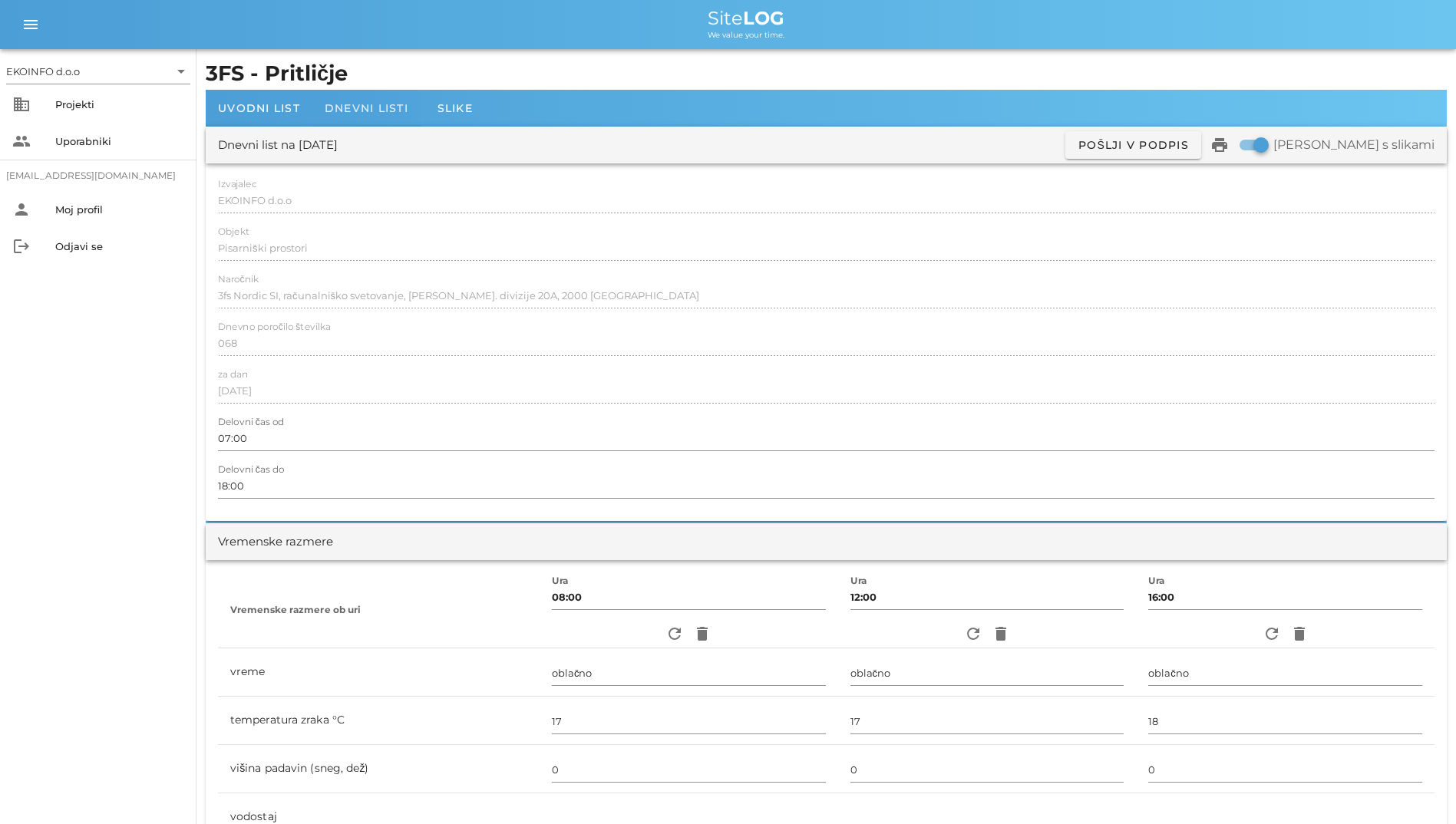
click at [377, 103] on span "Dnevni listi" at bounding box center [366, 108] width 84 height 14
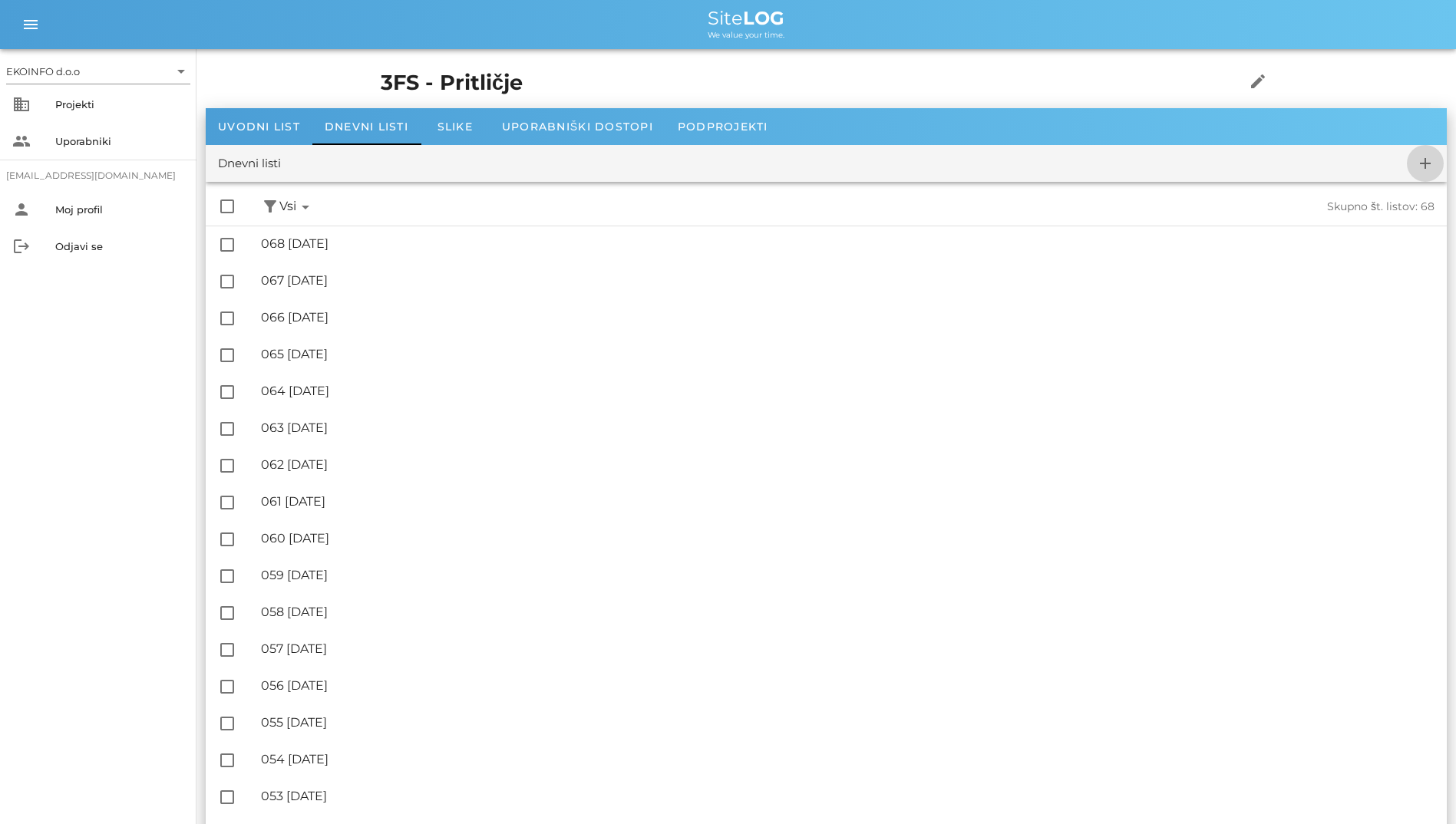
click at [893, 154] on icon "add" at bounding box center [1425, 164] width 19 height 19
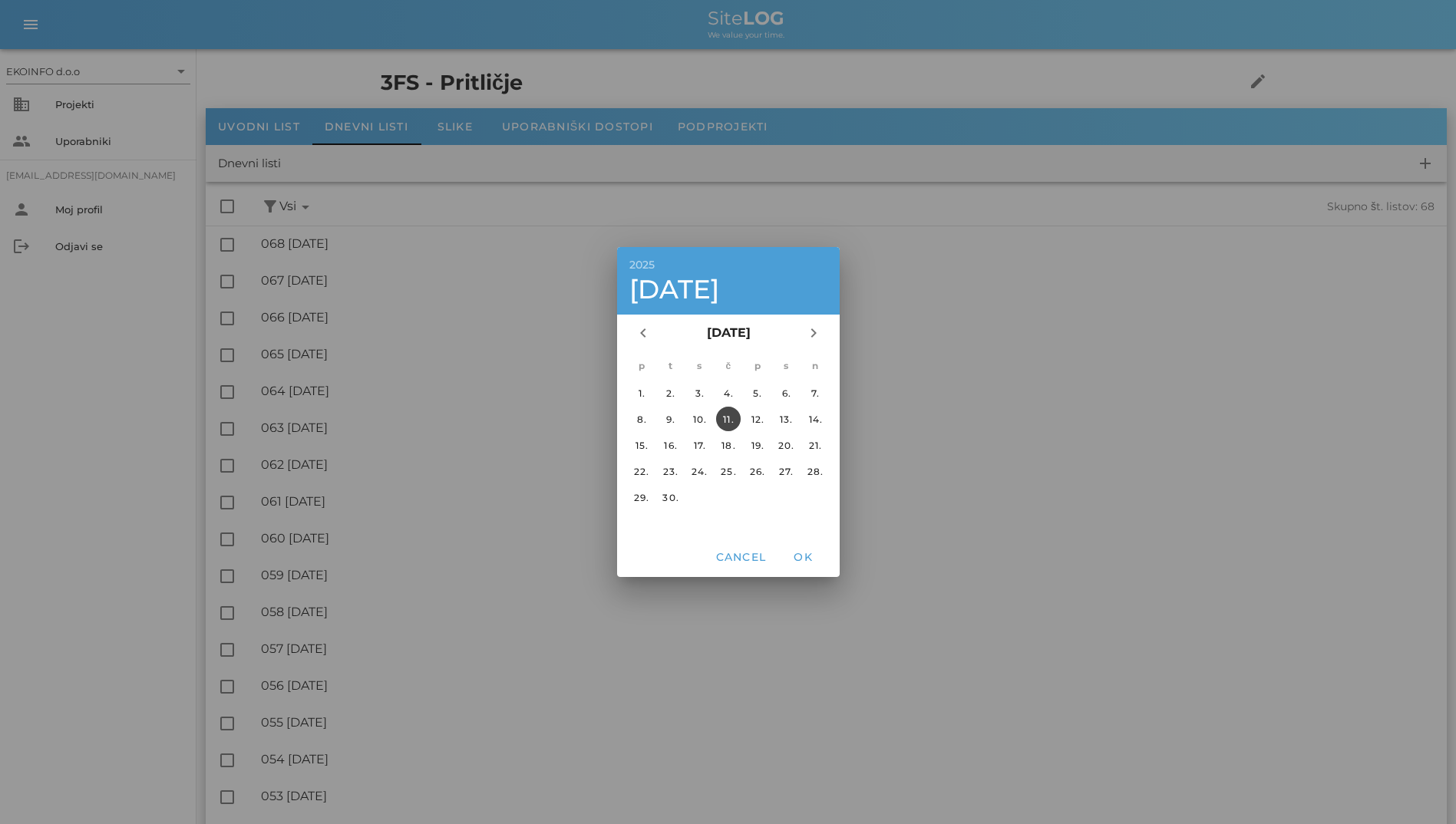
click at [798, 527] on div "p t s č p s n 1. 2. 3. 4. 5. 6. 7. [DATE]. [DATE]. 14. 15. 16. 17. 18. 19. 20. …" at bounding box center [728, 444] width 222 height 186
click at [800, 555] on span "OK" at bounding box center [802, 557] width 36 height 14
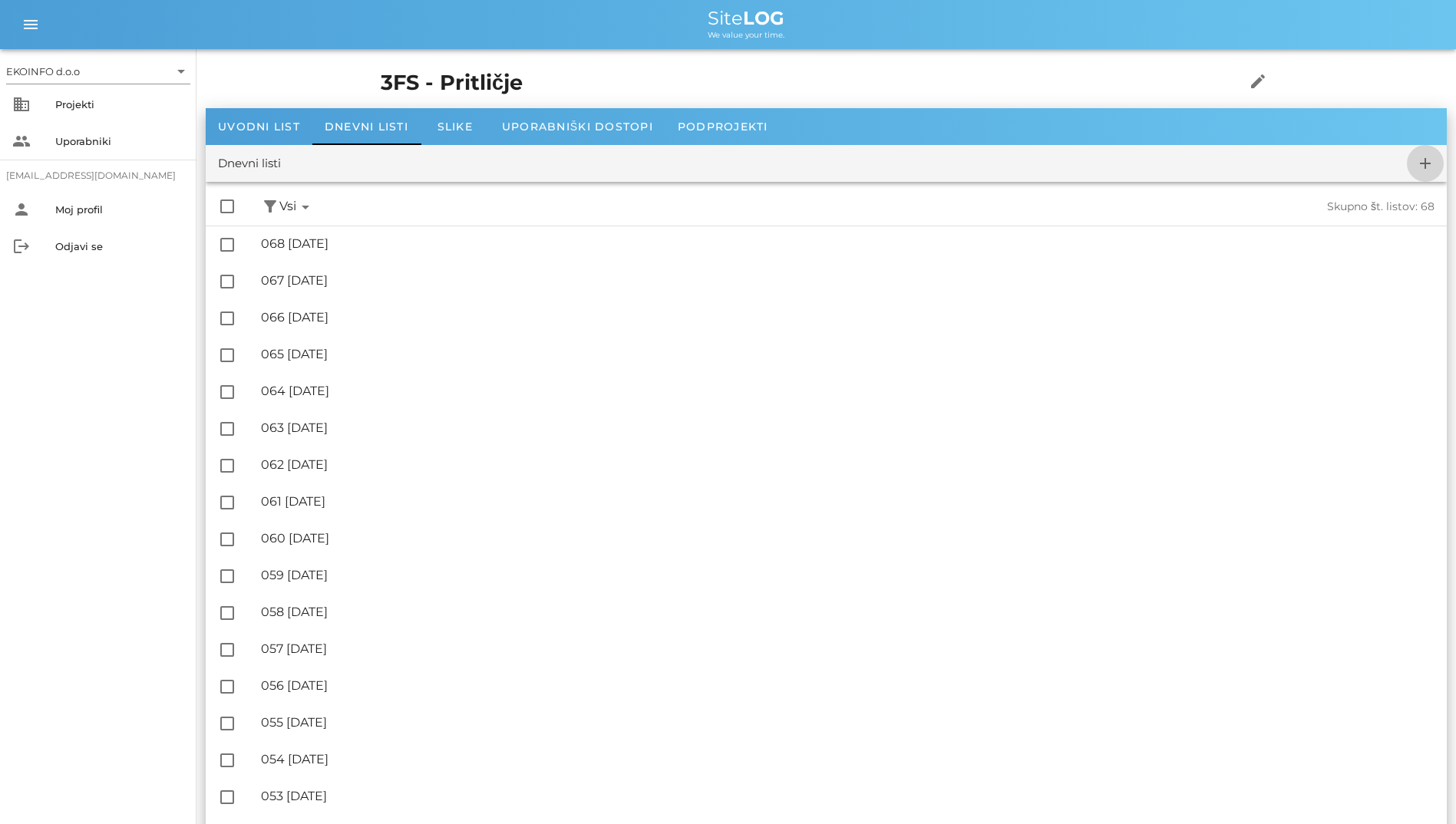
checkbox input "false"
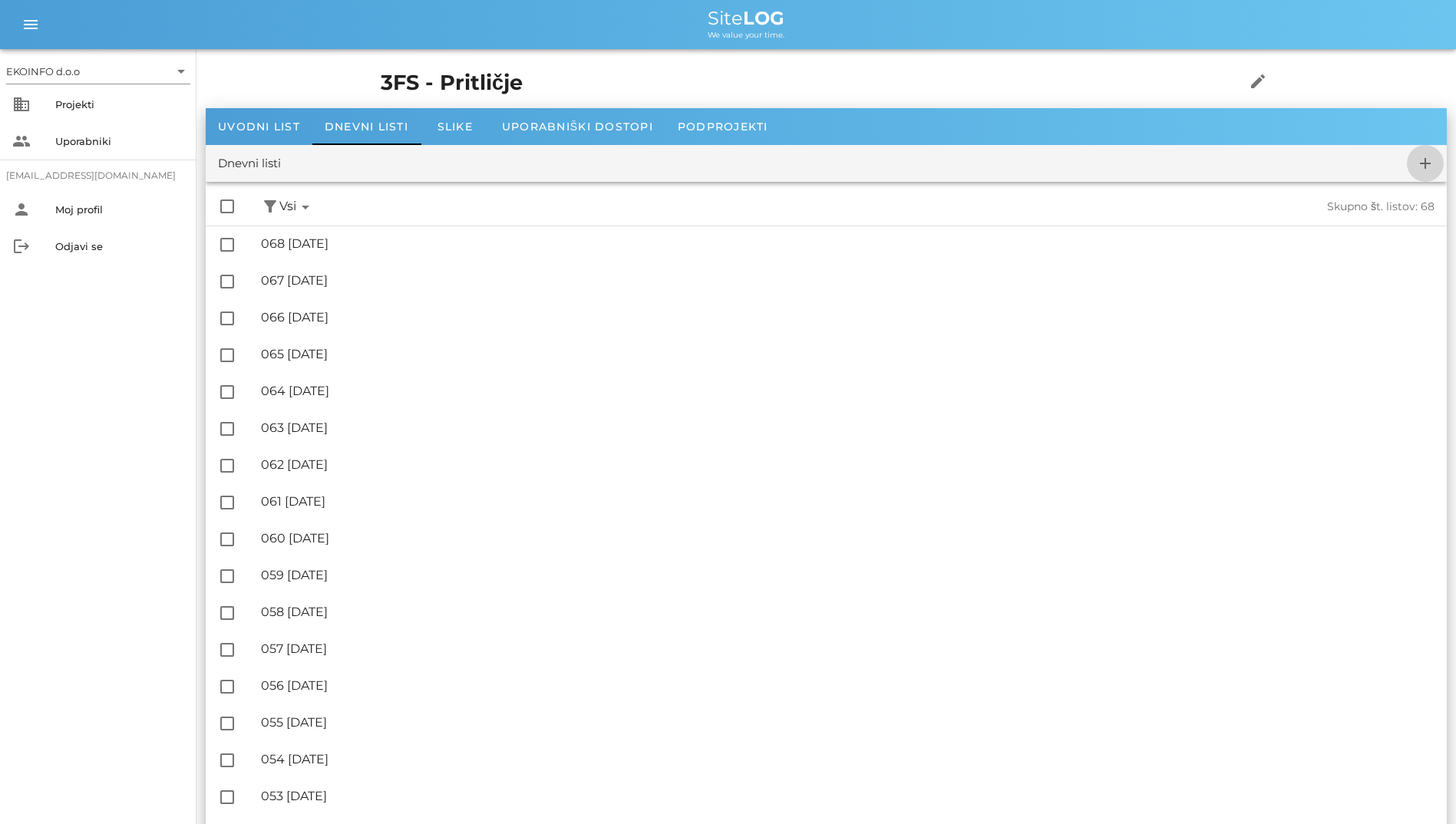
checkbox input "false"
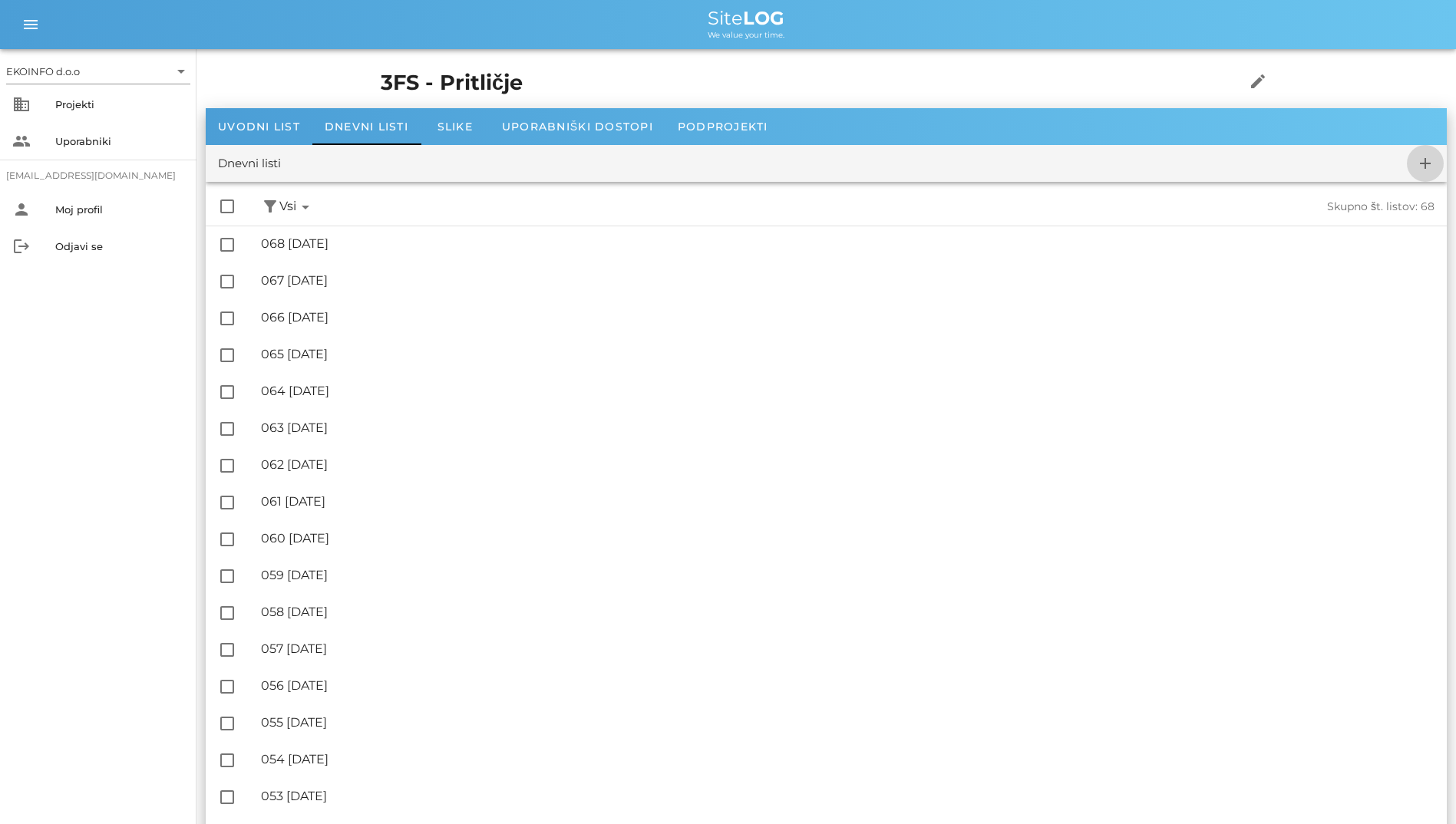
checkbox input "false"
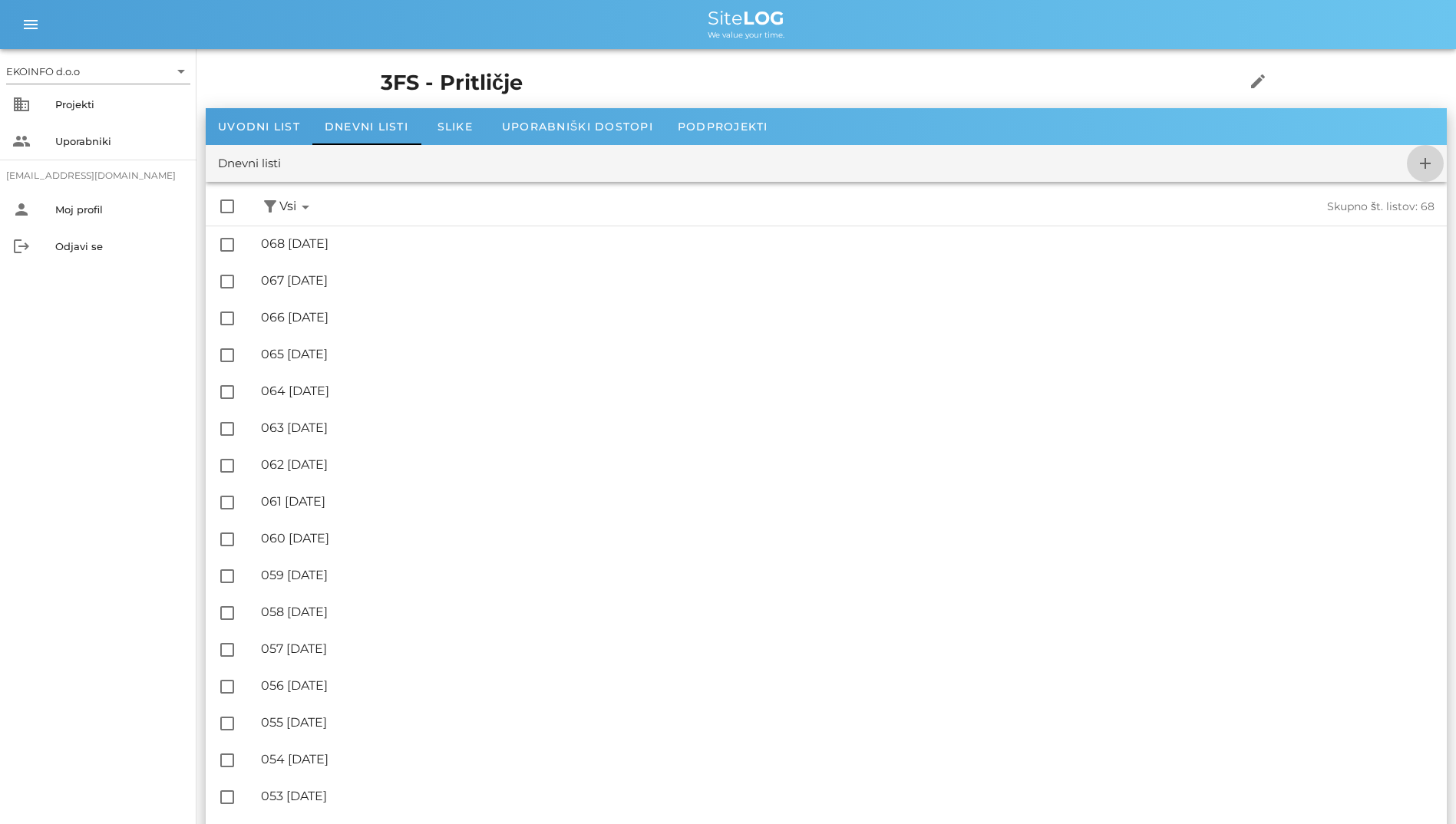
checkbox input "false"
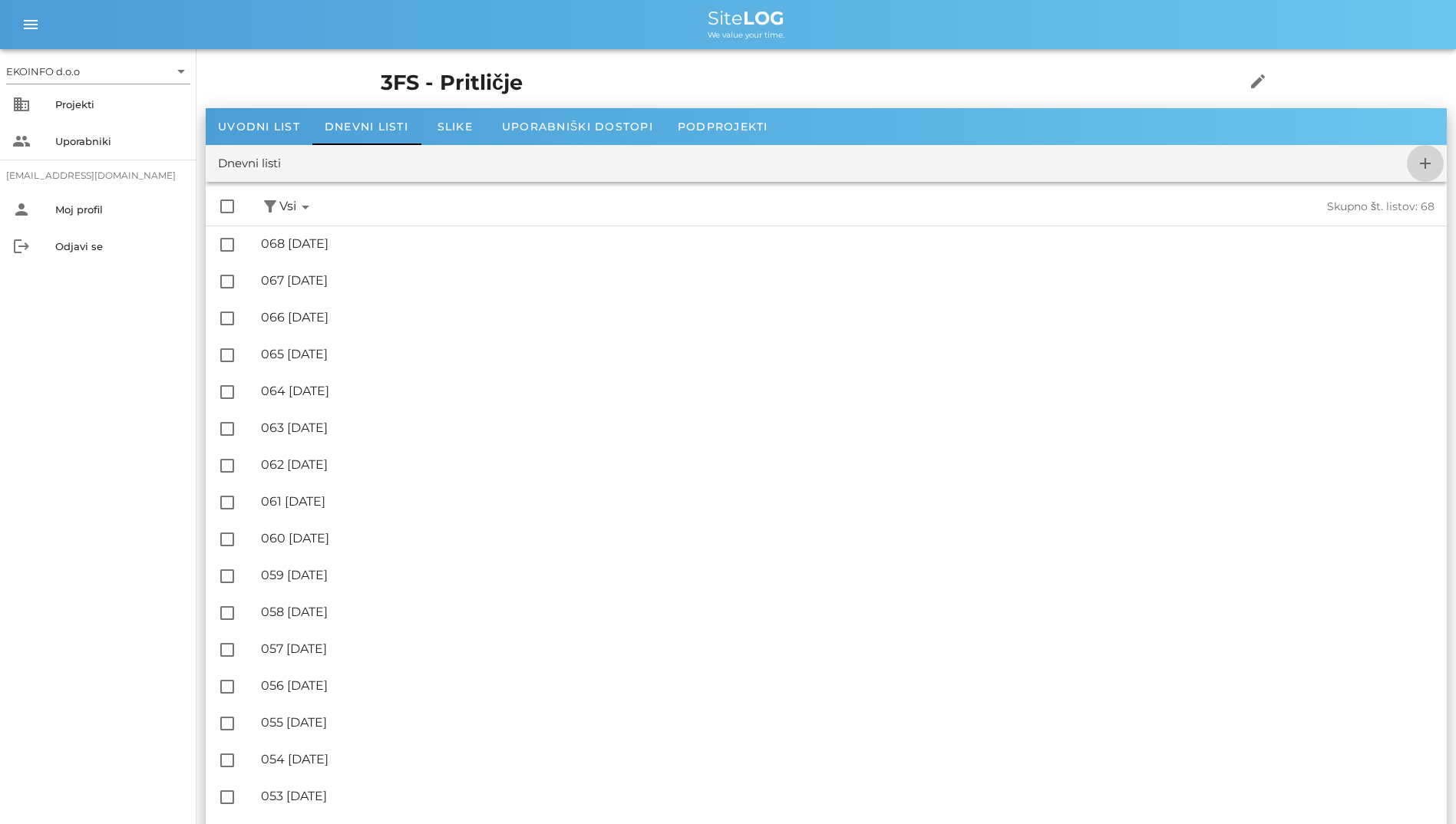
checkbox input "false"
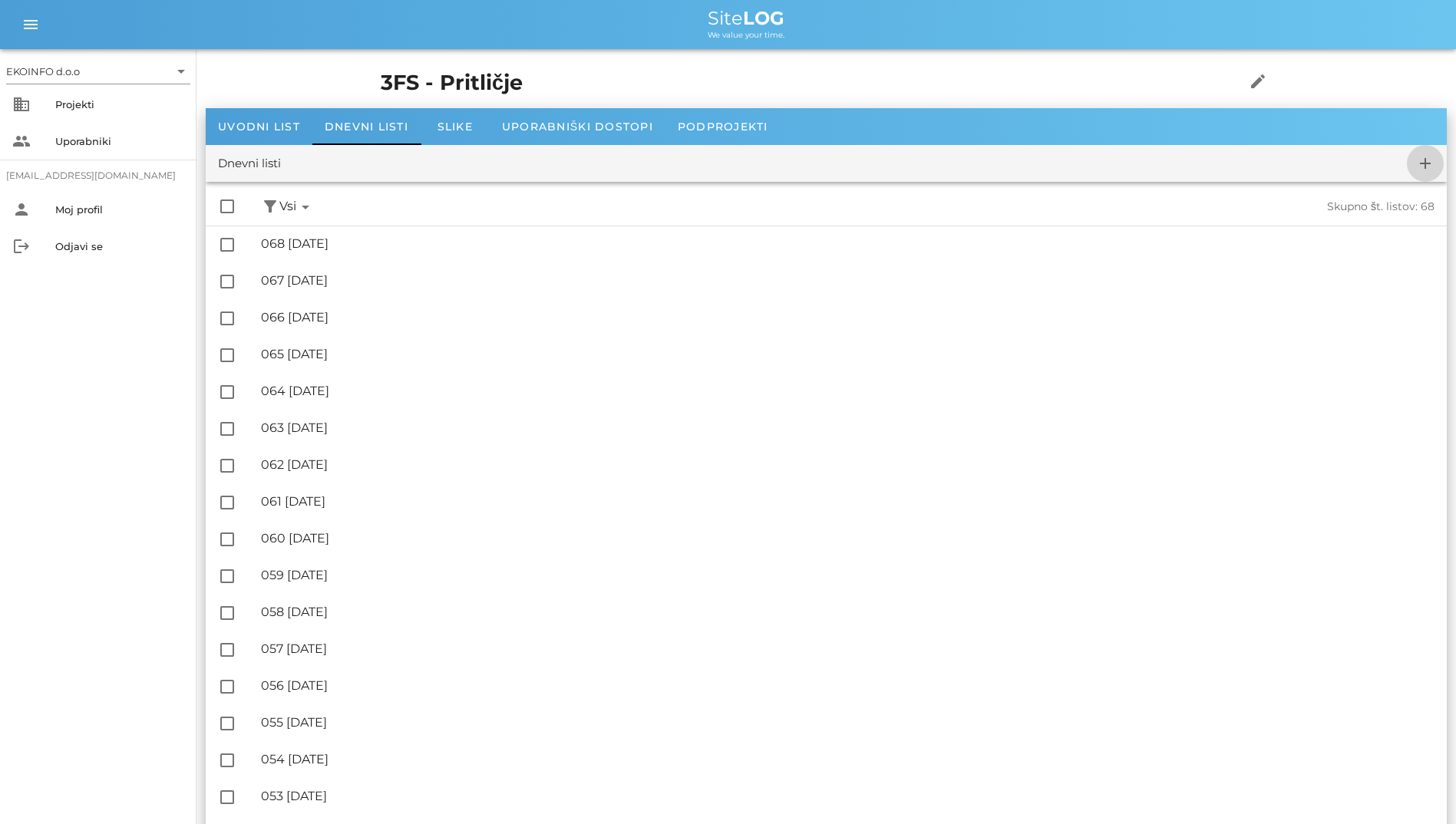
checkbox input "false"
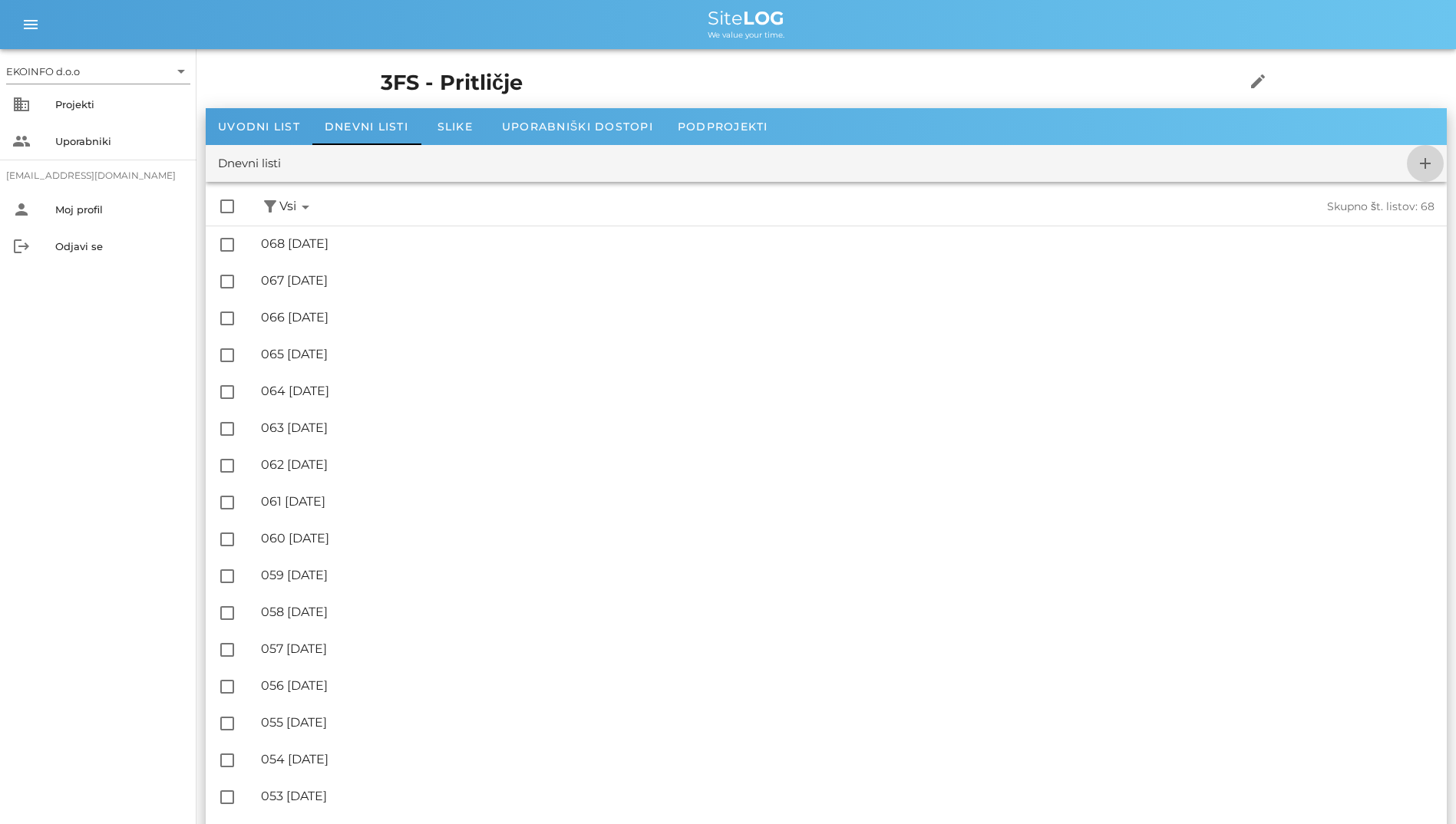
checkbox input "false"
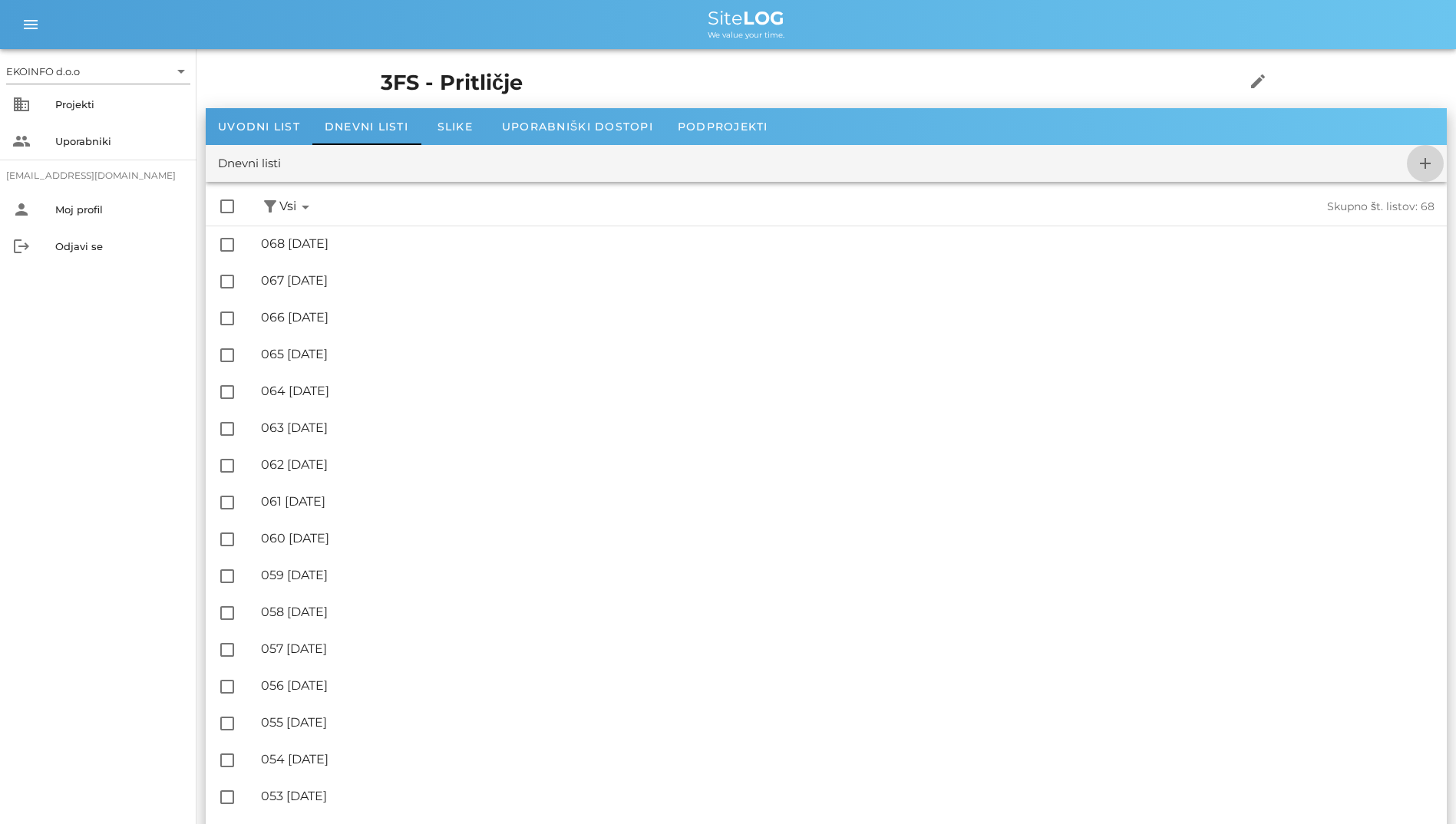
checkbox input "false"
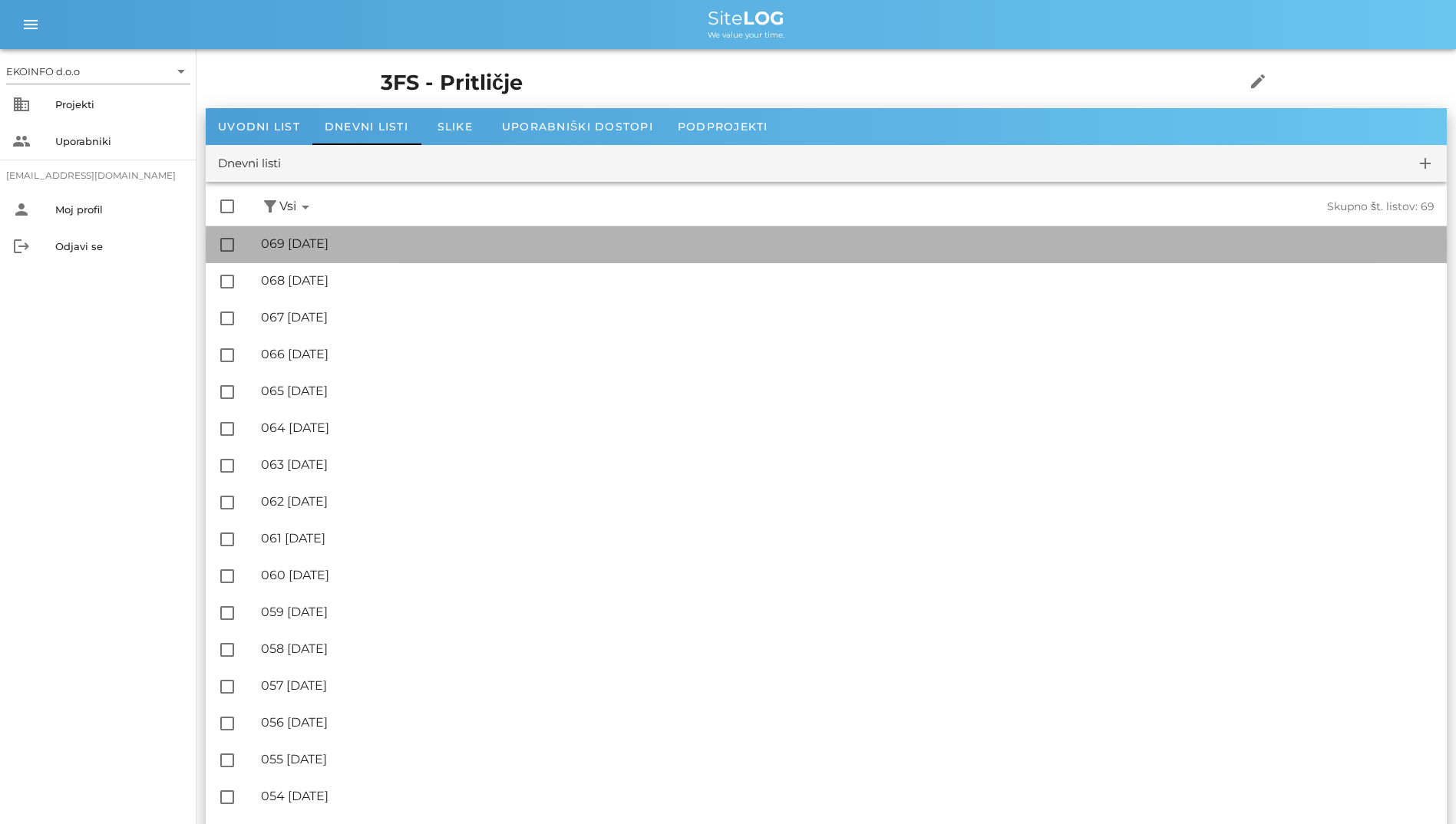
click at [440, 231] on div "🔏 069 [DATE] ✓ Podpisal: Nadzornik ✓ Podpisal: Sestavljalec ✓ Podpisal: Odgovor…" at bounding box center [848, 244] width 1174 height 35
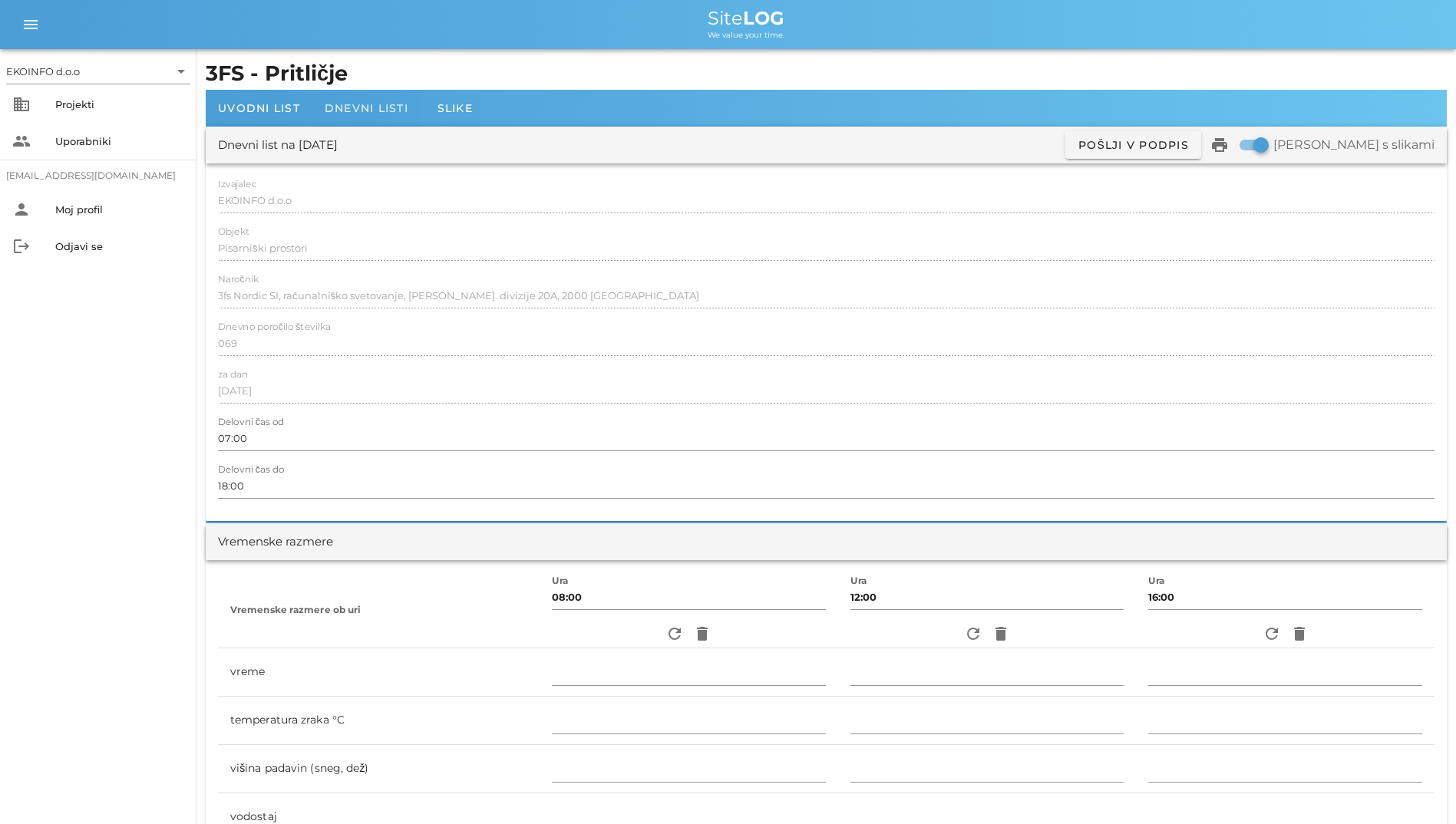
click at [377, 90] on div "Dnevni listi" at bounding box center [366, 108] width 109 height 36
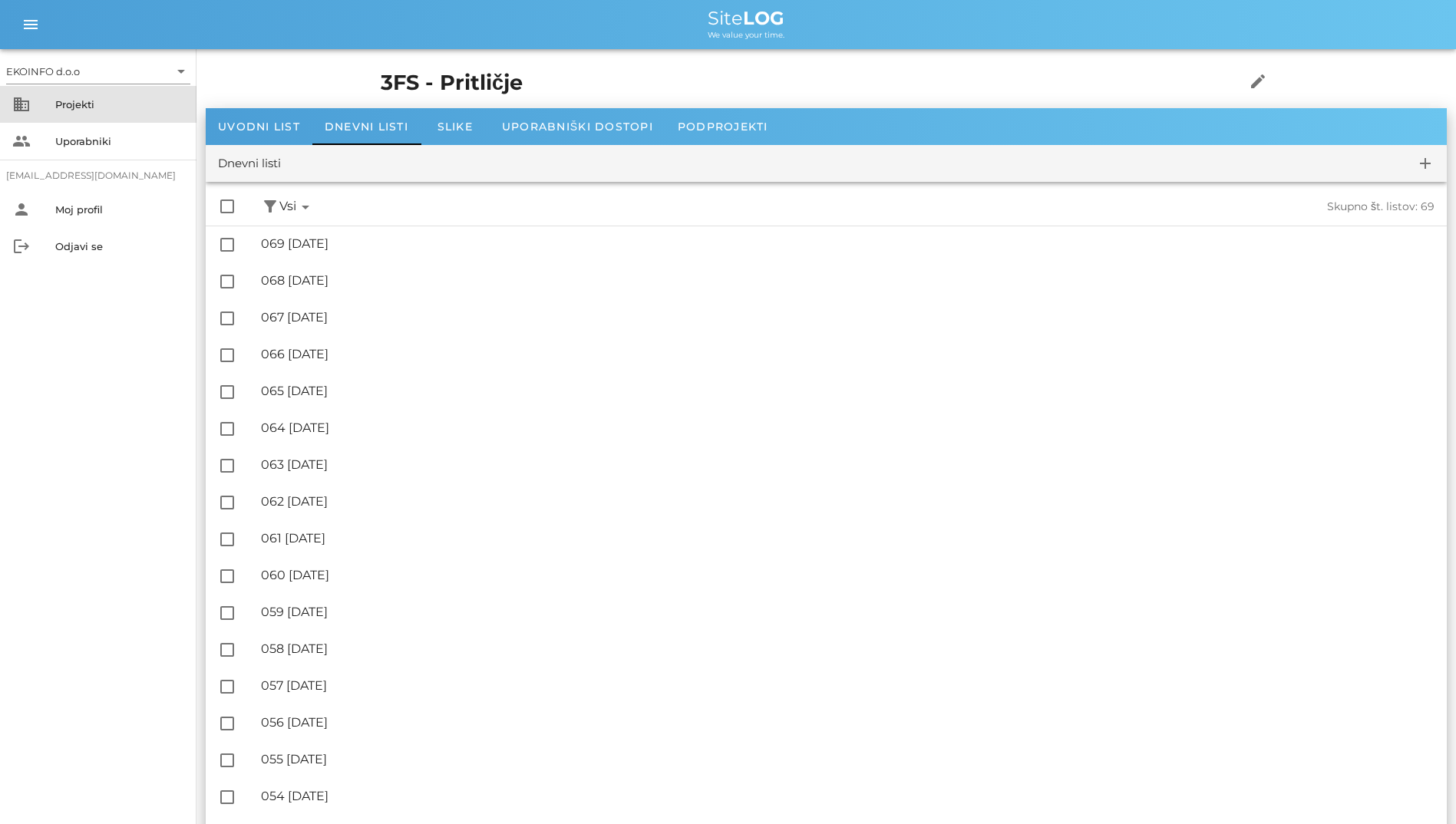
click at [97, 111] on div "Projekti" at bounding box center [120, 104] width 129 height 25
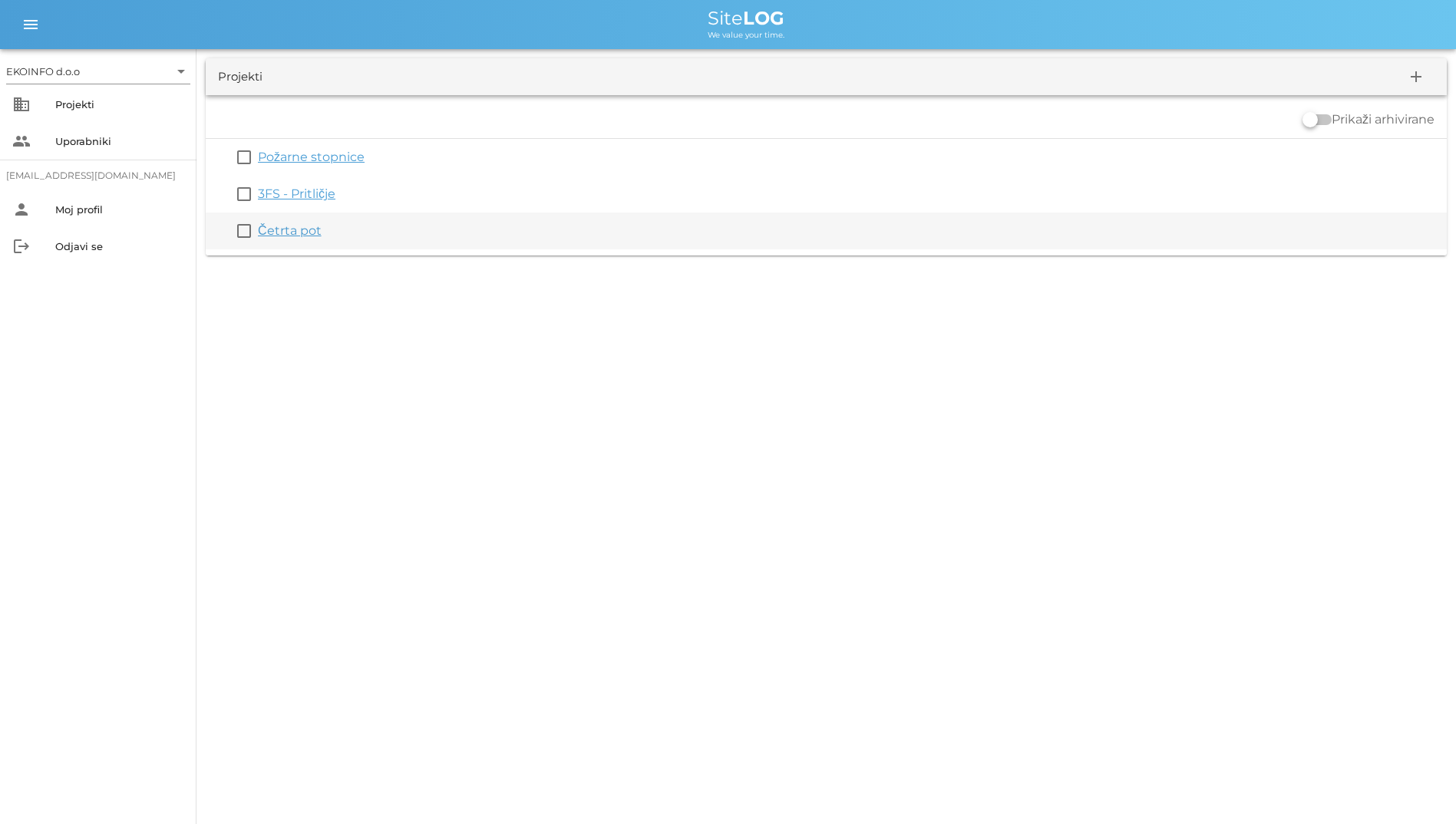
click at [320, 237] on link "Četrta pot" at bounding box center [289, 230] width 64 height 14
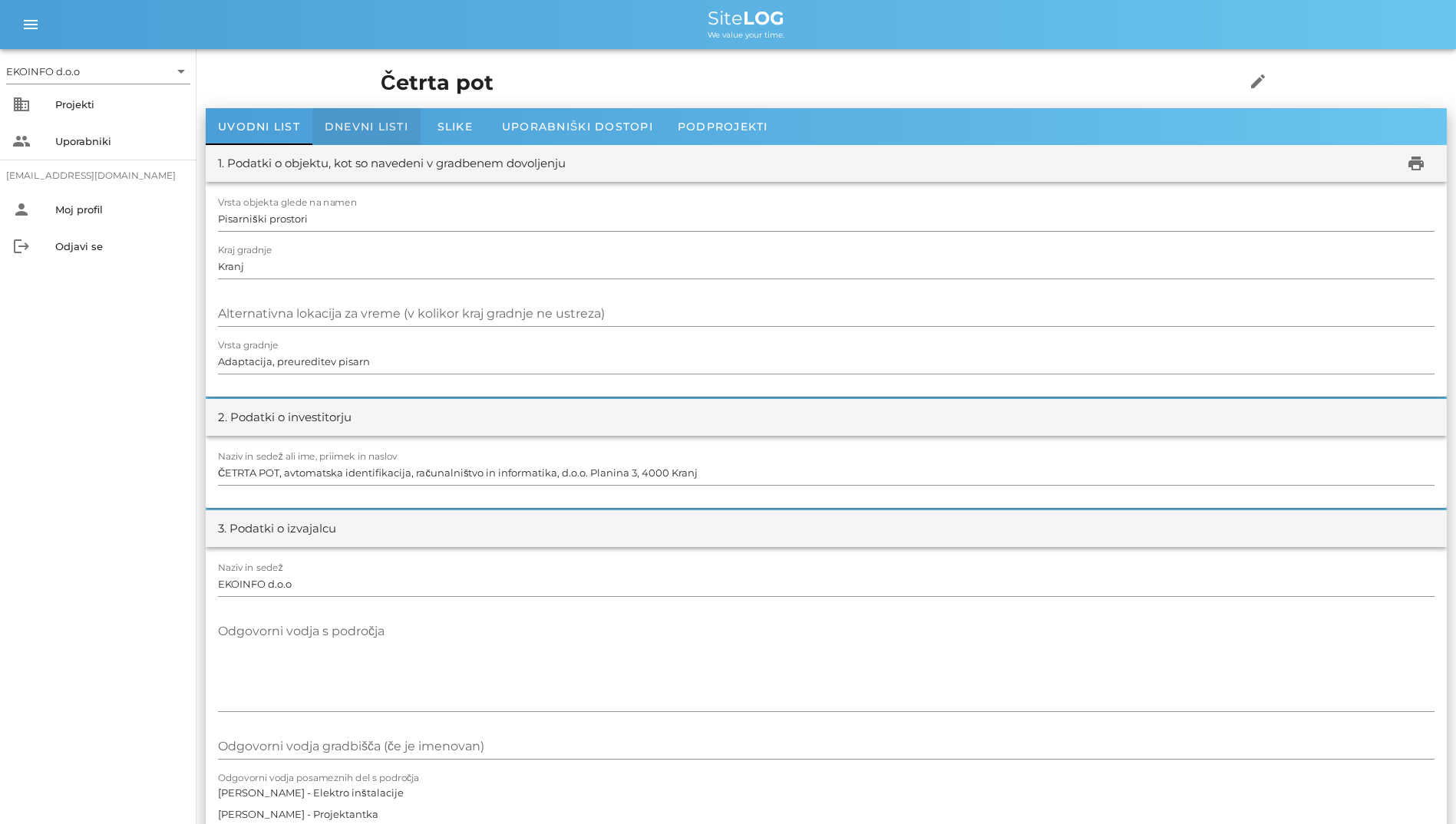
click at [354, 116] on div "Dnevni listi" at bounding box center [366, 126] width 109 height 36
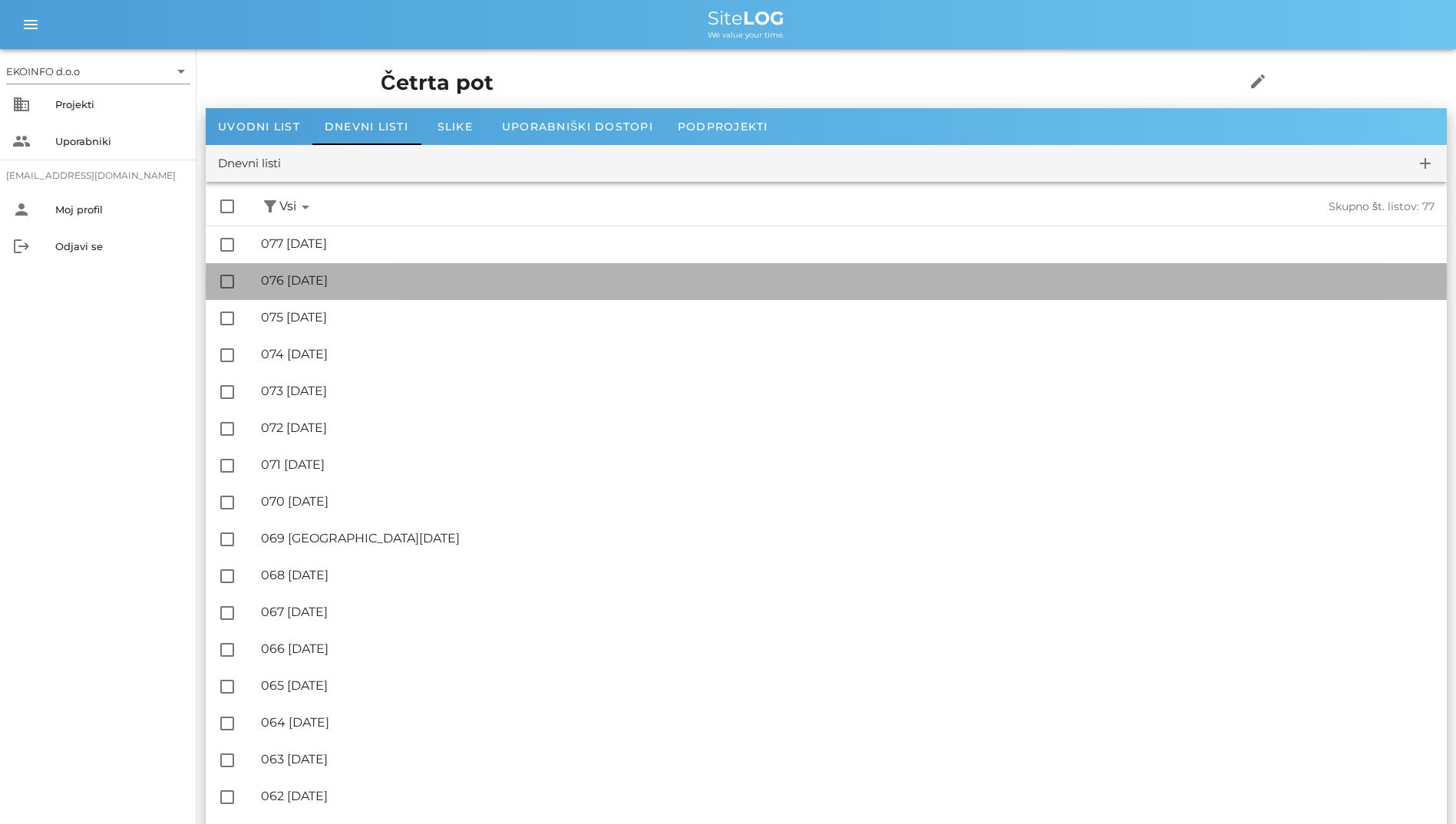
click at [399, 271] on div "🔏 076 [DATE] ✓ Podpisal: Nadzornik ✓ Podpisal: Sestavljalec ✓ Podpisal: Odgovor…" at bounding box center [848, 281] width 1174 height 35
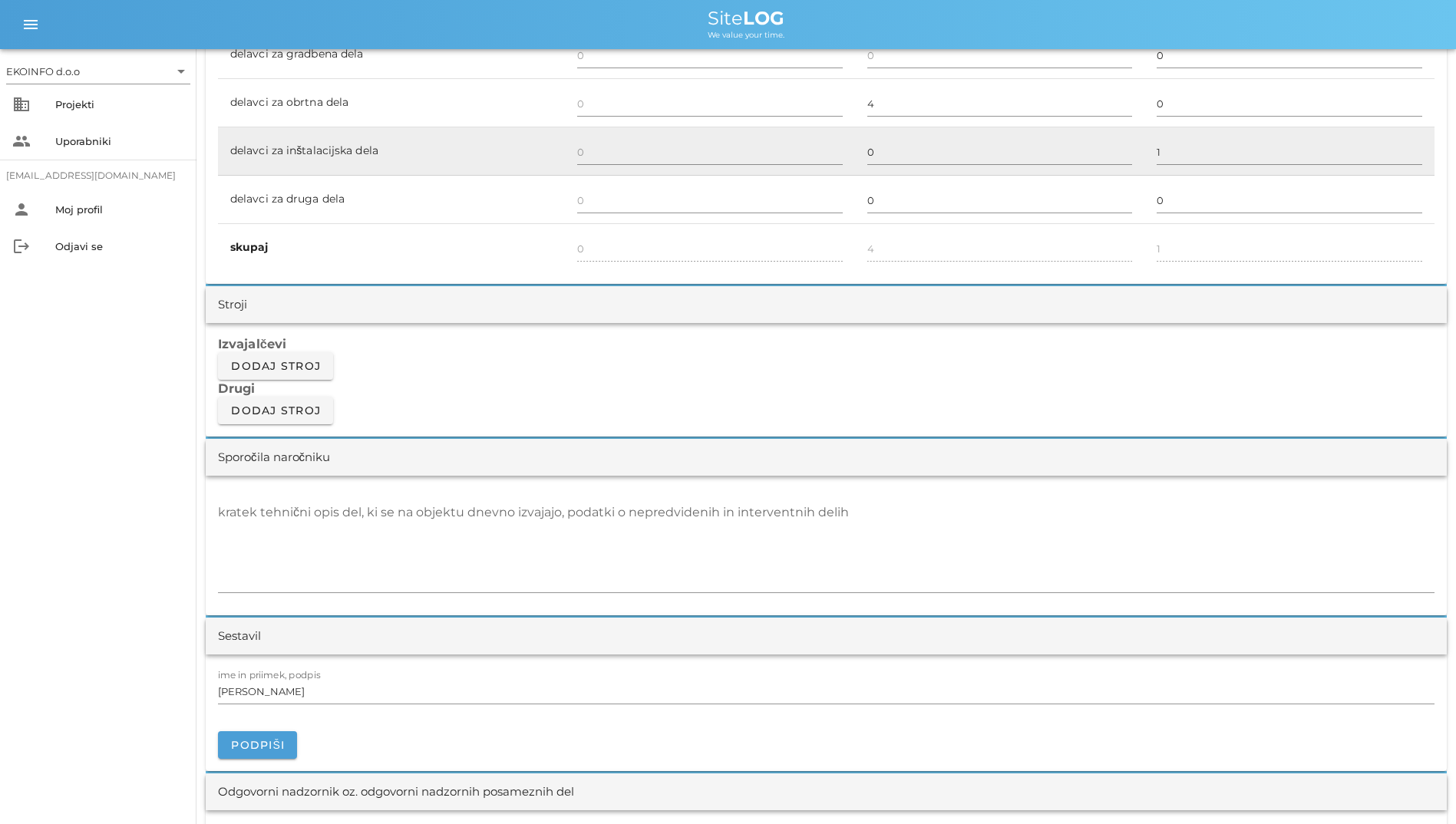
scroll to position [1305, 0]
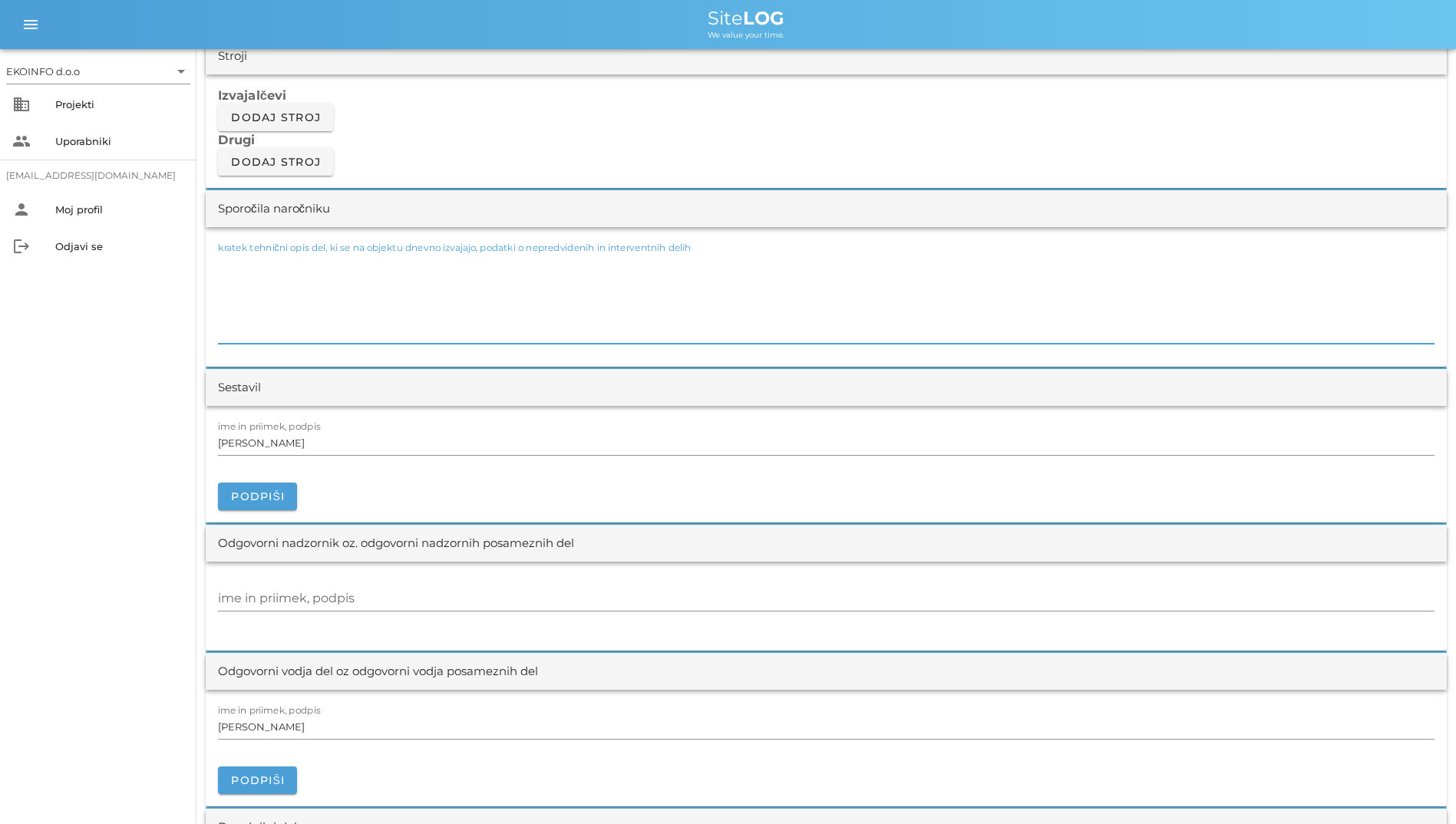
click at [551, 279] on textarea "kratek tehnični opis del, ki se na objektu dnevno izvajajo, podatki o nepredvid…" at bounding box center [826, 298] width 1217 height 92
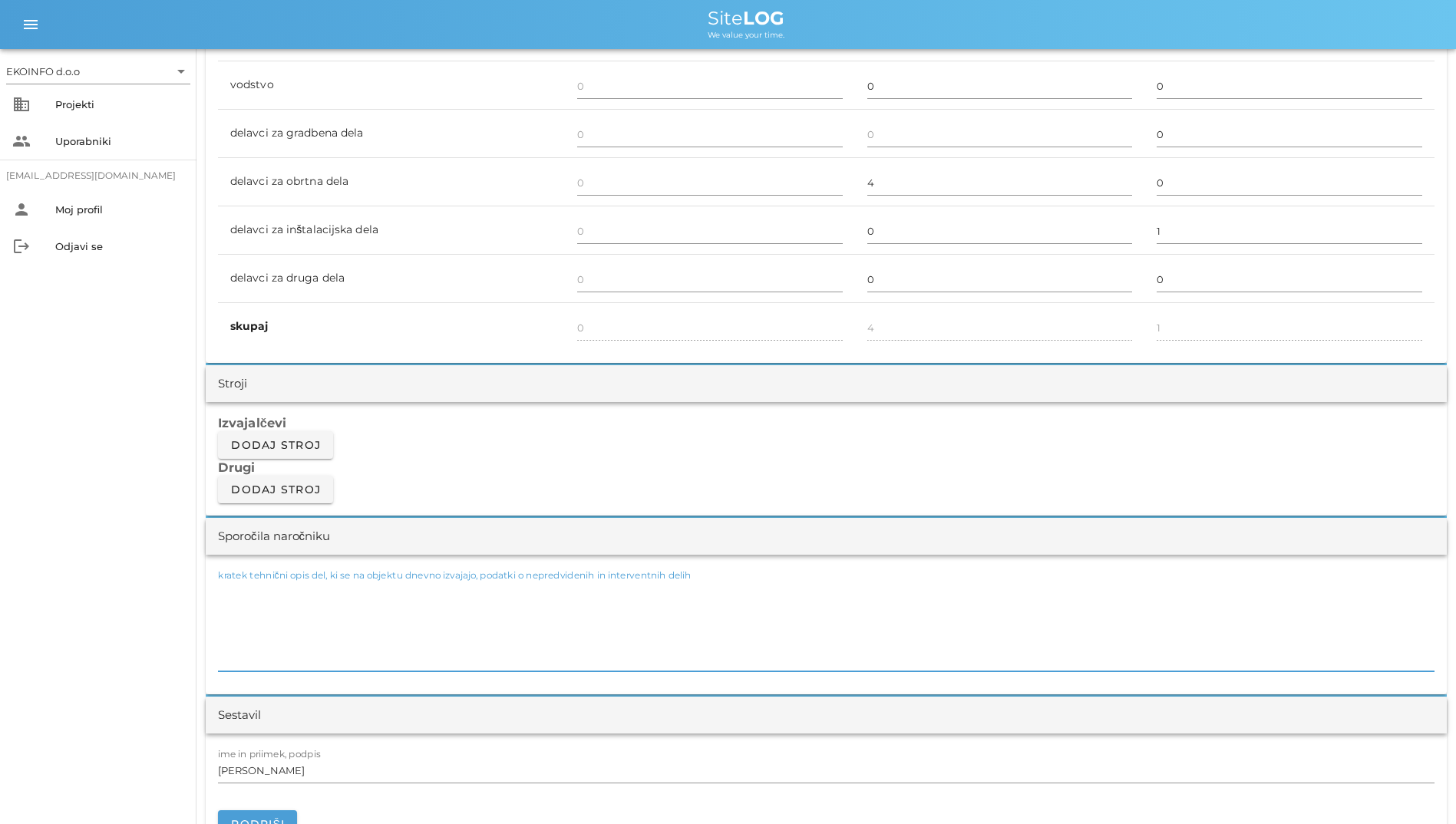
scroll to position [844, 0]
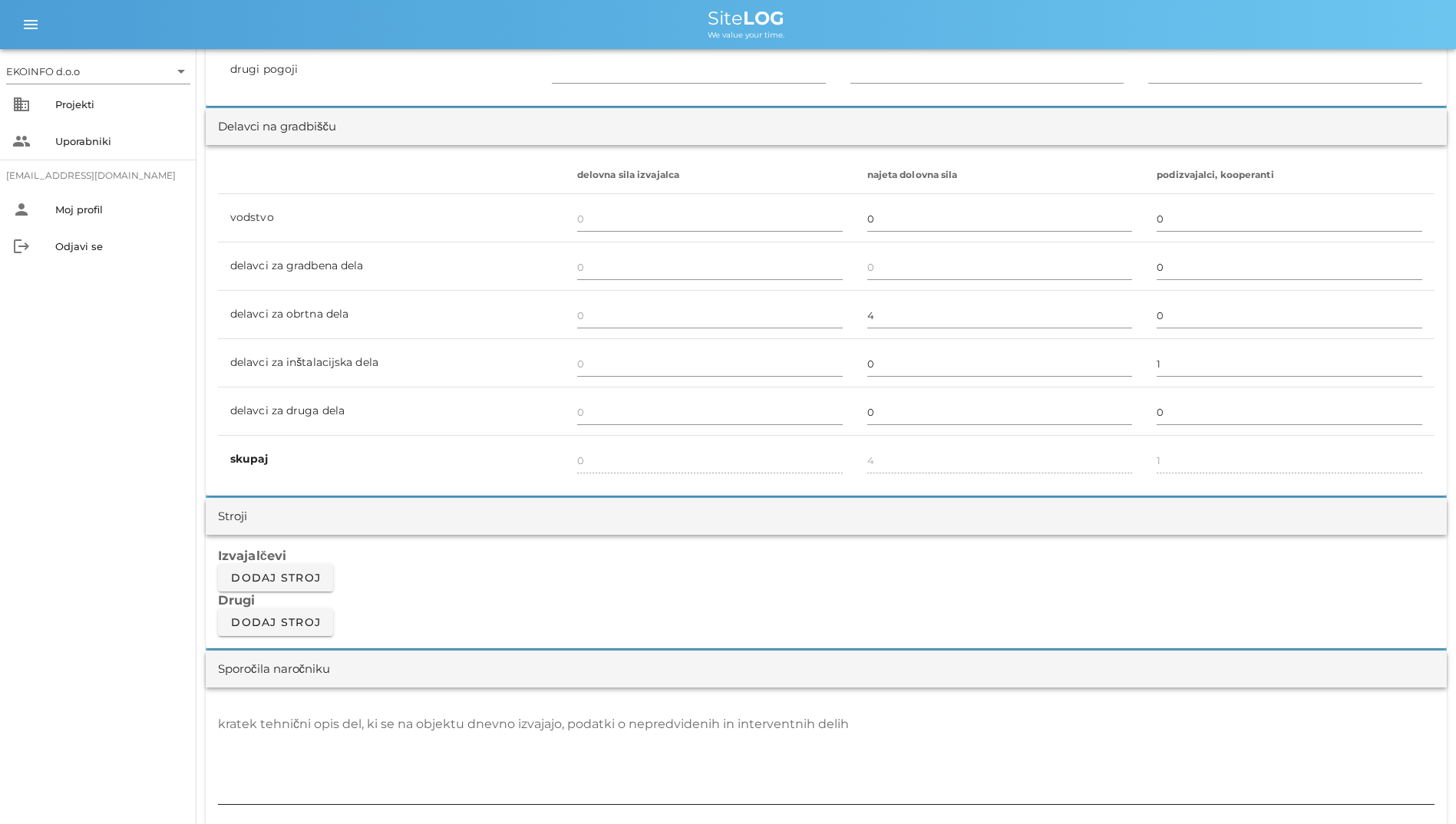
click at [246, 689] on div "kratek tehnični opis del, ki se na objektu dnevno izvajajo, podatki o nepredvid…" at bounding box center [826, 758] width 1217 height 92
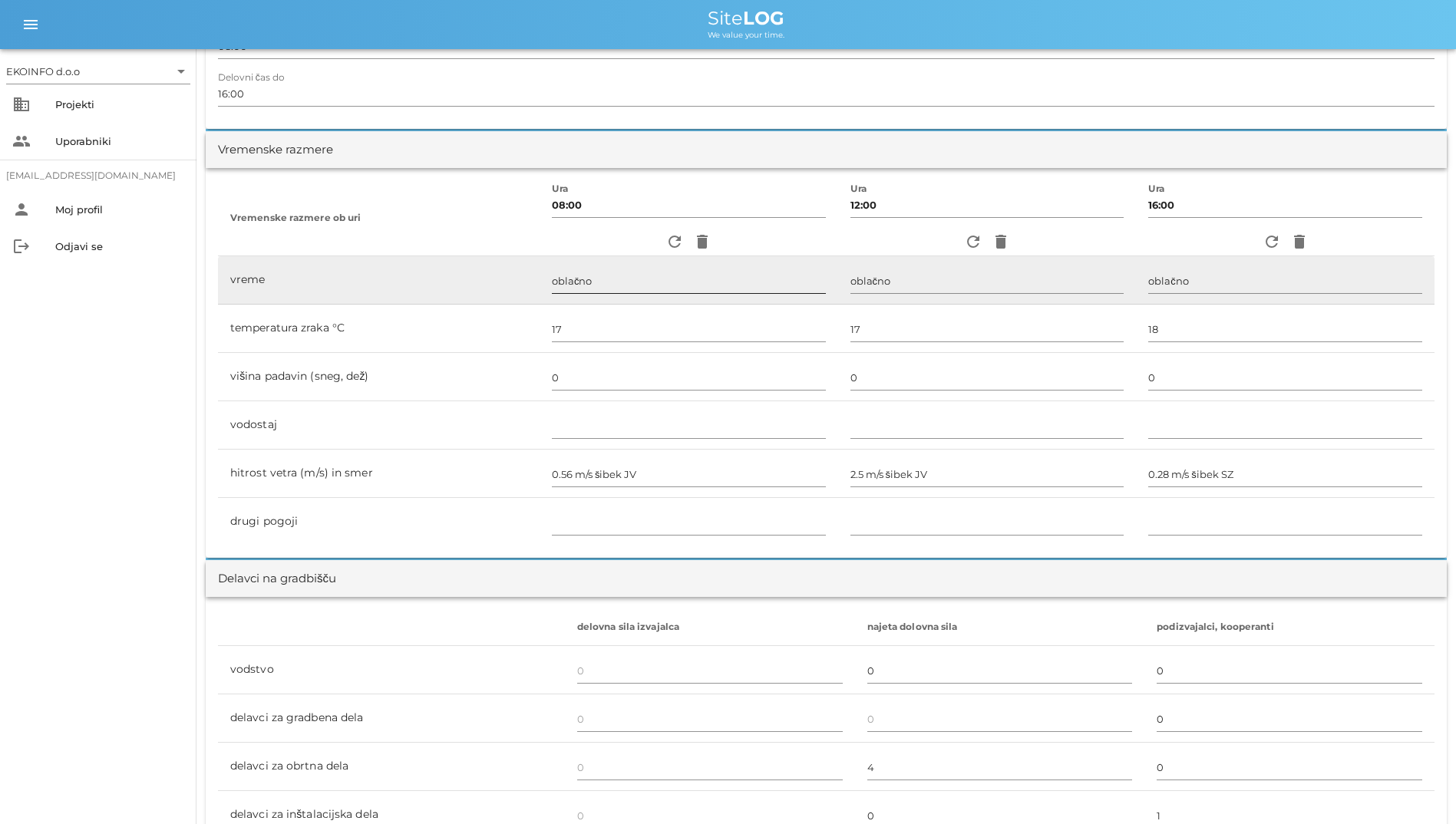
scroll to position [175, 0]
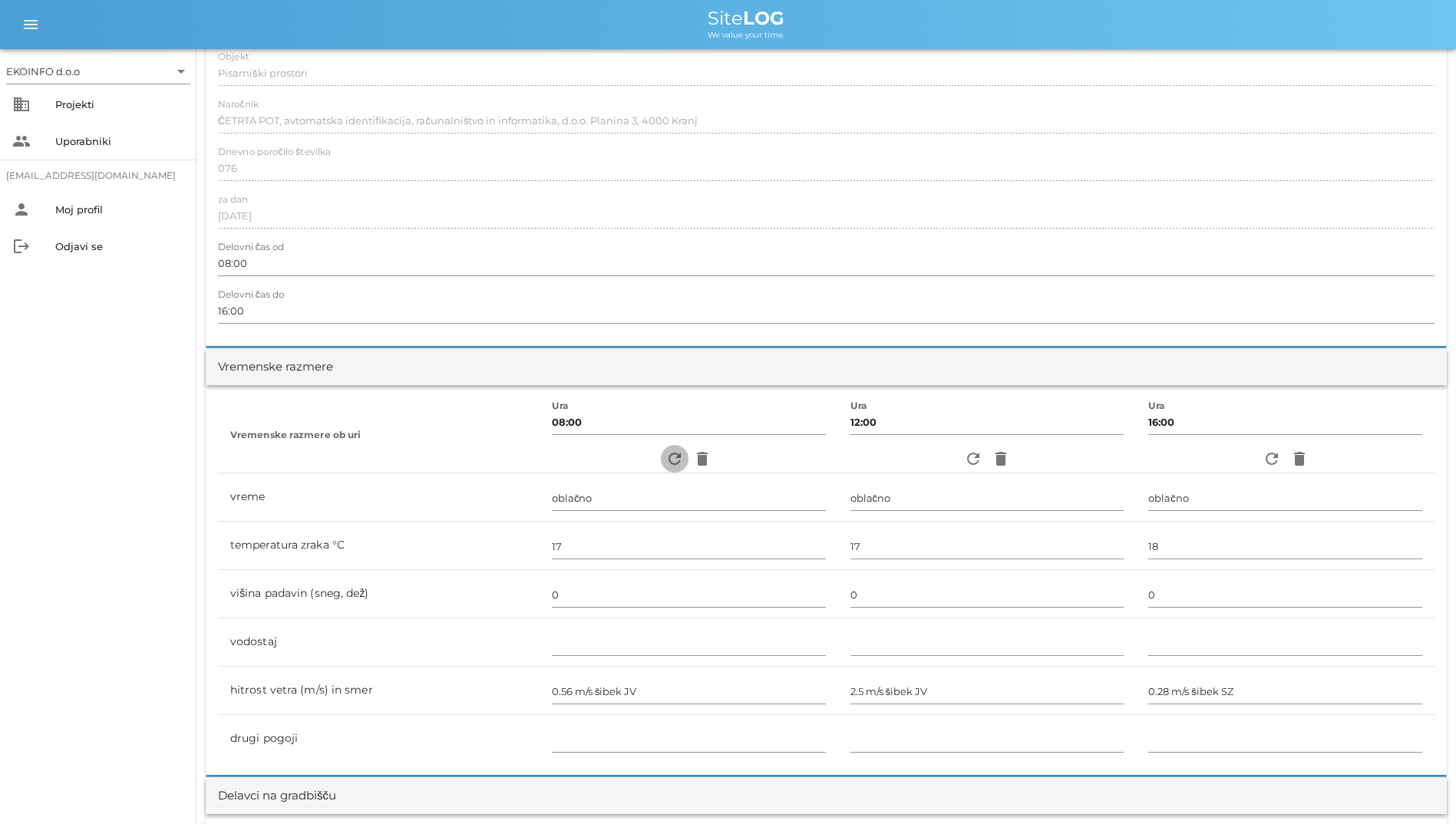
click at [666, 465] on icon "refresh" at bounding box center [675, 459] width 19 height 19
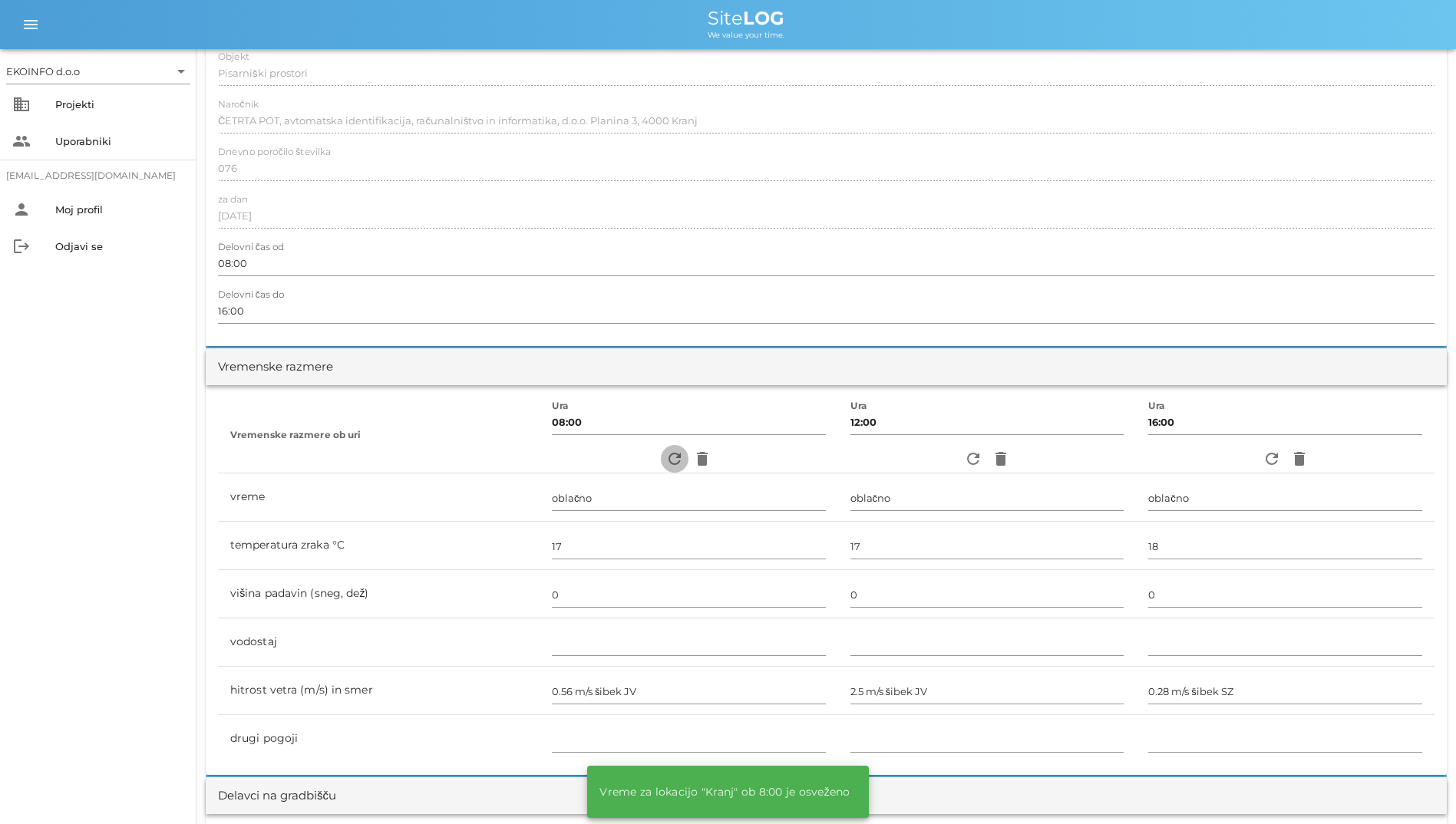
click at [666, 465] on icon "refresh" at bounding box center [675, 459] width 19 height 19
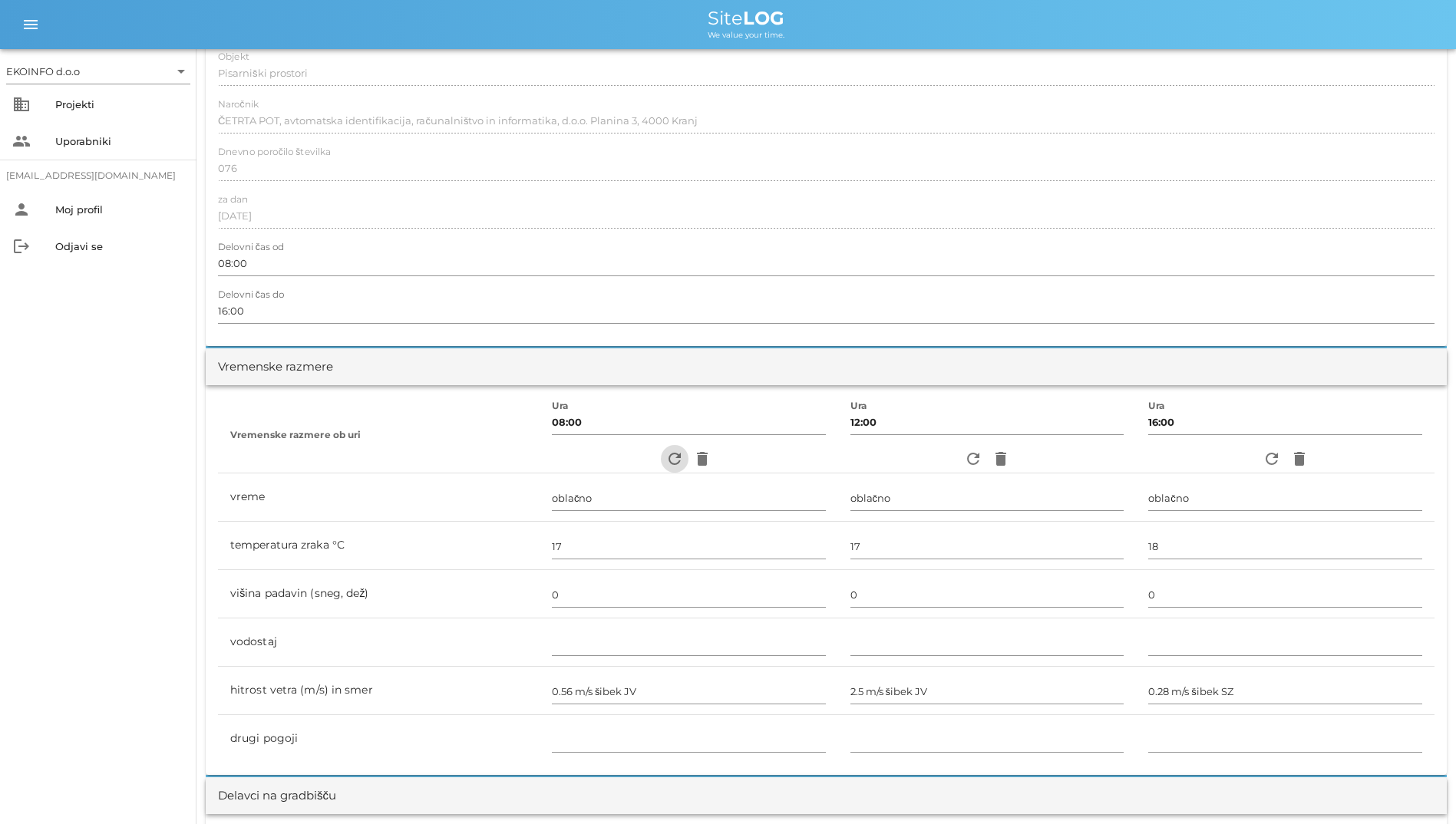
click at [666, 465] on icon "refresh" at bounding box center [675, 459] width 19 height 19
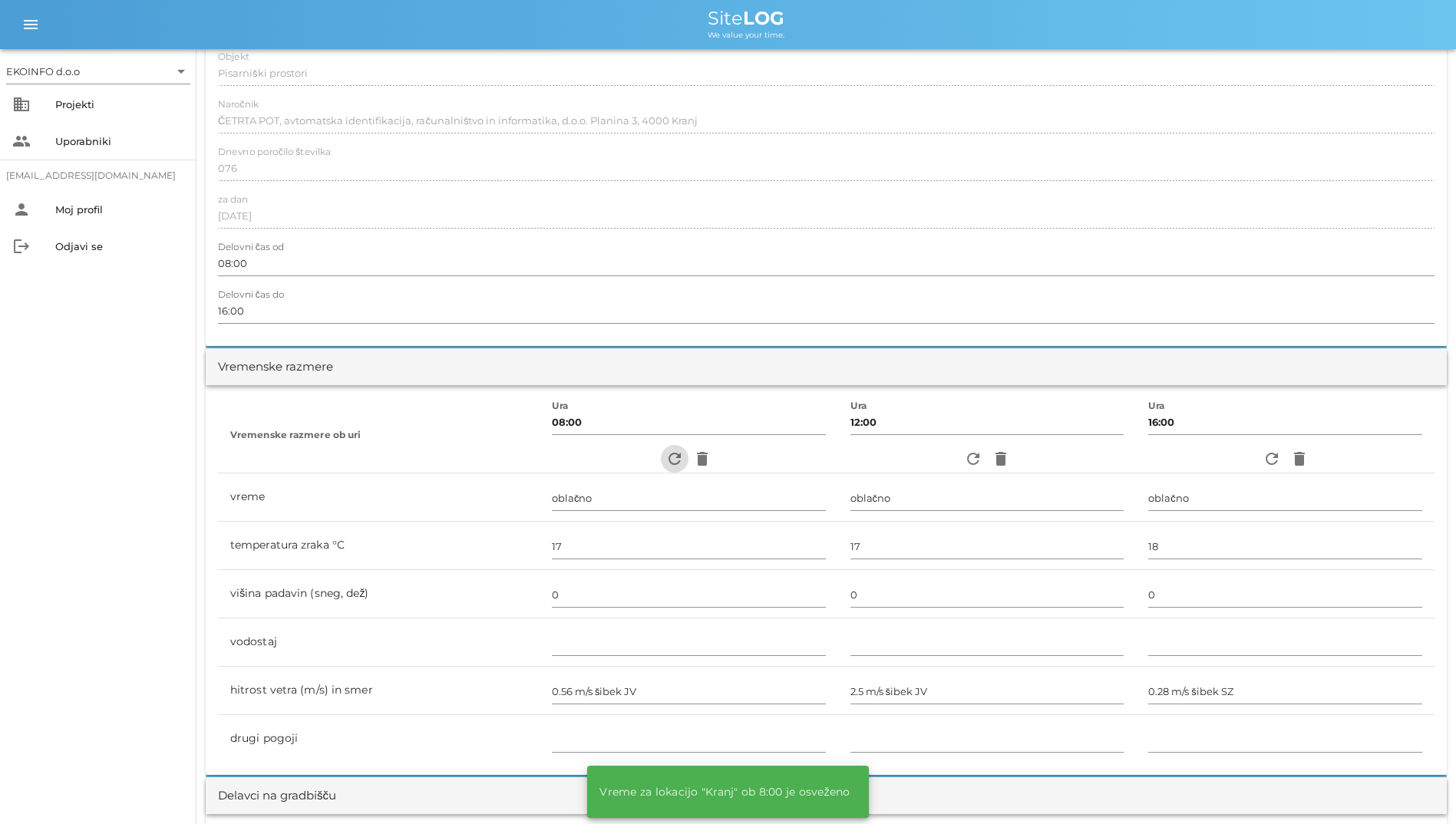
click at [666, 465] on icon "refresh" at bounding box center [675, 459] width 19 height 19
click at [666, 459] on icon "refresh" at bounding box center [675, 459] width 19 height 19
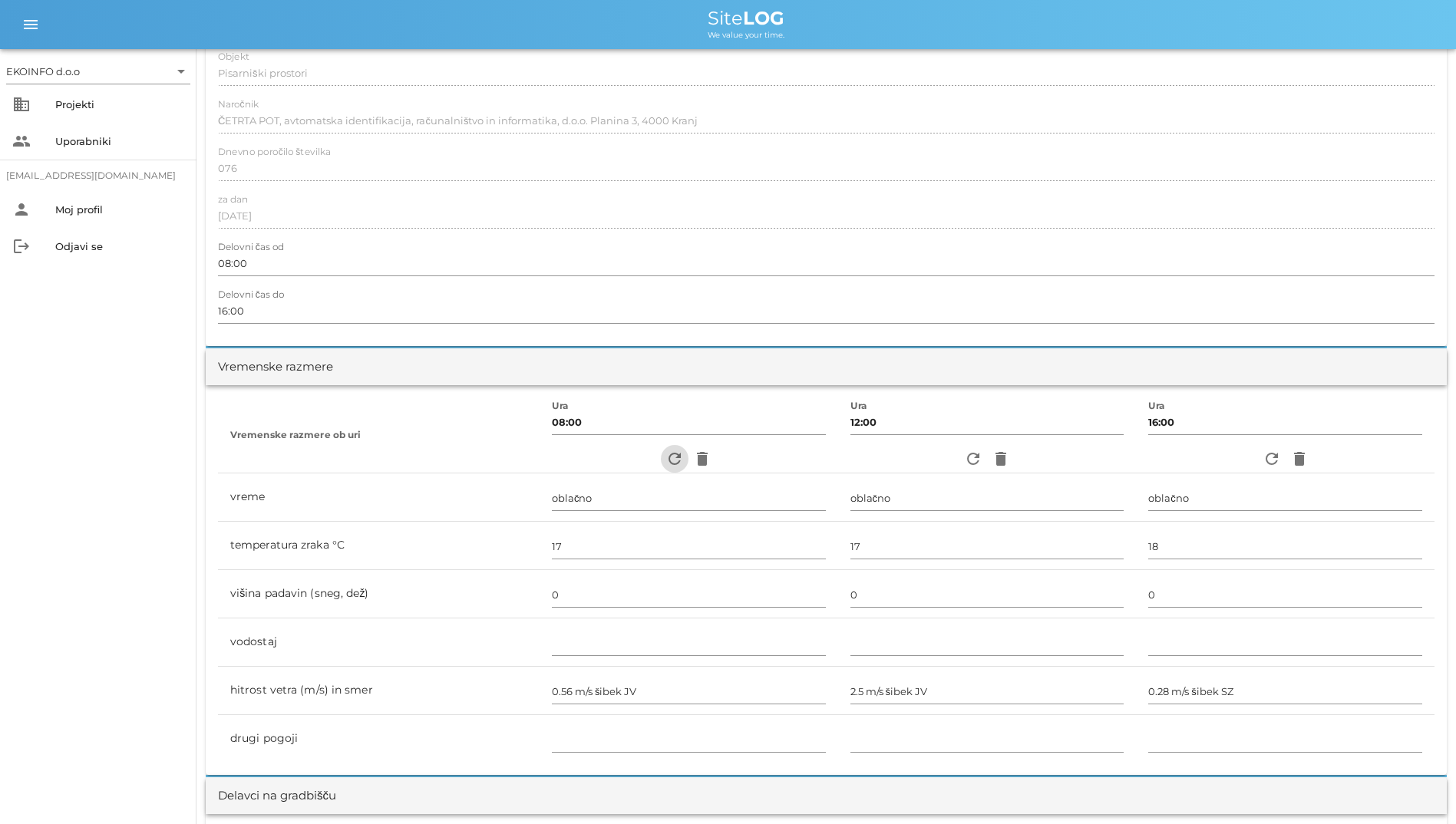
click at [666, 459] on icon "refresh" at bounding box center [675, 459] width 19 height 19
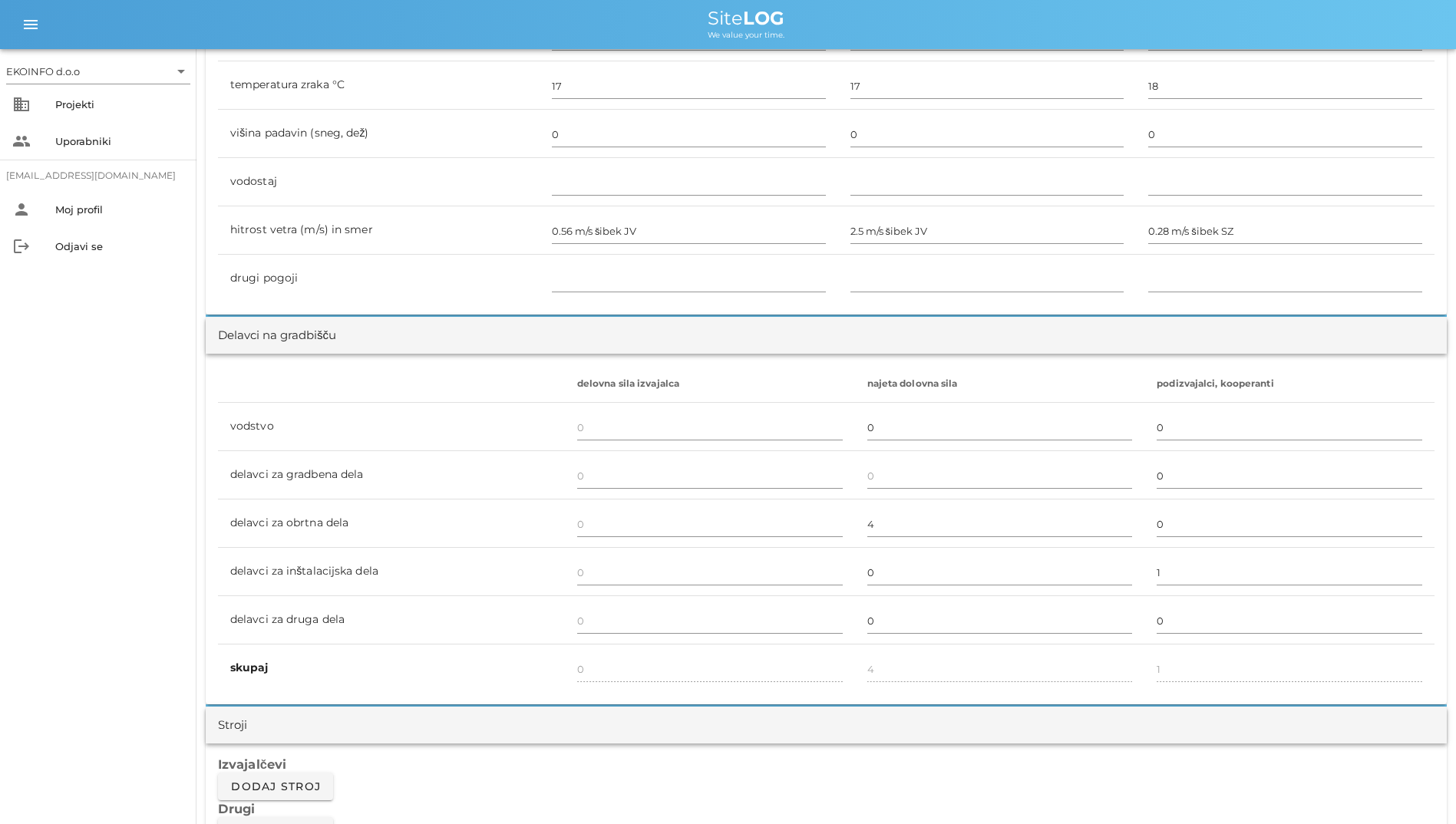
scroll to position [943, 0]
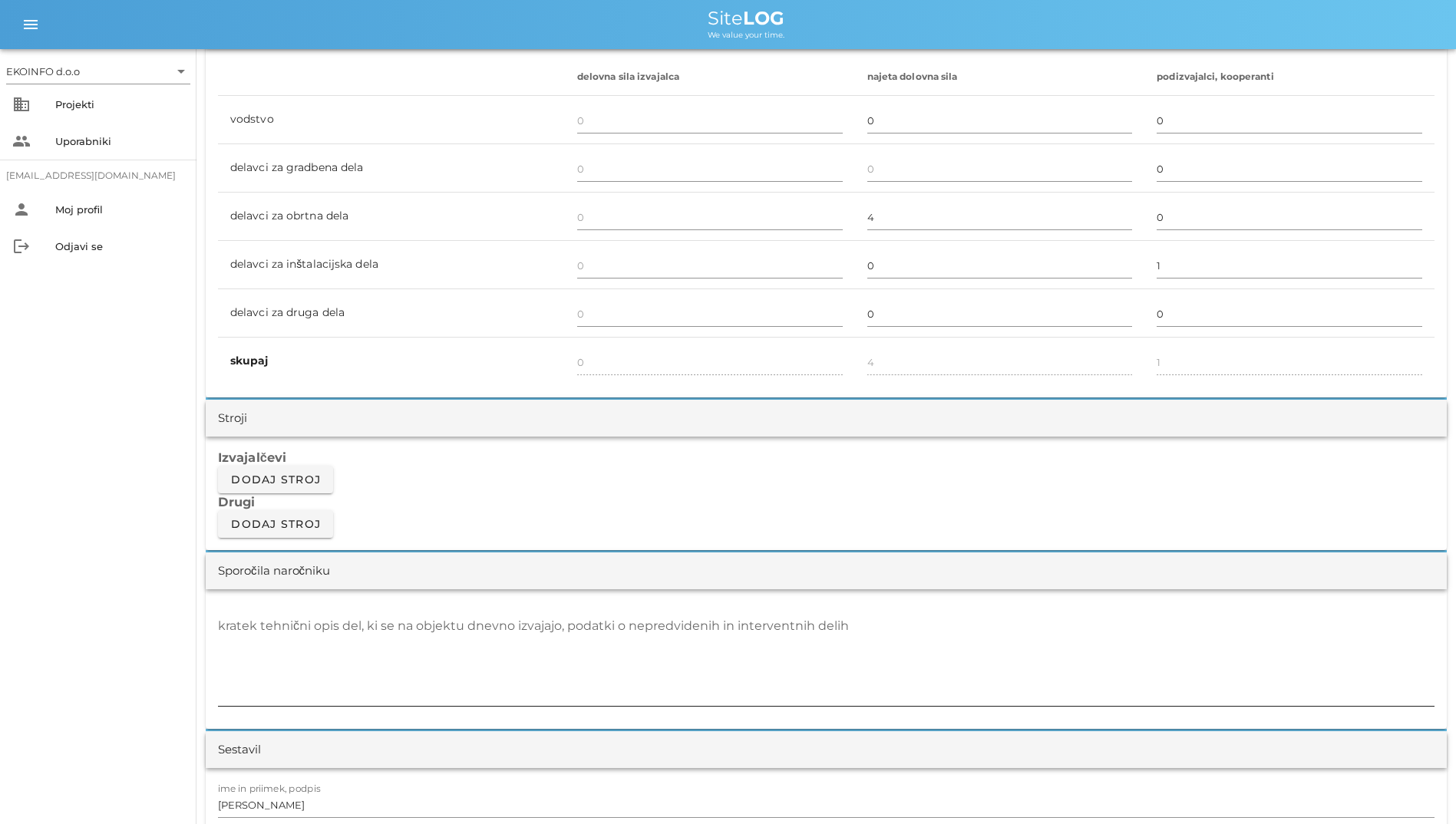
click at [494, 614] on div "kratek tehnični opis del, ki se na objektu dnevno izvajajo, podatki o nepredvid…" at bounding box center [826, 660] width 1217 height 92
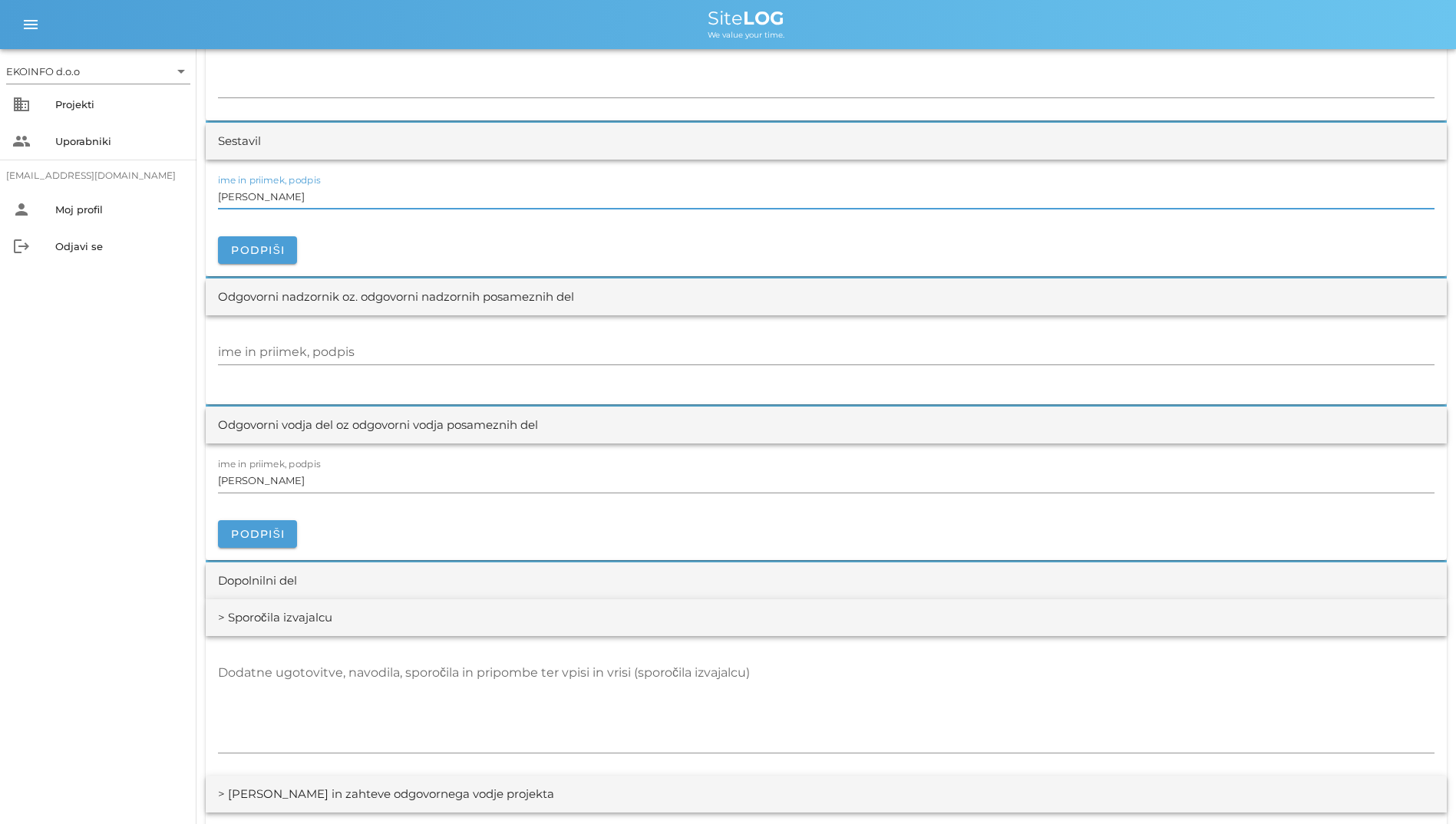
scroll to position [1556, 0]
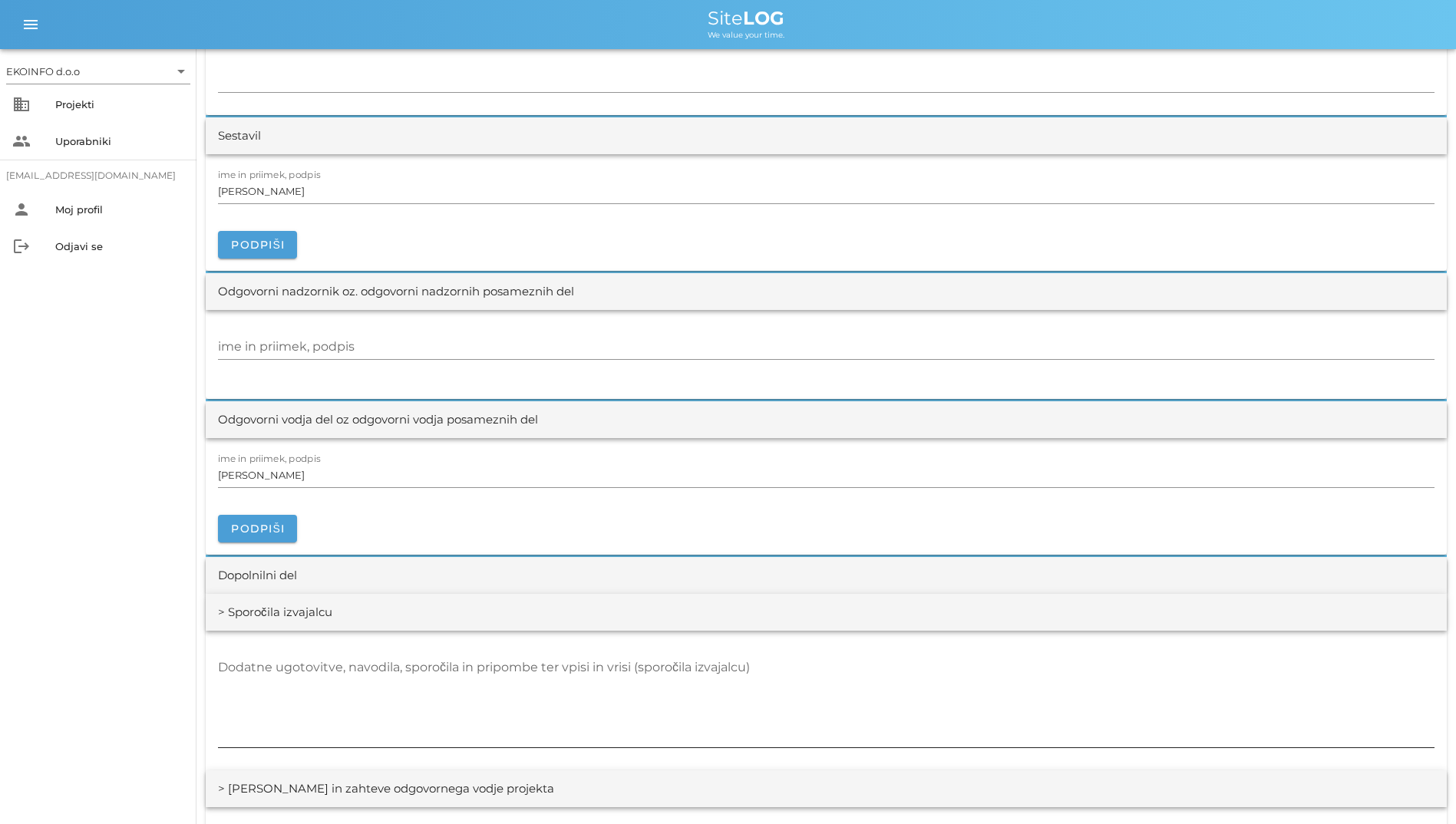
click at [462, 649] on div "Dodatne ugotovitve, navodila, sporočila in pripombe ter vpisi in vrisi (sporoči…" at bounding box center [826, 702] width 1217 height 112
click at [466, 663] on div "Dodatne ugotovitve, navodila, sporočila in pripombe ter vpisi in vrisi (sporoči…" at bounding box center [826, 701] width 1217 height 92
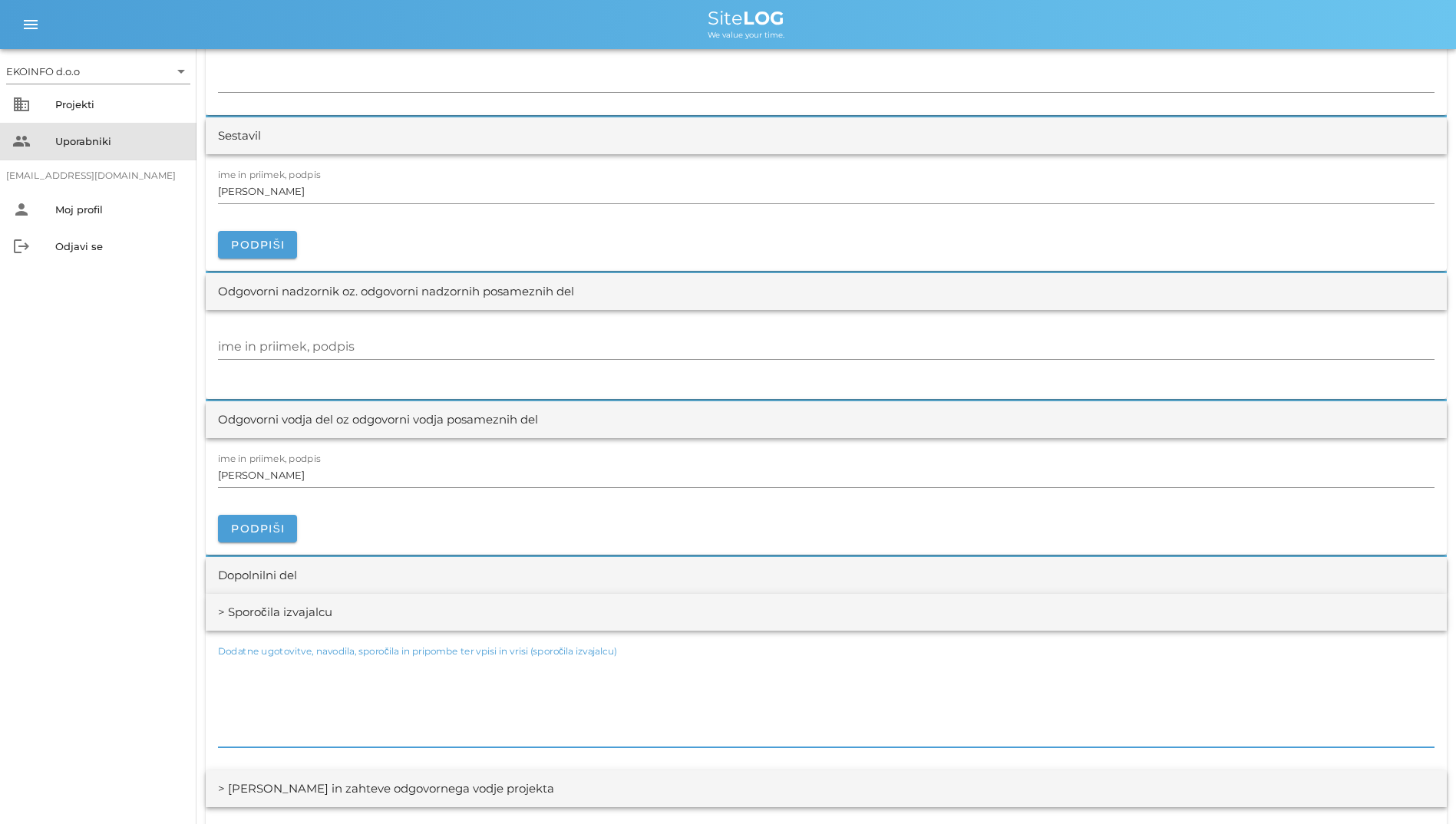
click at [20, 136] on icon "people" at bounding box center [21, 142] width 19 height 19
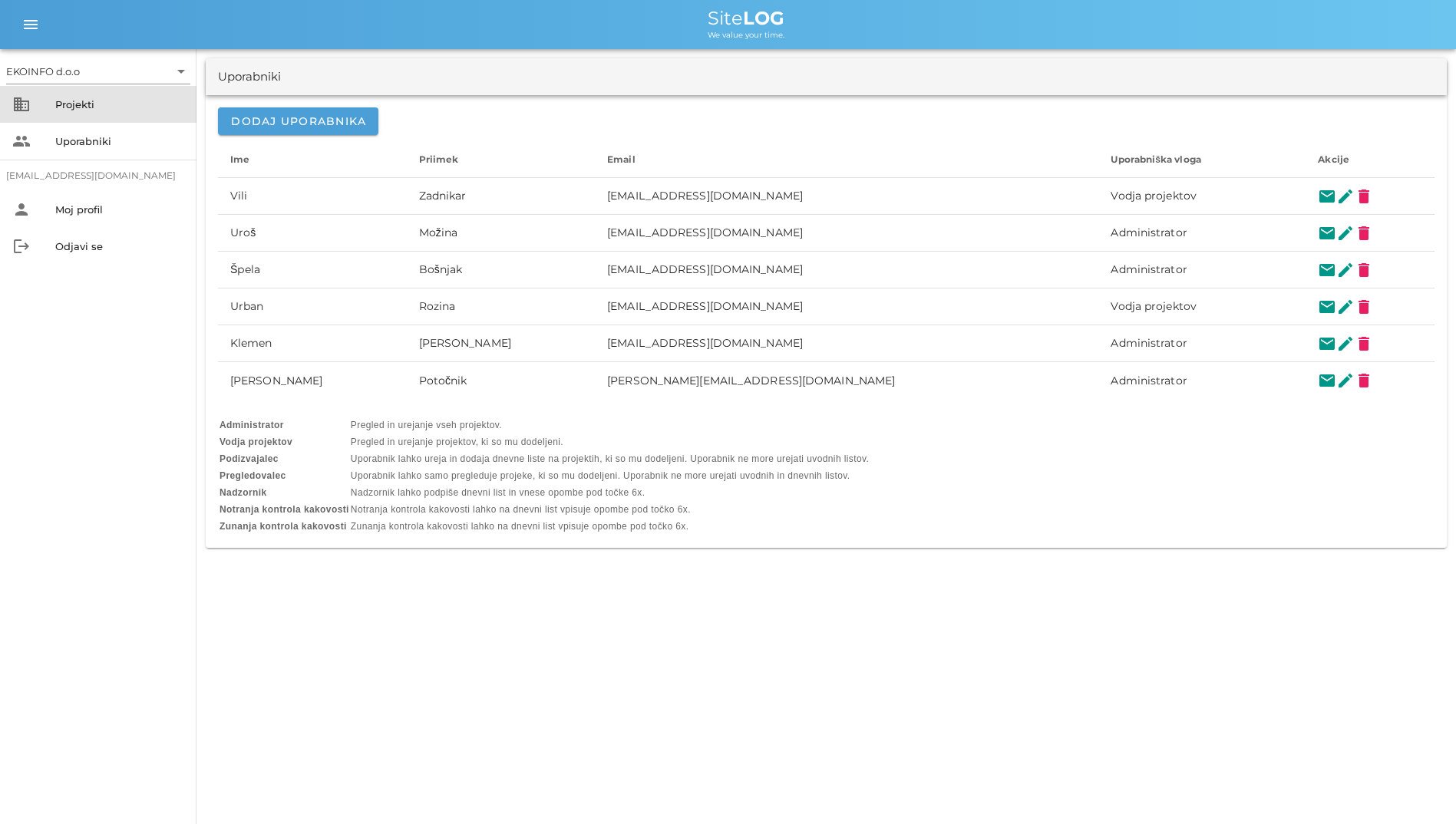
click at [34, 119] on div "business Projekti" at bounding box center [98, 103] width 197 height 36
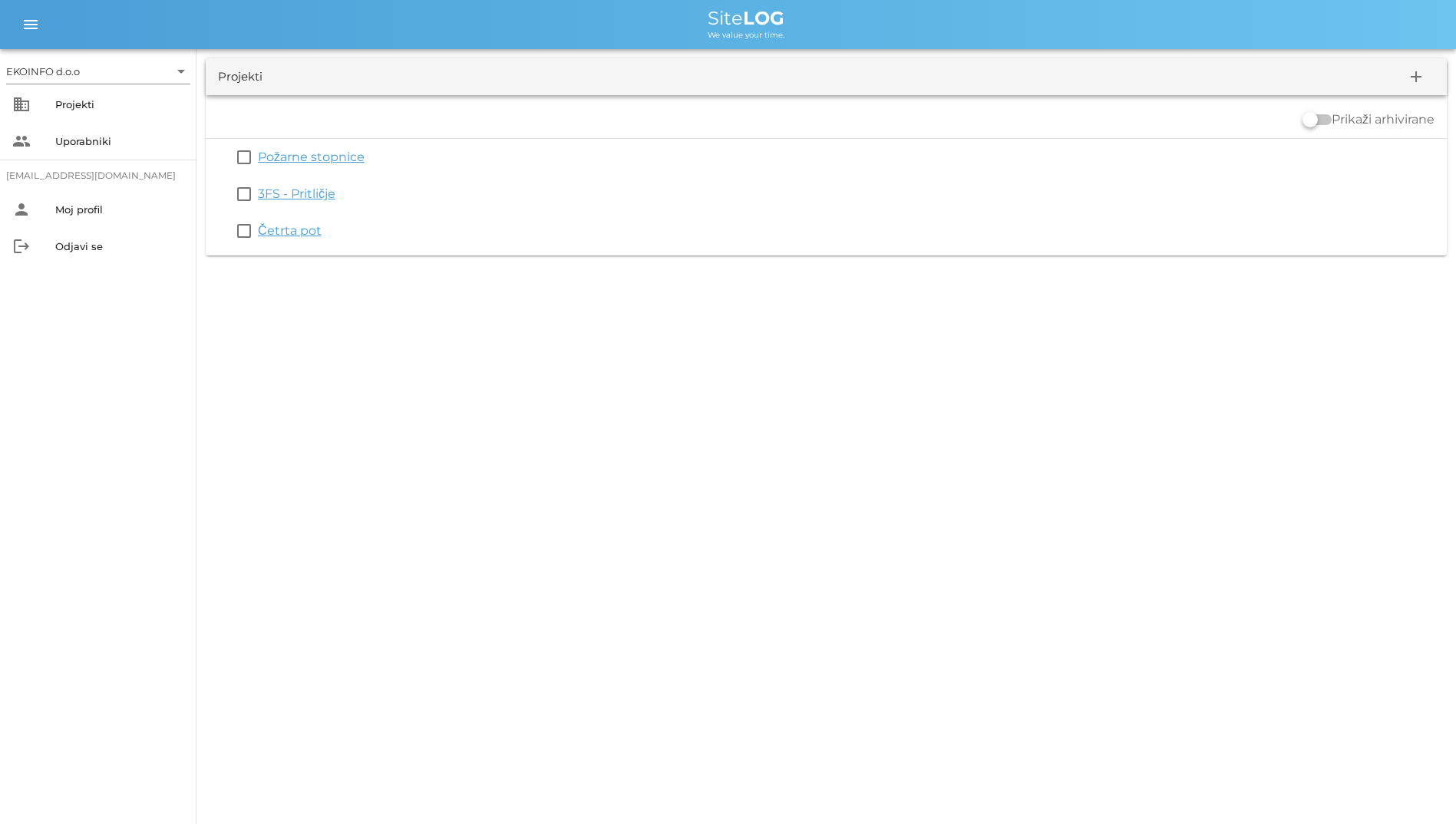
click at [792, 557] on div "EKOINFO d.o.o arrow_drop_down business Projekti people Uporabniki [EMAIL_ADDRES…" at bounding box center [728, 412] width 1456 height 824
click at [893, 118] on div at bounding box center [1310, 120] width 26 height 26
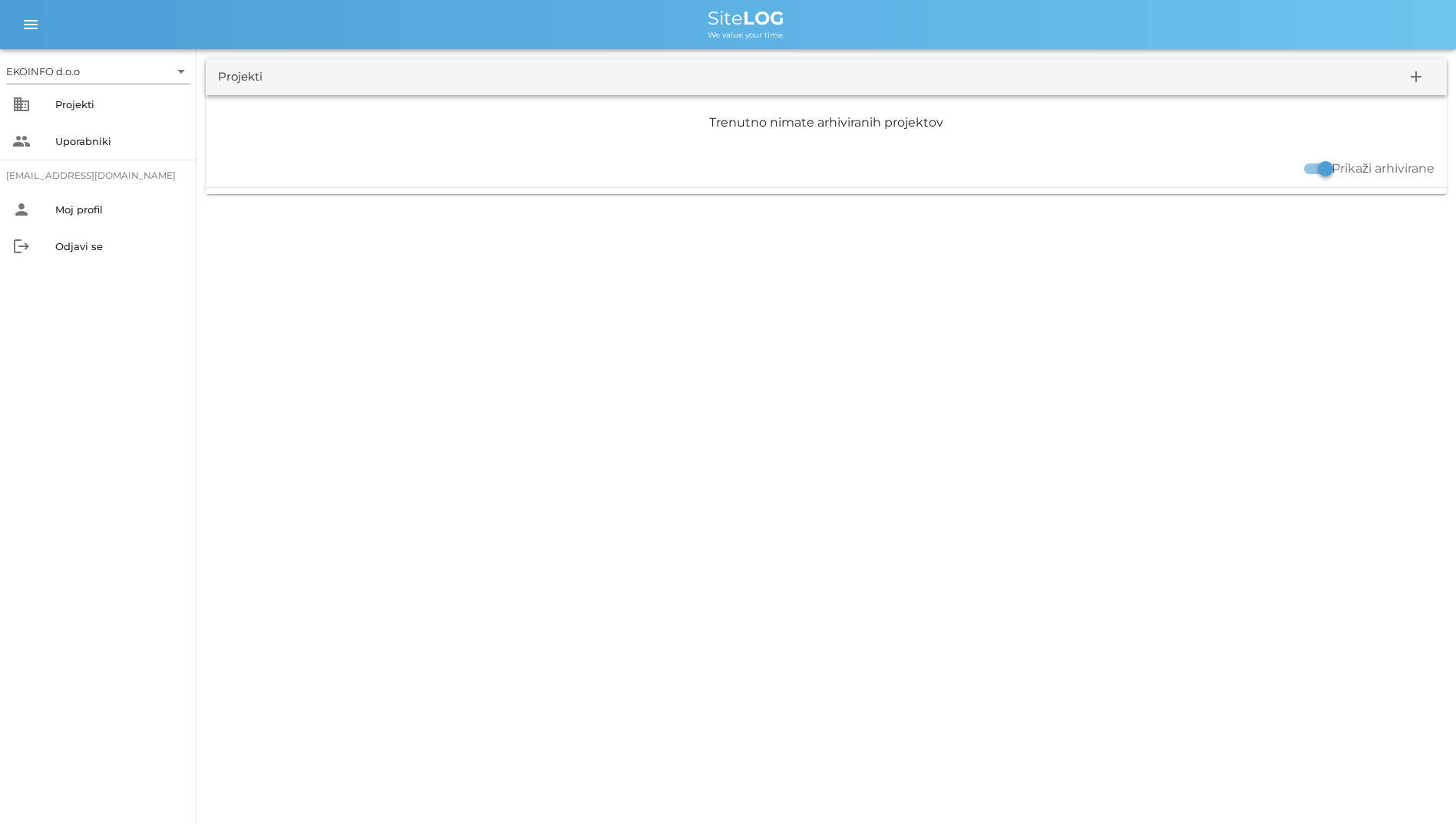
click at [893, 174] on label "Prikaži arhivirane" at bounding box center [1382, 169] width 103 height 15
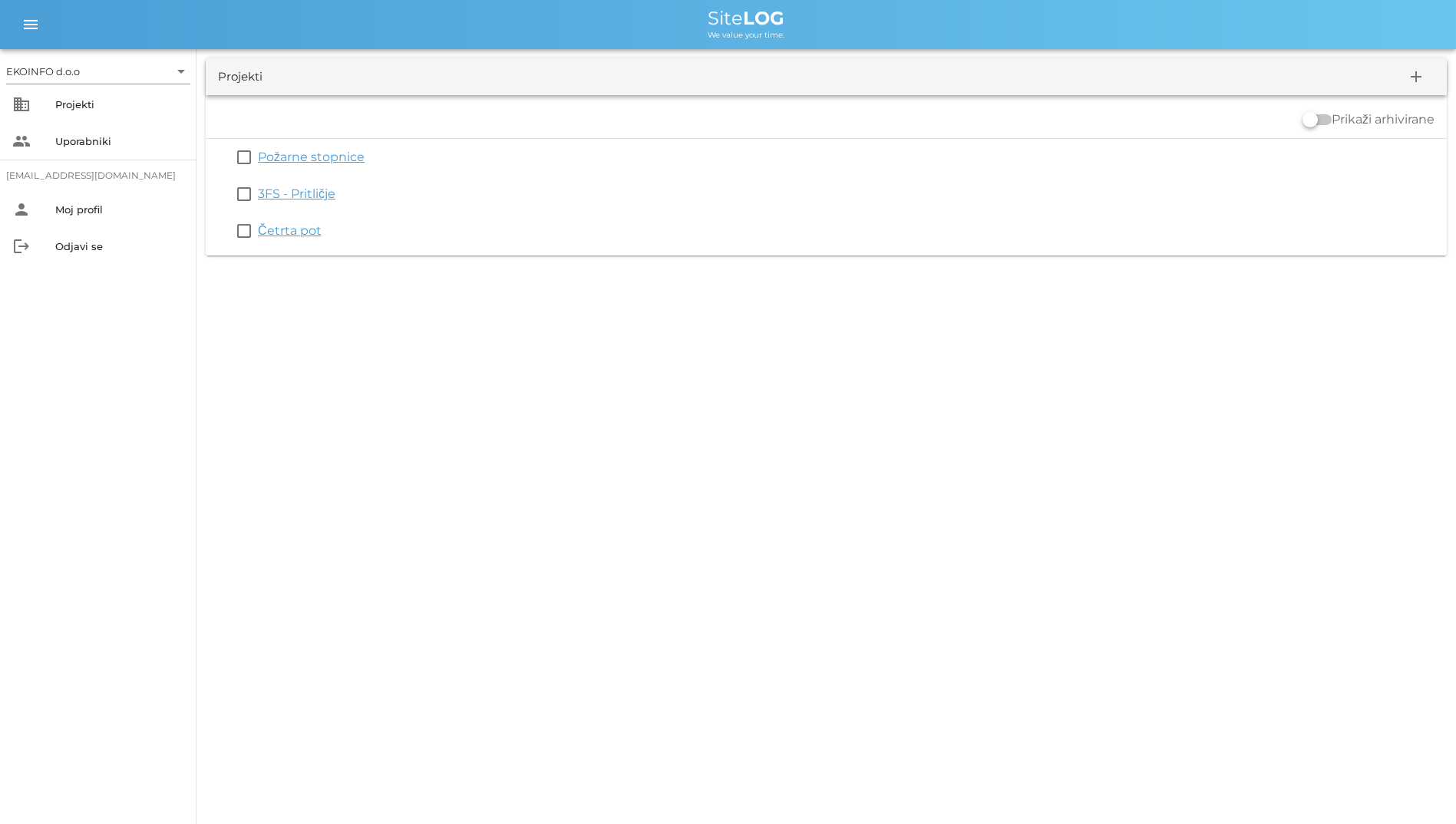
drag, startPoint x: 213, startPoint y: 75, endPoint x: 405, endPoint y: 297, distance: 293.5
click at [405, 297] on div "EKOINFO d.o.o arrow_drop_down business Projekti people Uporabniki [EMAIL_ADDRES…" at bounding box center [728, 412] width 1456 height 824
click at [275, 300] on div "EKOINFO d.o.o arrow_drop_down business Projekti people Uporabniki [EMAIL_ADDRES…" at bounding box center [728, 412] width 1456 height 824
click at [225, 70] on div "Projekti" at bounding box center [240, 77] width 44 height 18
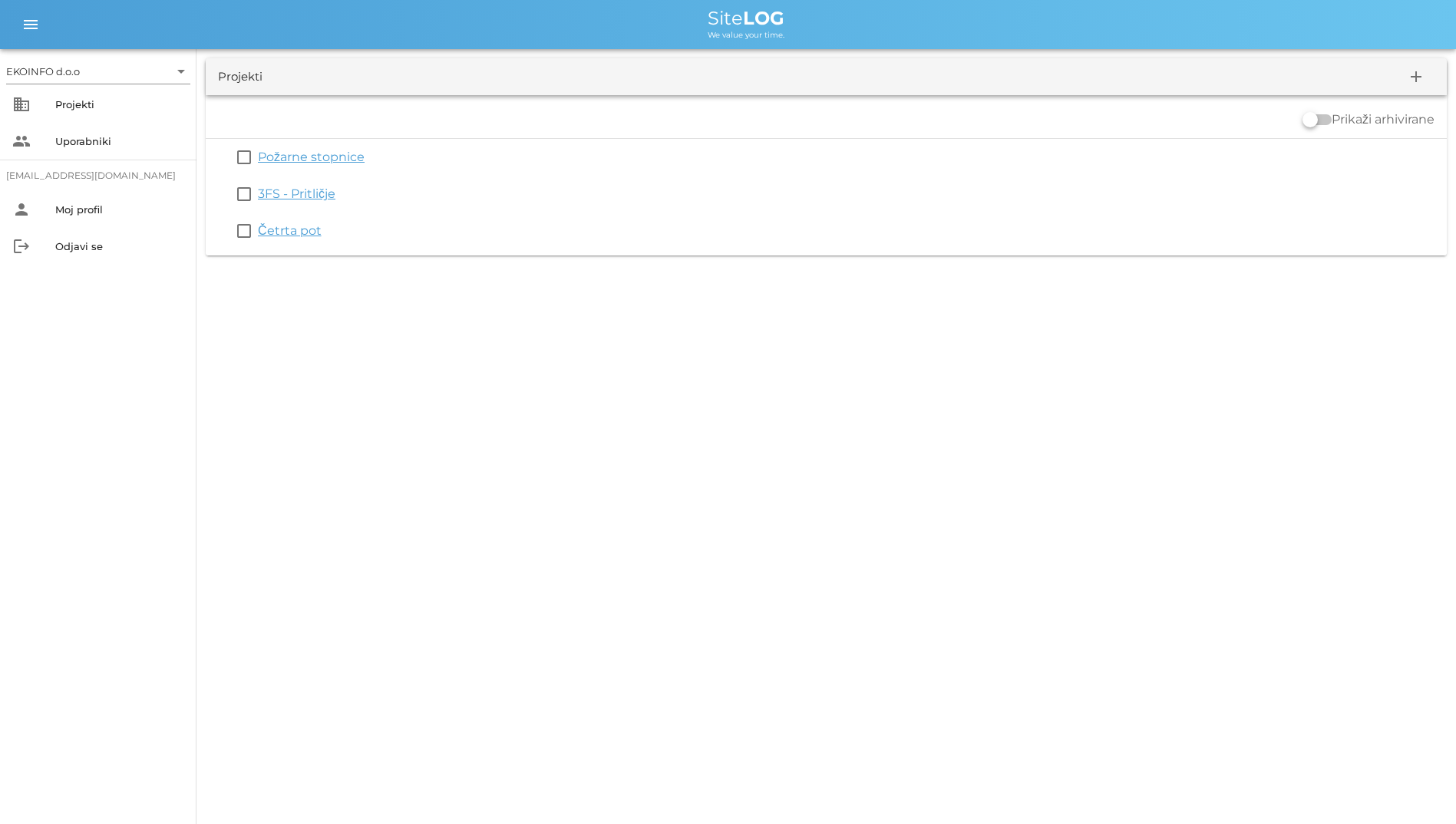
drag, startPoint x: 225, startPoint y: 70, endPoint x: 222, endPoint y: 108, distance: 38.1
click at [222, 108] on div "Prikaži arhivirane" at bounding box center [827, 119] width 1241 height 36
click at [230, 69] on div "Projekti" at bounding box center [240, 77] width 44 height 18
click at [609, 42] on div "menu menu Site LOG We value your time." at bounding box center [728, 25] width 1456 height 49
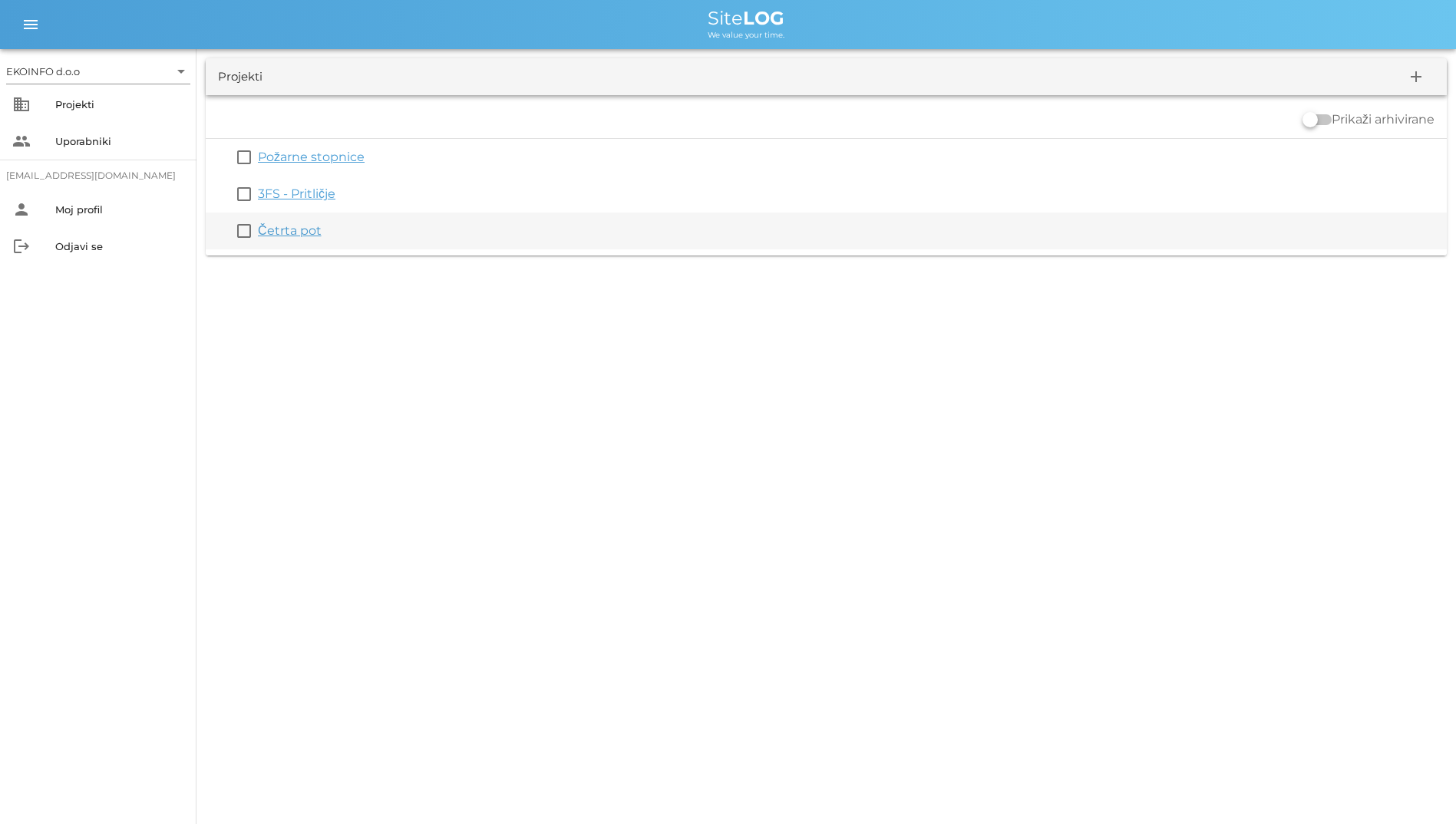
click at [303, 234] on link "Četrta pot" at bounding box center [289, 230] width 64 height 14
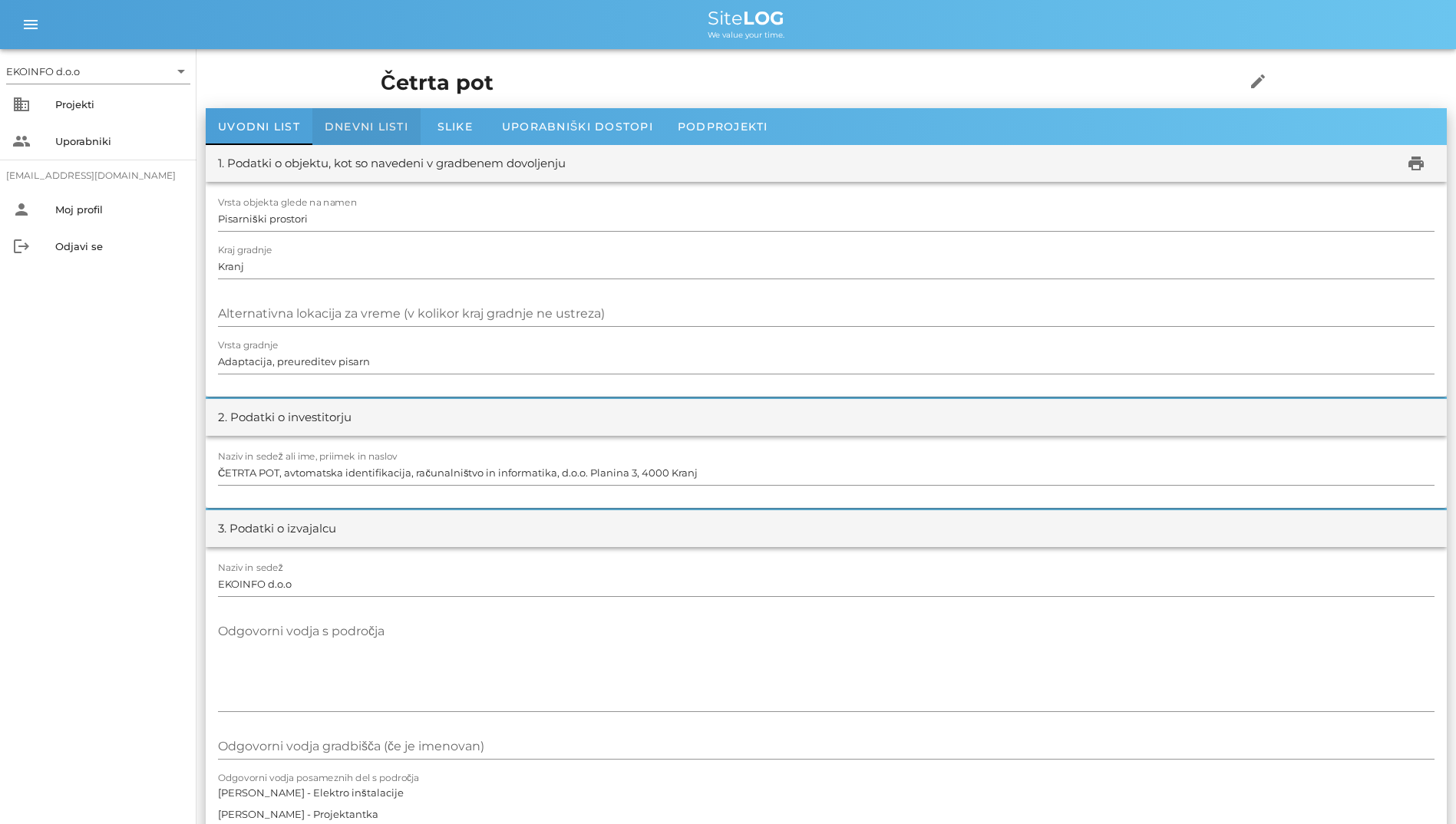
click at [365, 123] on span "Dnevni listi" at bounding box center [366, 126] width 84 height 14
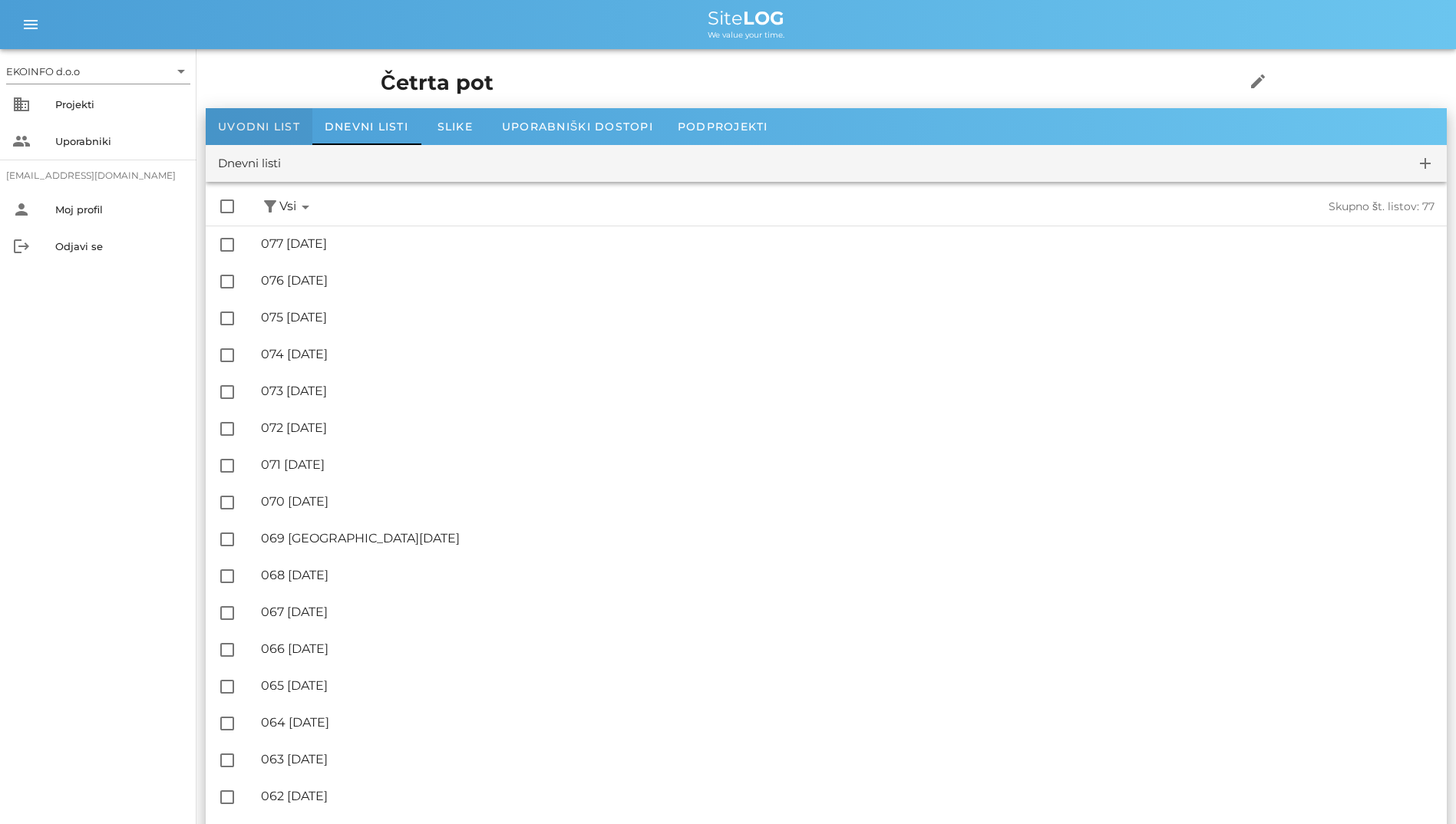
click at [274, 130] on span "Uvodni list" at bounding box center [259, 126] width 82 height 14
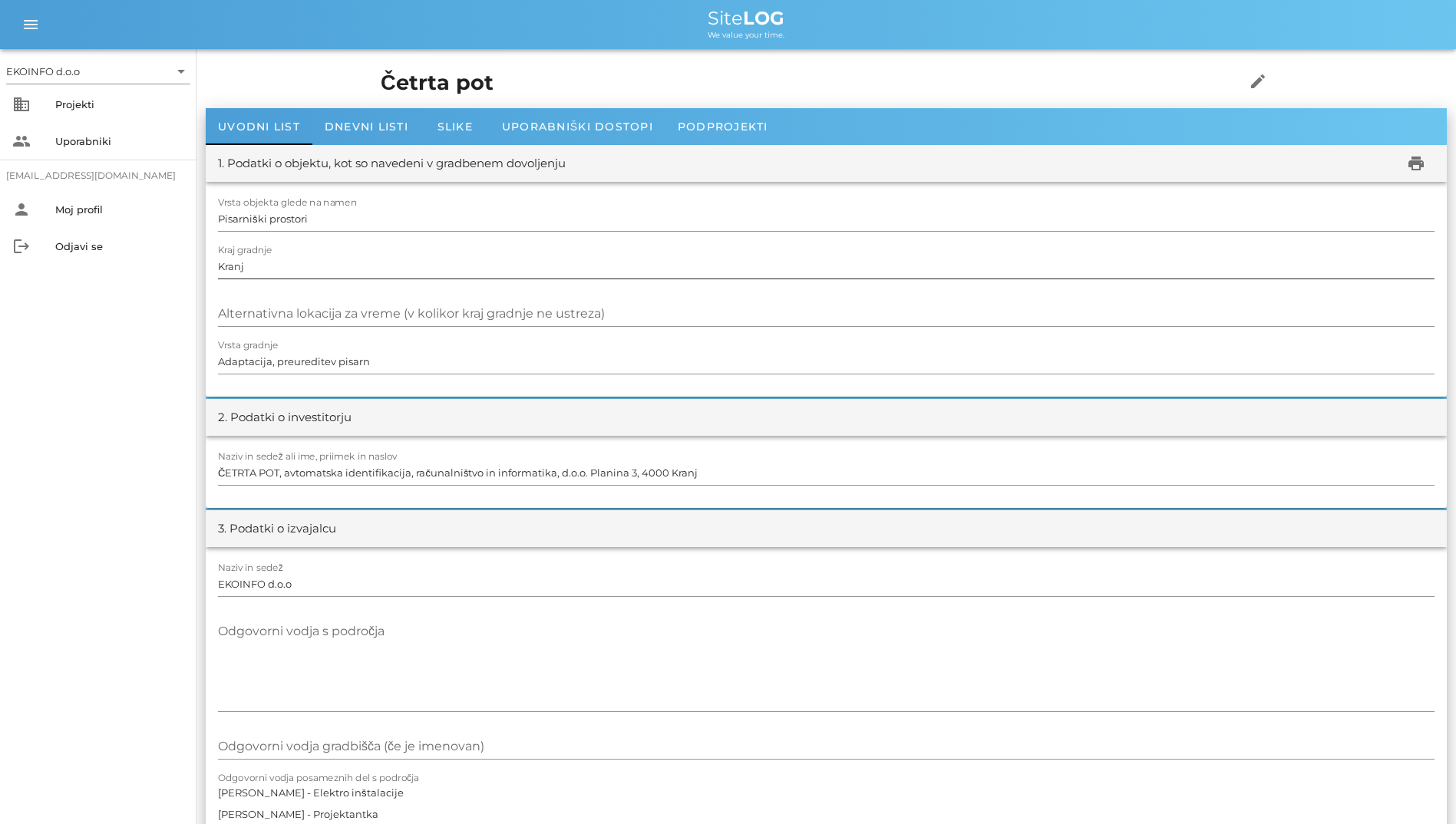
click at [893, 247] on div "Kraj gradnje [GEOGRAPHIC_DATA]" at bounding box center [826, 267] width 1217 height 44
drag, startPoint x: 380, startPoint y: 83, endPoint x: 384, endPoint y: 16, distance: 67.1
drag, startPoint x: 384, startPoint y: 16, endPoint x: 362, endPoint y: 8, distance: 23.4
click at [362, 8] on div "menu menu Site LOG We value your time." at bounding box center [728, 25] width 1456 height 49
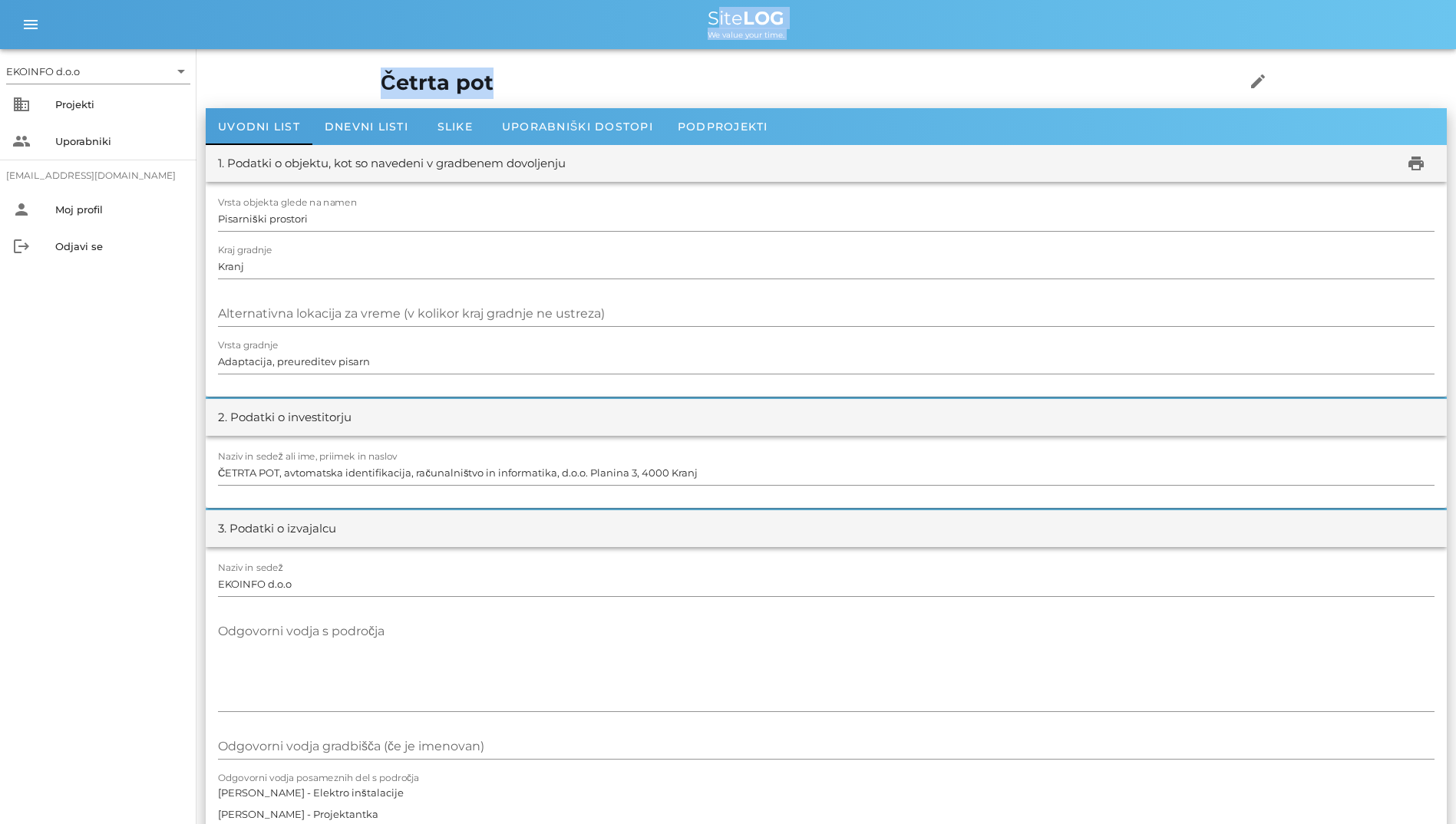
drag, startPoint x: 449, startPoint y: 11, endPoint x: 823, endPoint y: 65, distance: 377.9
click at [495, 77] on h1 "Četrta pot" at bounding box center [789, 83] width 817 height 31
drag, startPoint x: 679, startPoint y: 14, endPoint x: 845, endPoint y: 70, distance: 175.2
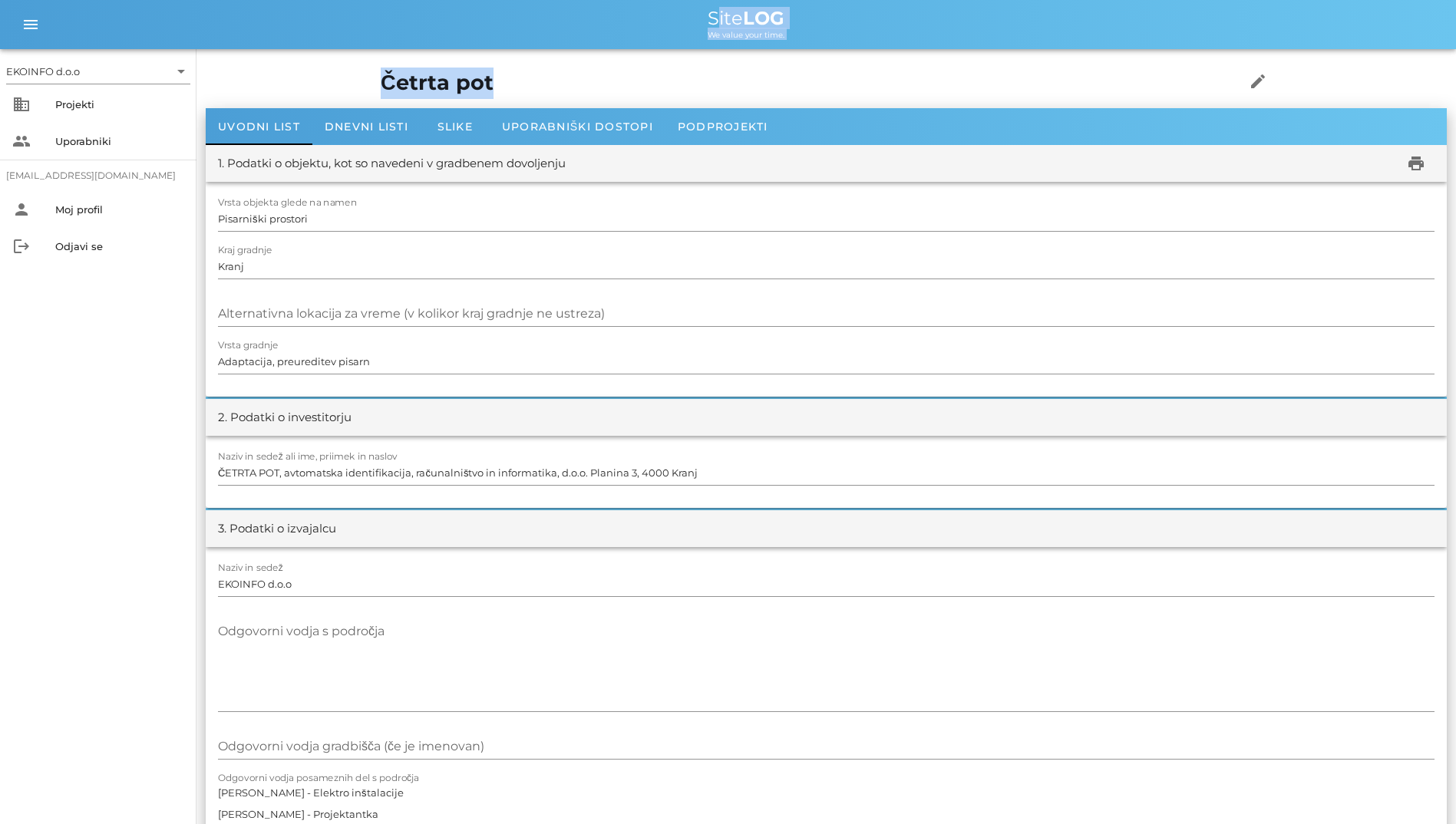
drag, startPoint x: 845, startPoint y: 70, endPoint x: 602, endPoint y: 75, distance: 243.1
click at [602, 75] on h1 "Četrta pot" at bounding box center [789, 83] width 817 height 31
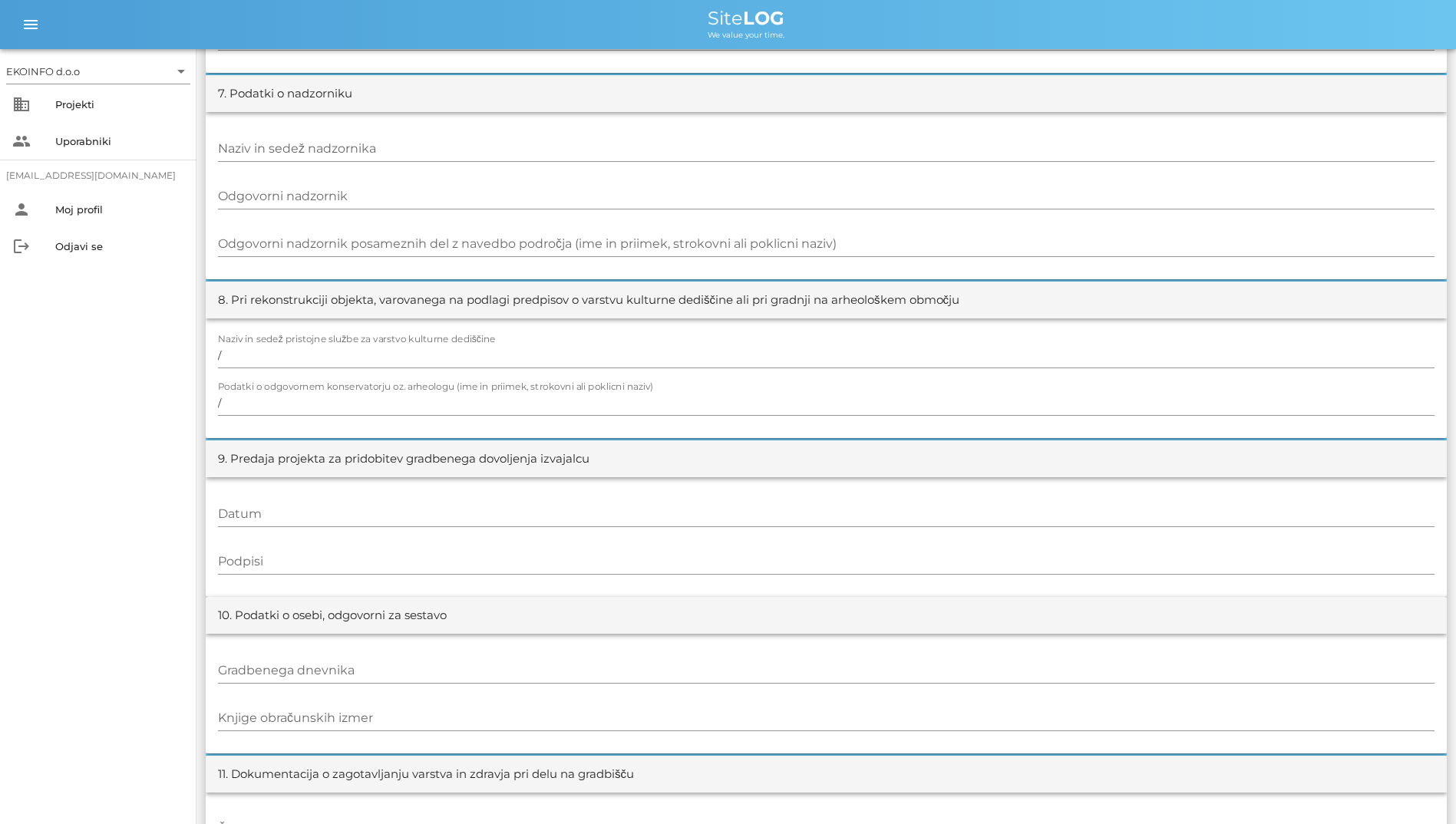
scroll to position [1418, 0]
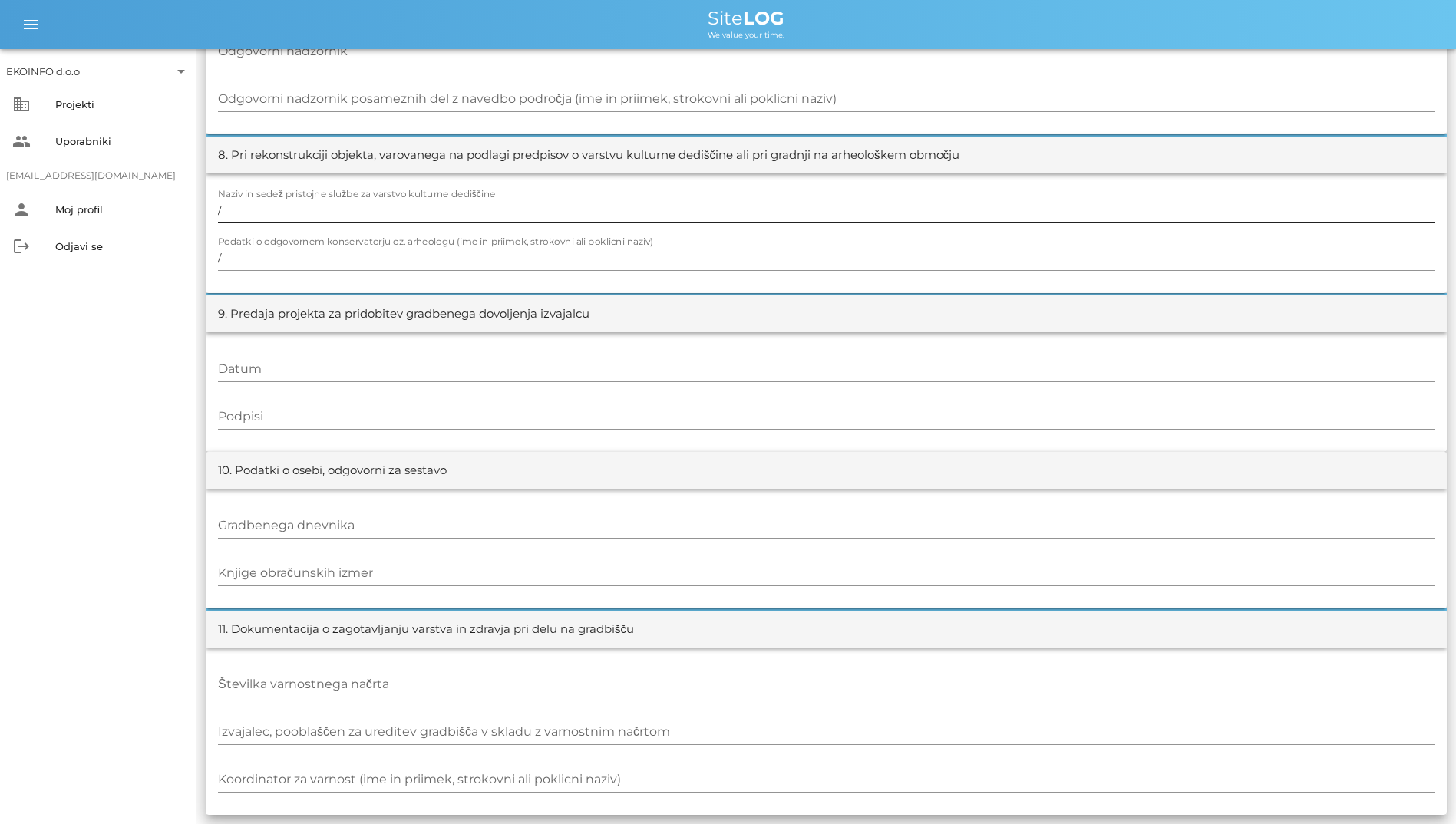
click at [573, 205] on input "/" at bounding box center [826, 210] width 1217 height 25
drag, startPoint x: 696, startPoint y: 6, endPoint x: 877, endPoint y: 66, distance: 190.7
drag, startPoint x: 877, startPoint y: 66, endPoint x: 773, endPoint y: 166, distance: 144.3
click at [773, 166] on div "8. Pri rekonstrukciji objekta, varovanega na podlagi predpisov o varstvu kultur…" at bounding box center [827, 154] width 1241 height 36
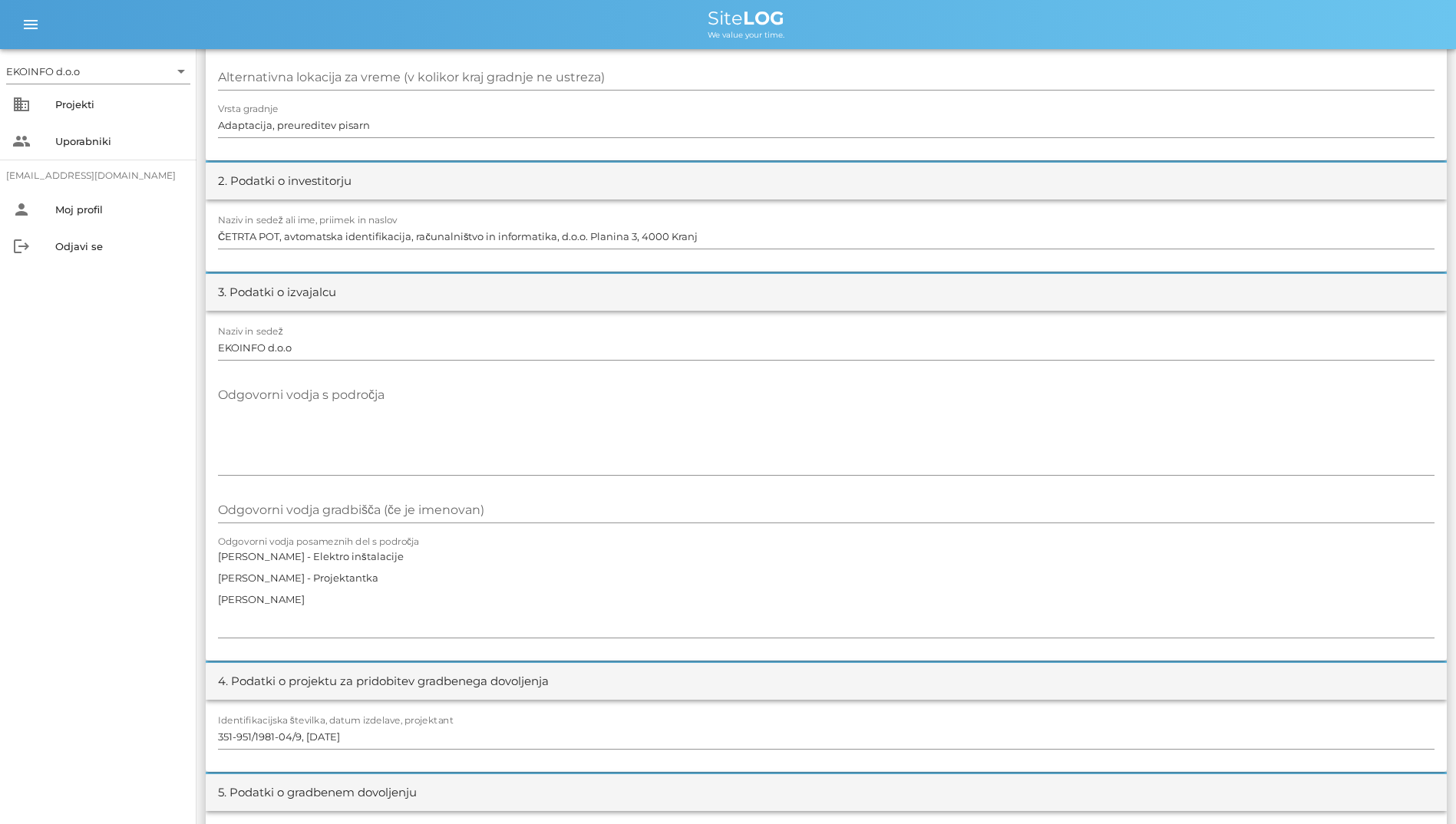
scroll to position [0, 0]
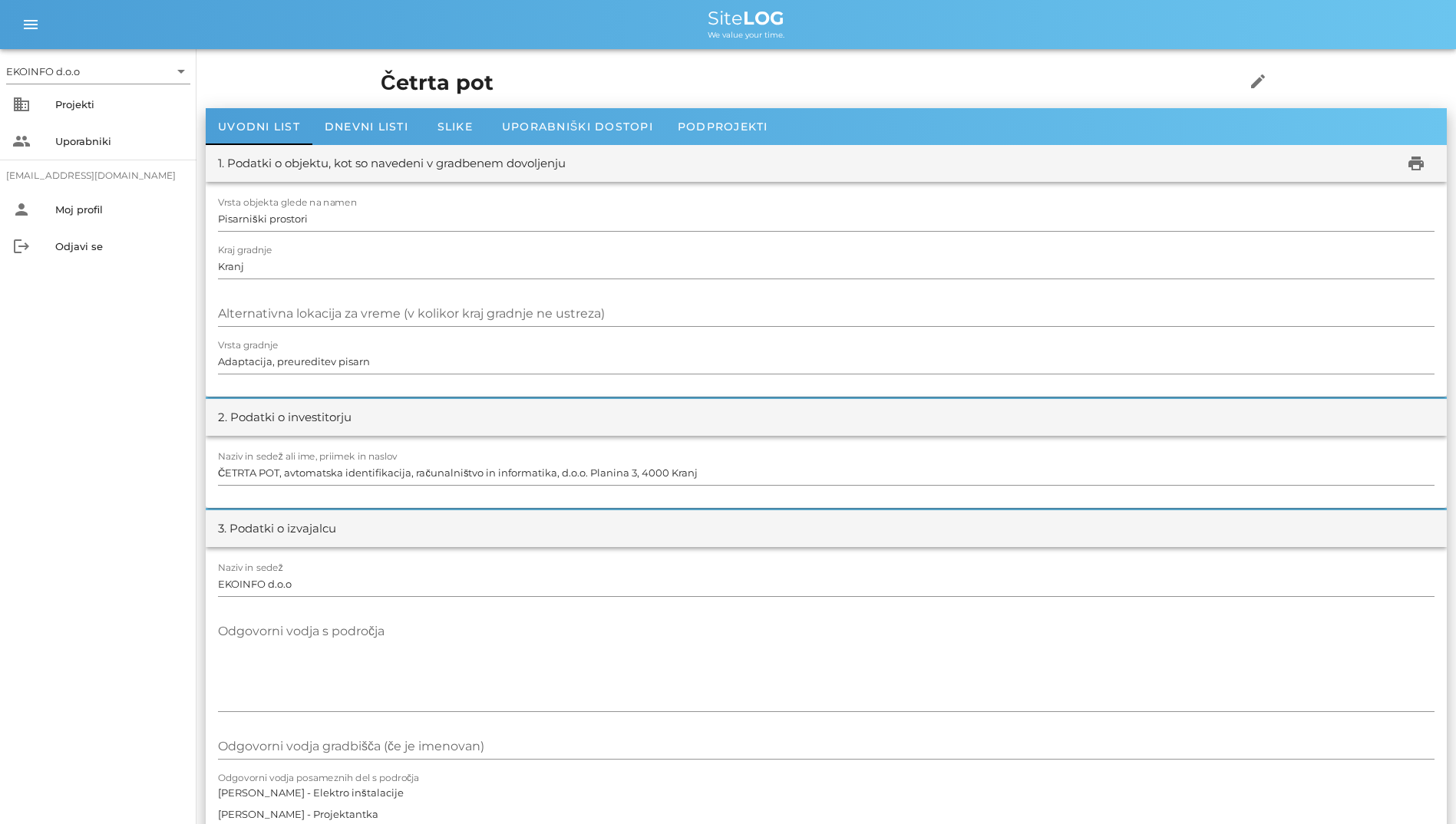
drag, startPoint x: 584, startPoint y: 165, endPoint x: 195, endPoint y: 80, distance: 398.2
click at [627, 24] on div "Site LOG" at bounding box center [746, 19] width 1396 height 19
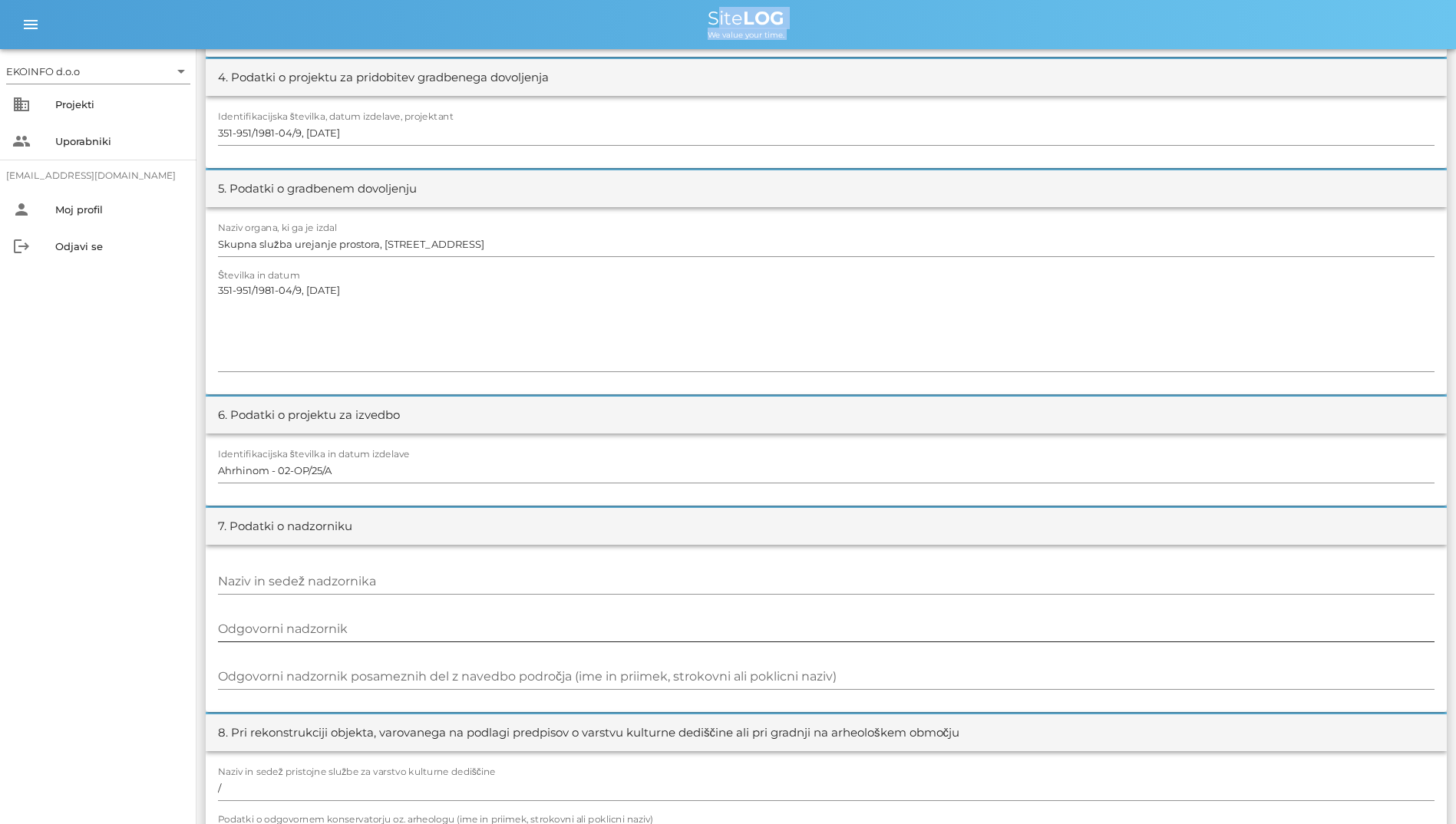
scroll to position [844, 0]
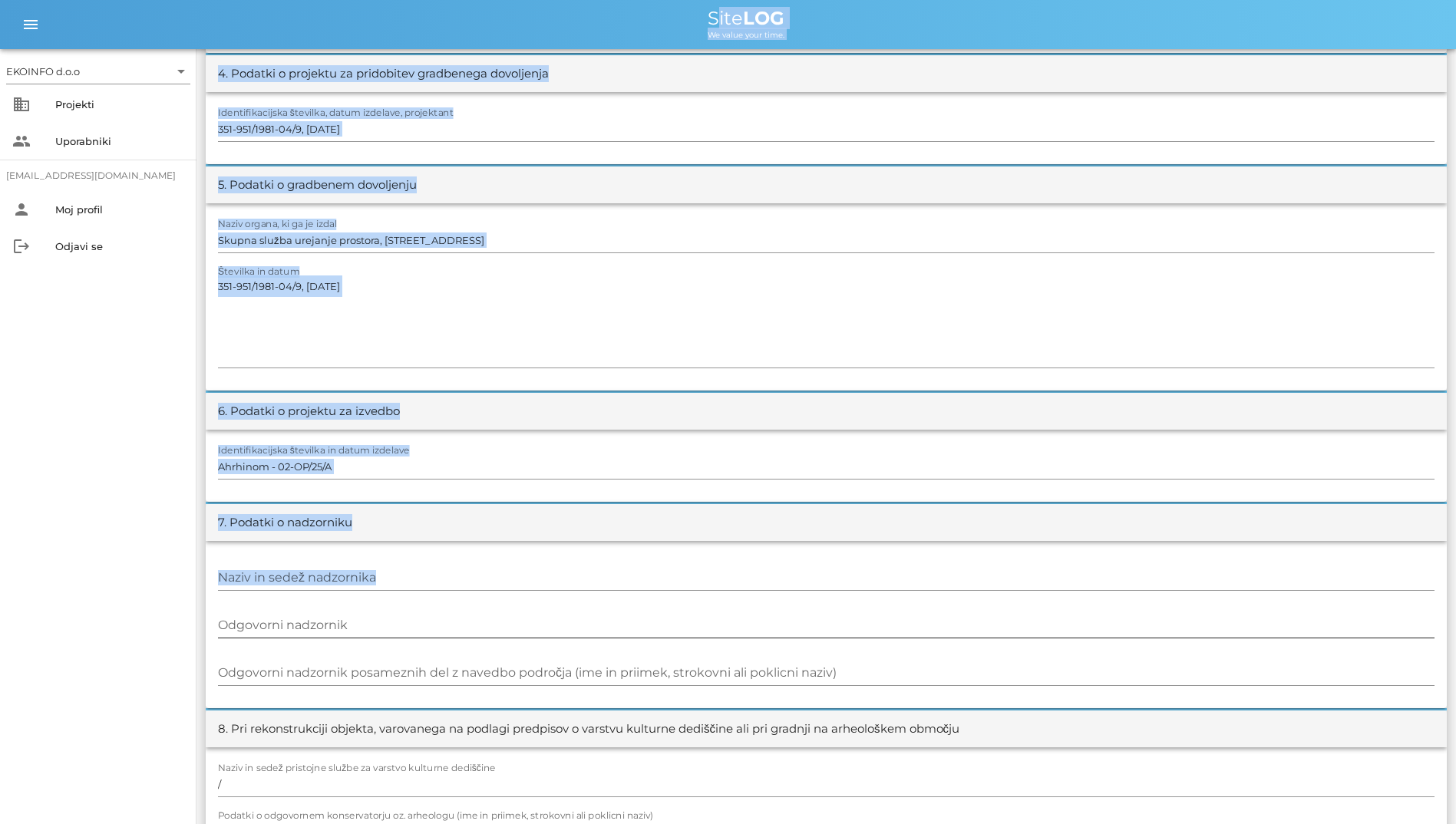
drag, startPoint x: 650, startPoint y: 17, endPoint x: 926, endPoint y: 617, distance: 660.4
click at [893, 617] on div "EKOINFO d.o.o arrow_drop_down business Projekti people Uporabniki [EMAIL_ADDRES…" at bounding box center [728, 276] width 1456 height 2242
click at [627, 345] on textarea "351-951/1981-04/9, [DATE]" at bounding box center [826, 321] width 1217 height 92
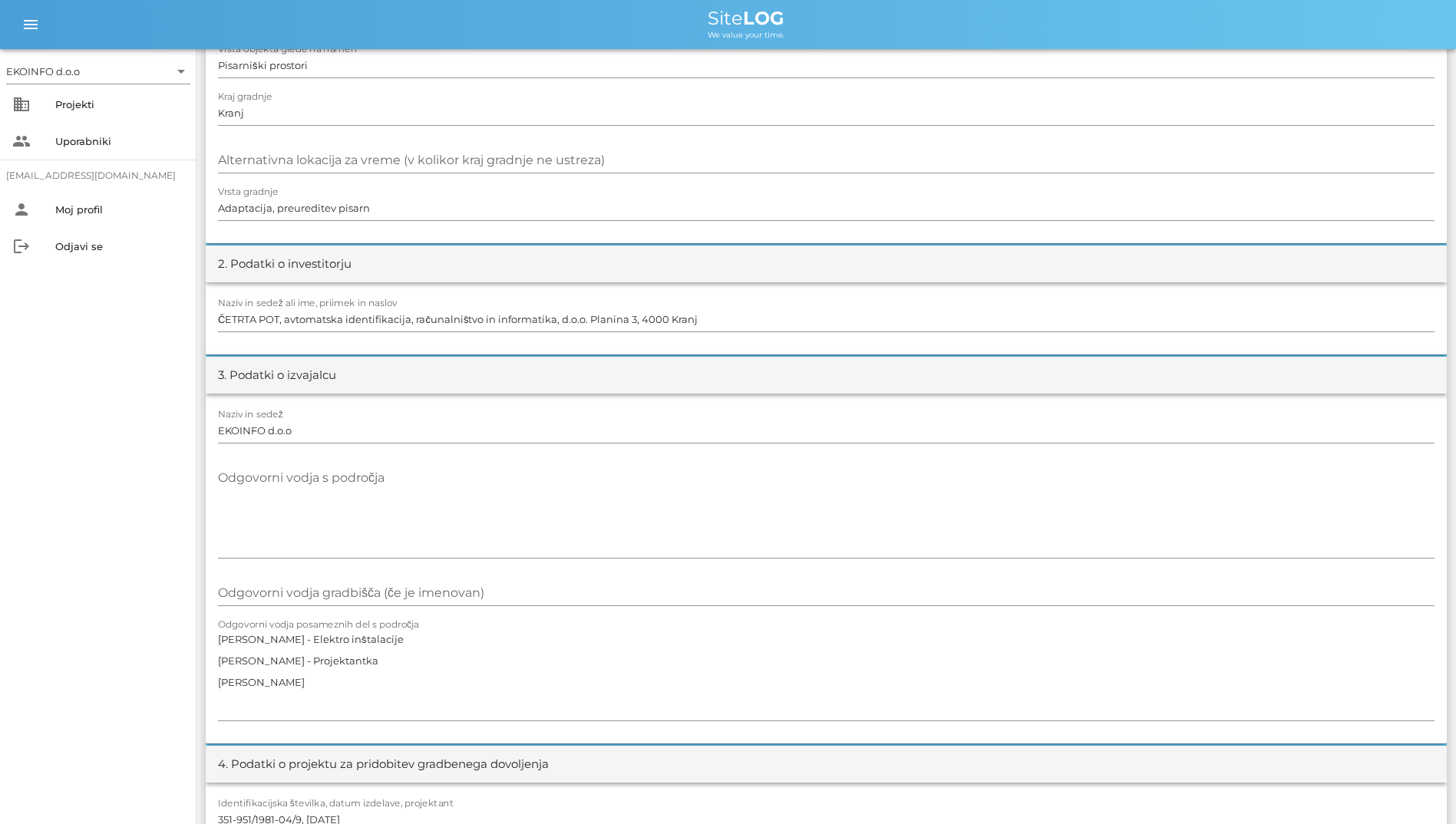
scroll to position [0, 0]
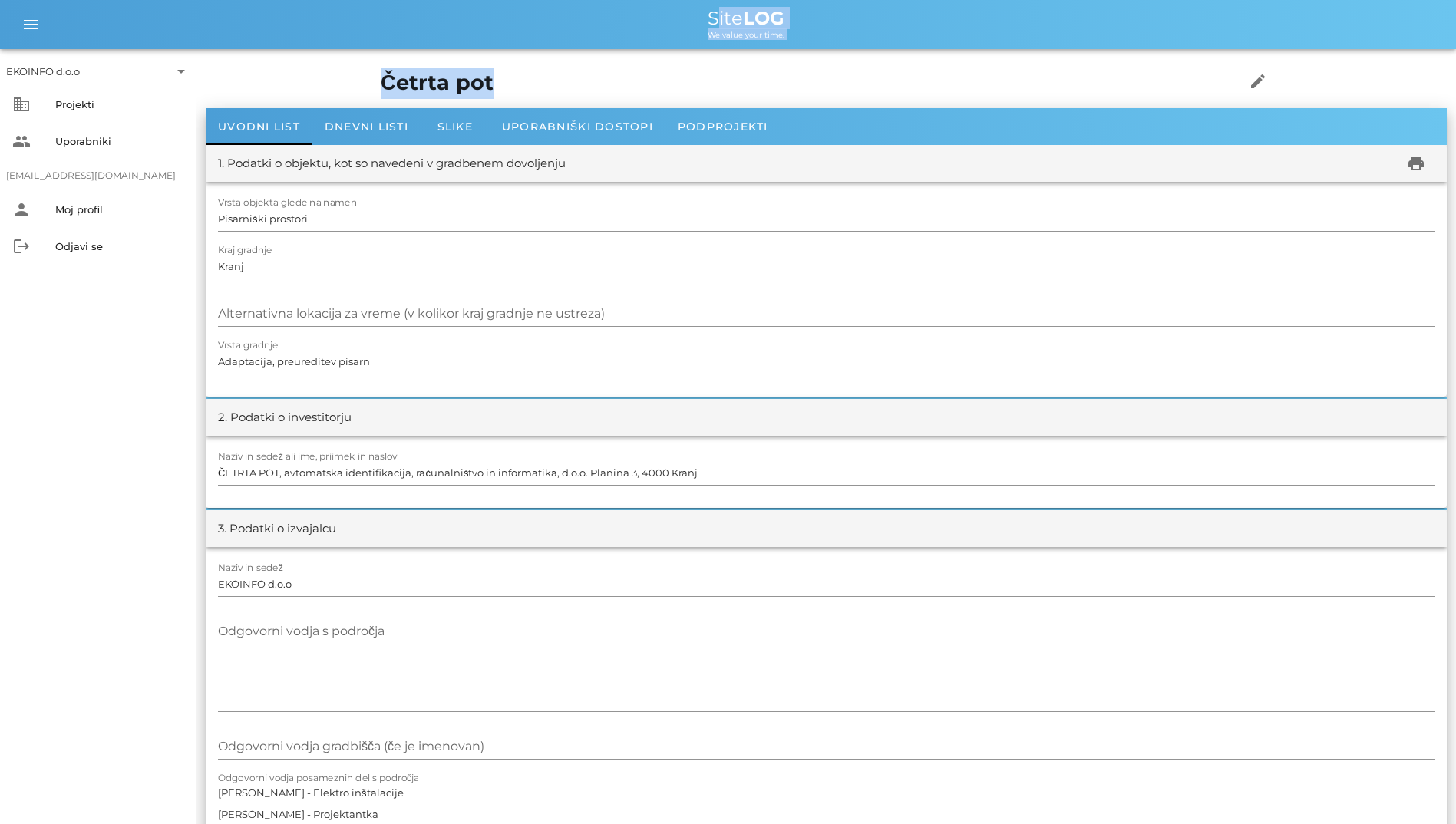
drag, startPoint x: 739, startPoint y: 12, endPoint x: 811, endPoint y: 58, distance: 85.4
click at [623, 88] on h1 "Četrta pot" at bounding box center [789, 83] width 817 height 31
click at [356, 119] on div "Dnevni listi" at bounding box center [366, 126] width 109 height 36
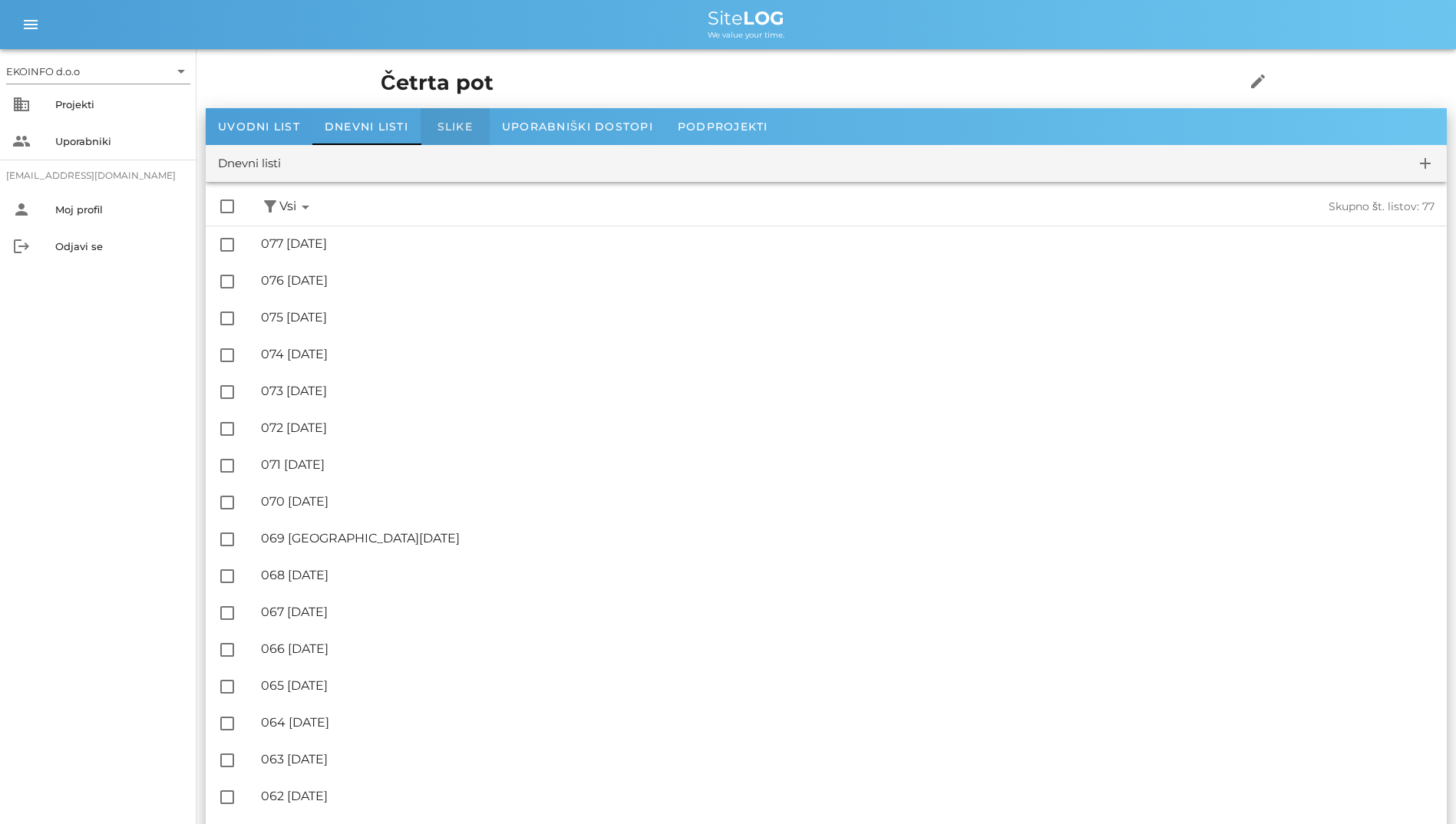
click at [456, 129] on span "Slike" at bounding box center [455, 126] width 36 height 14
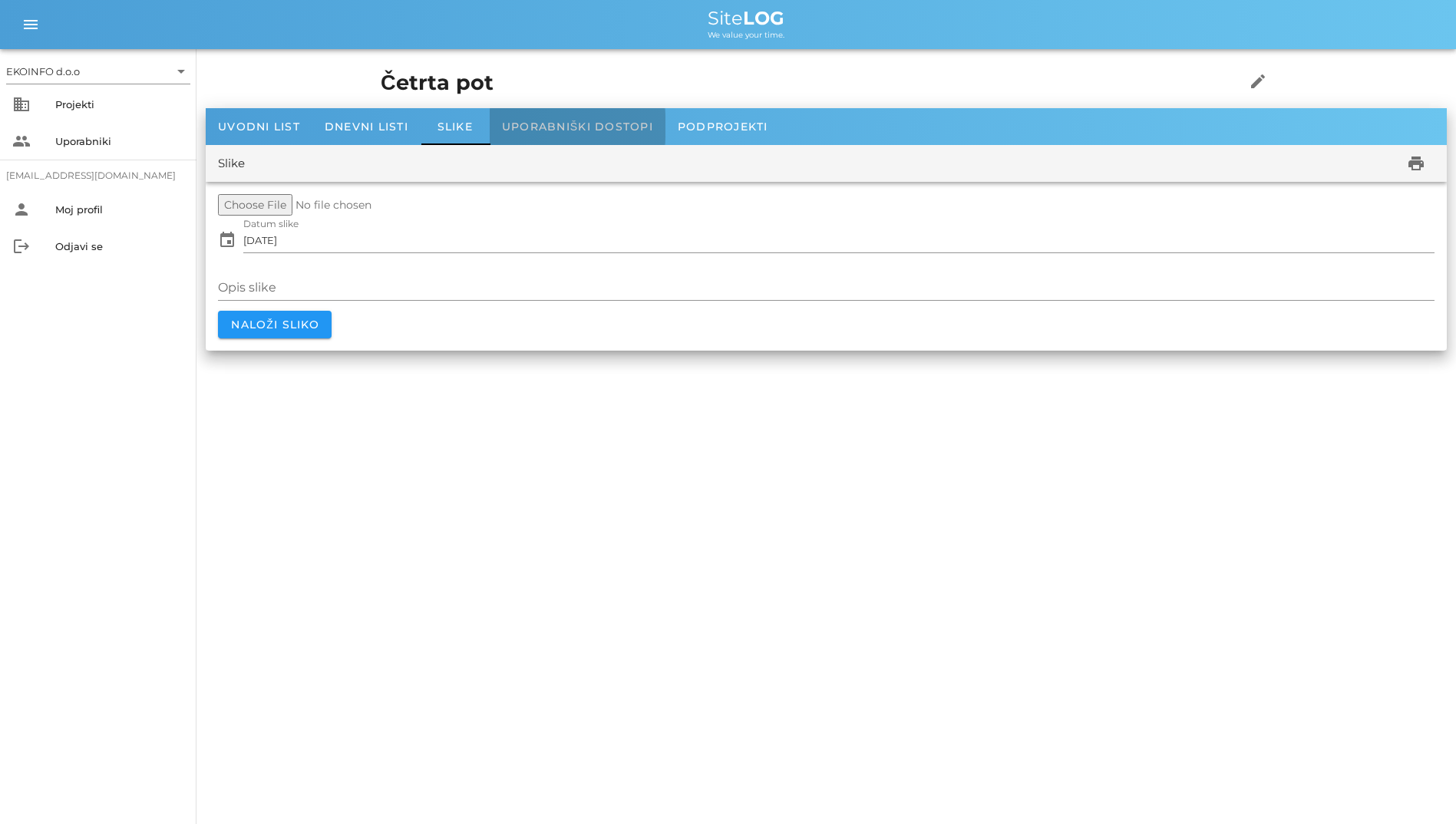
click at [537, 129] on span "Uporabniški dostopi" at bounding box center [577, 126] width 151 height 14
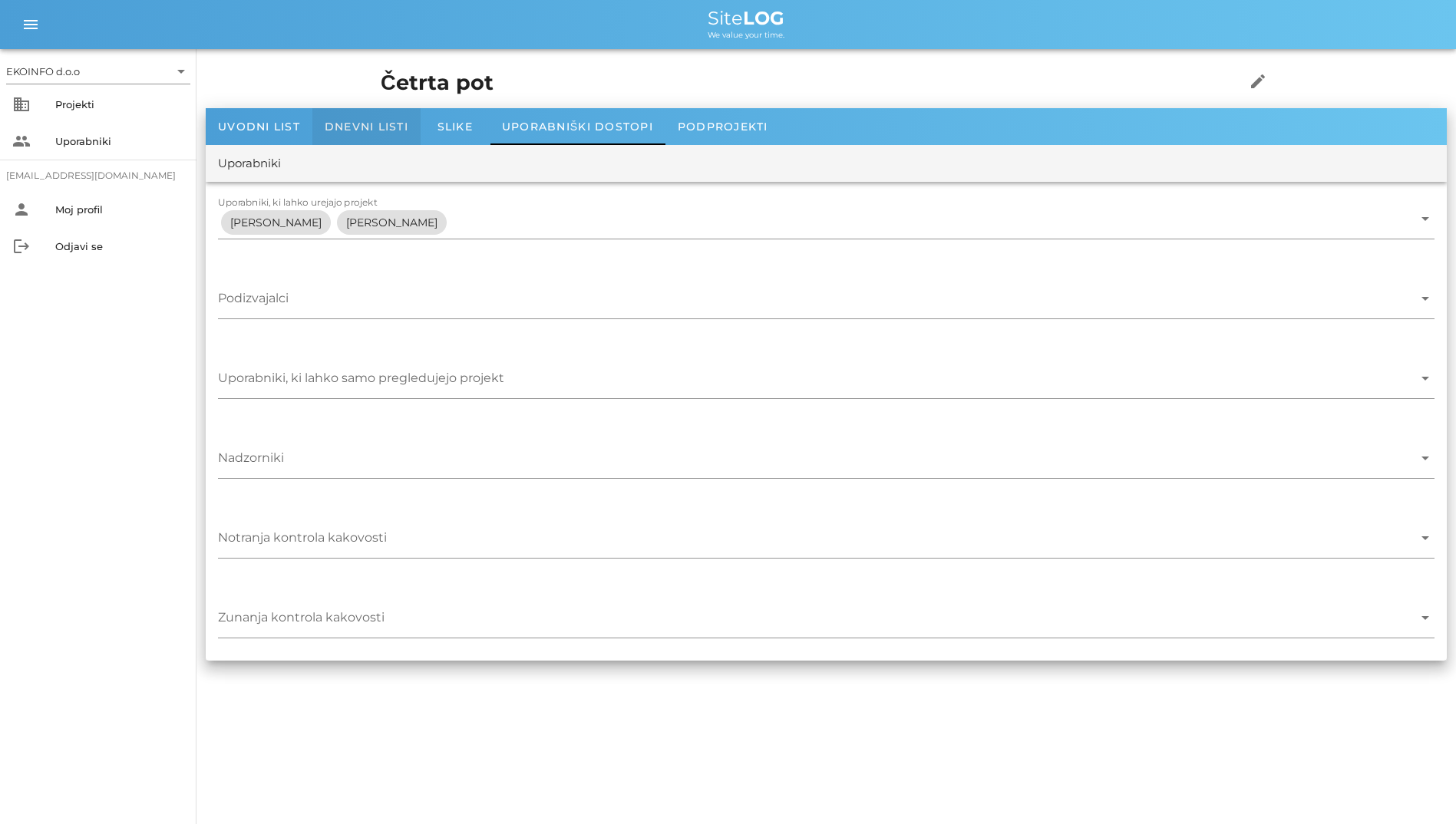
click at [404, 125] on span "Dnevni listi" at bounding box center [366, 126] width 84 height 14
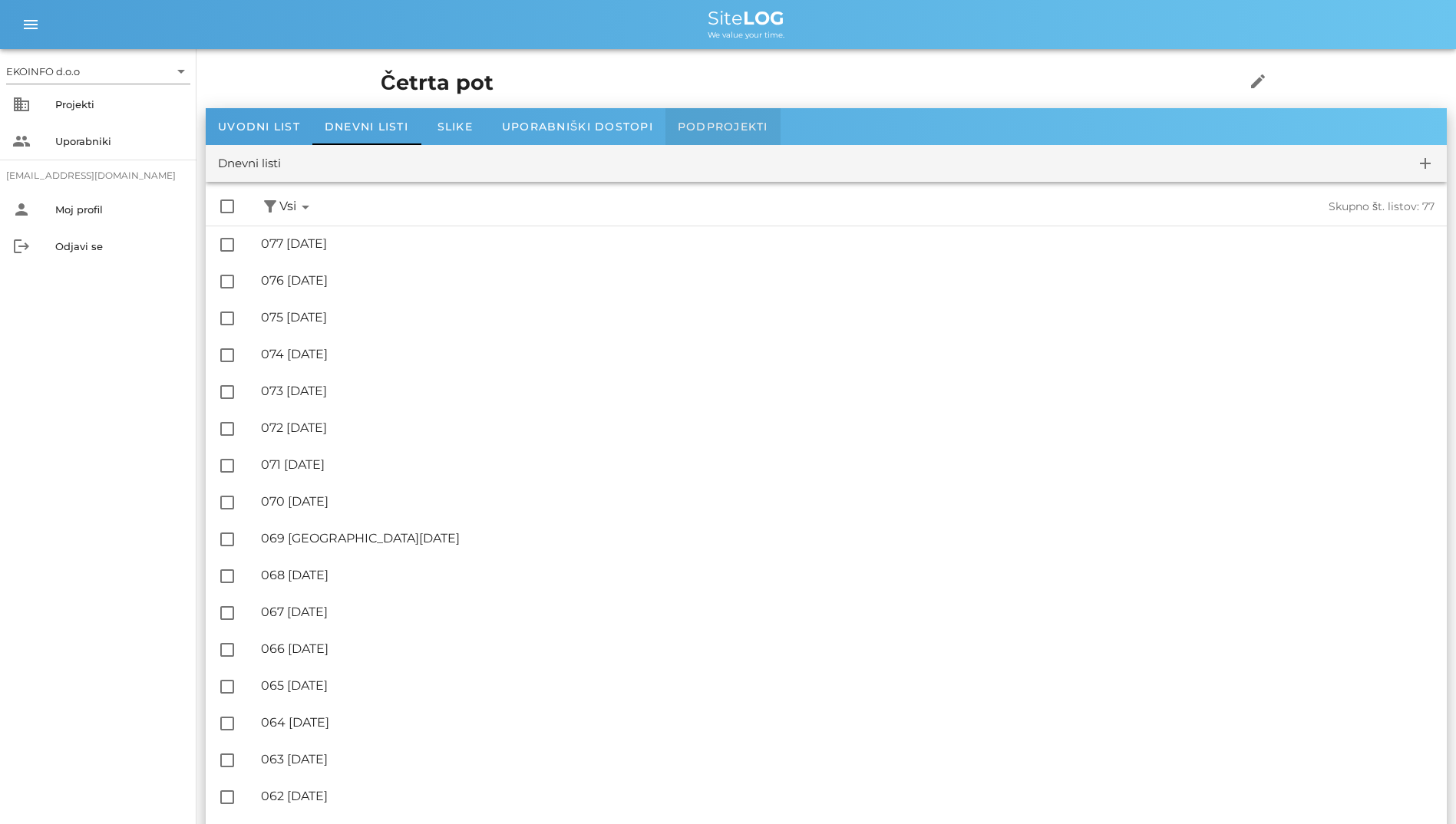
click at [700, 112] on div "Podprojekti" at bounding box center [723, 126] width 115 height 36
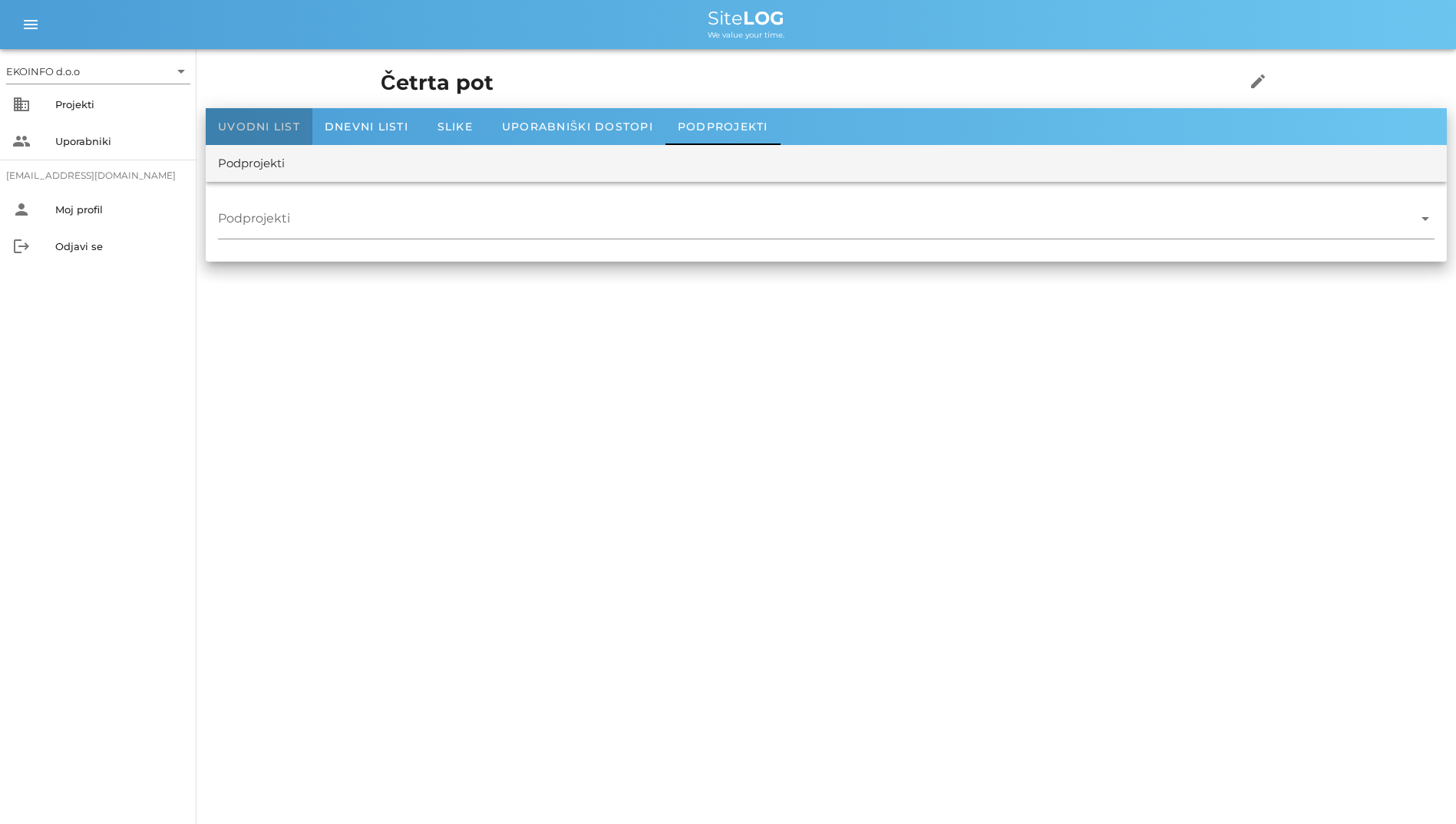
click at [263, 126] on span "Uvodni list" at bounding box center [259, 126] width 82 height 14
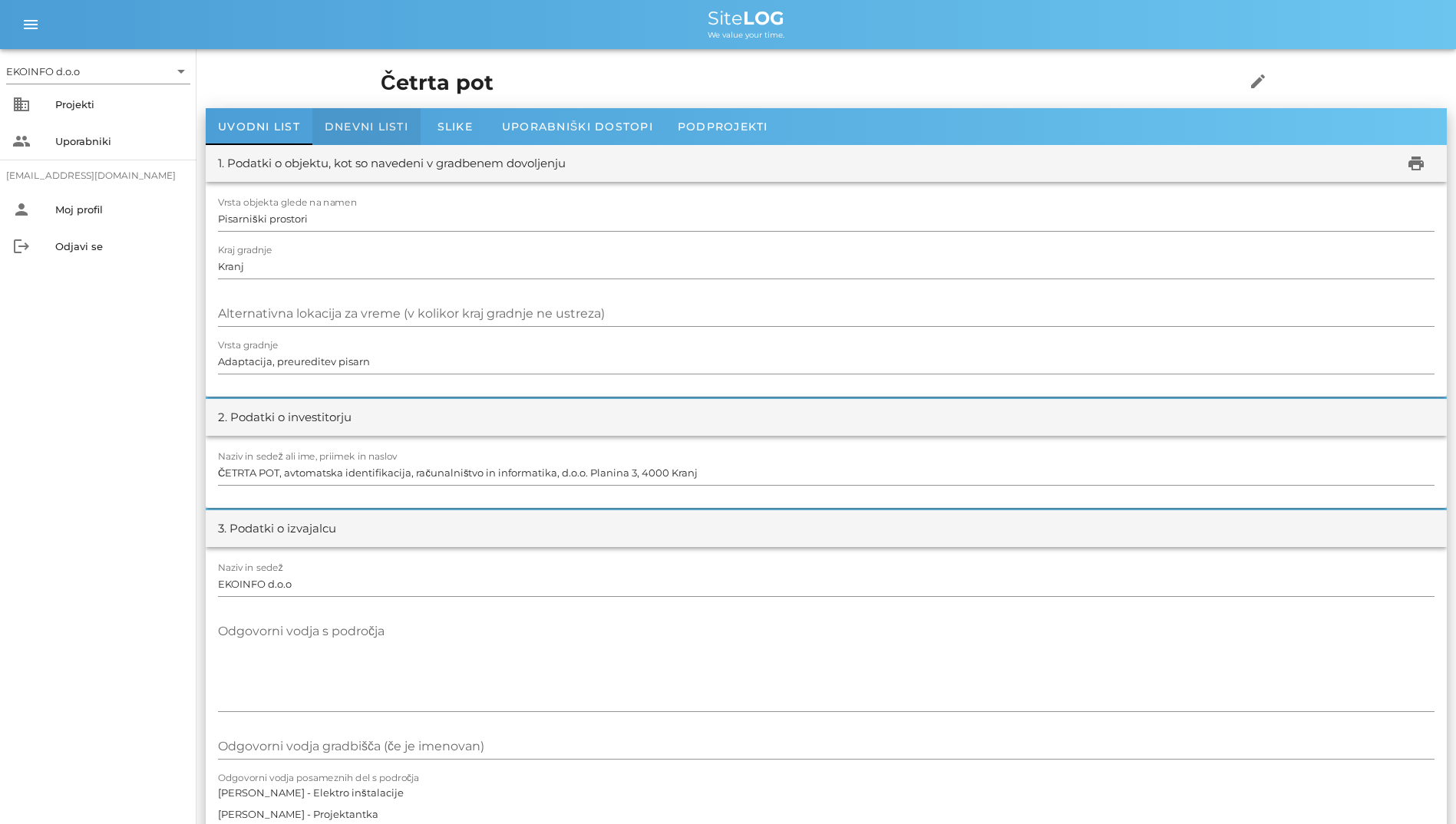
click at [330, 134] on div "Dnevni listi" at bounding box center [366, 126] width 109 height 36
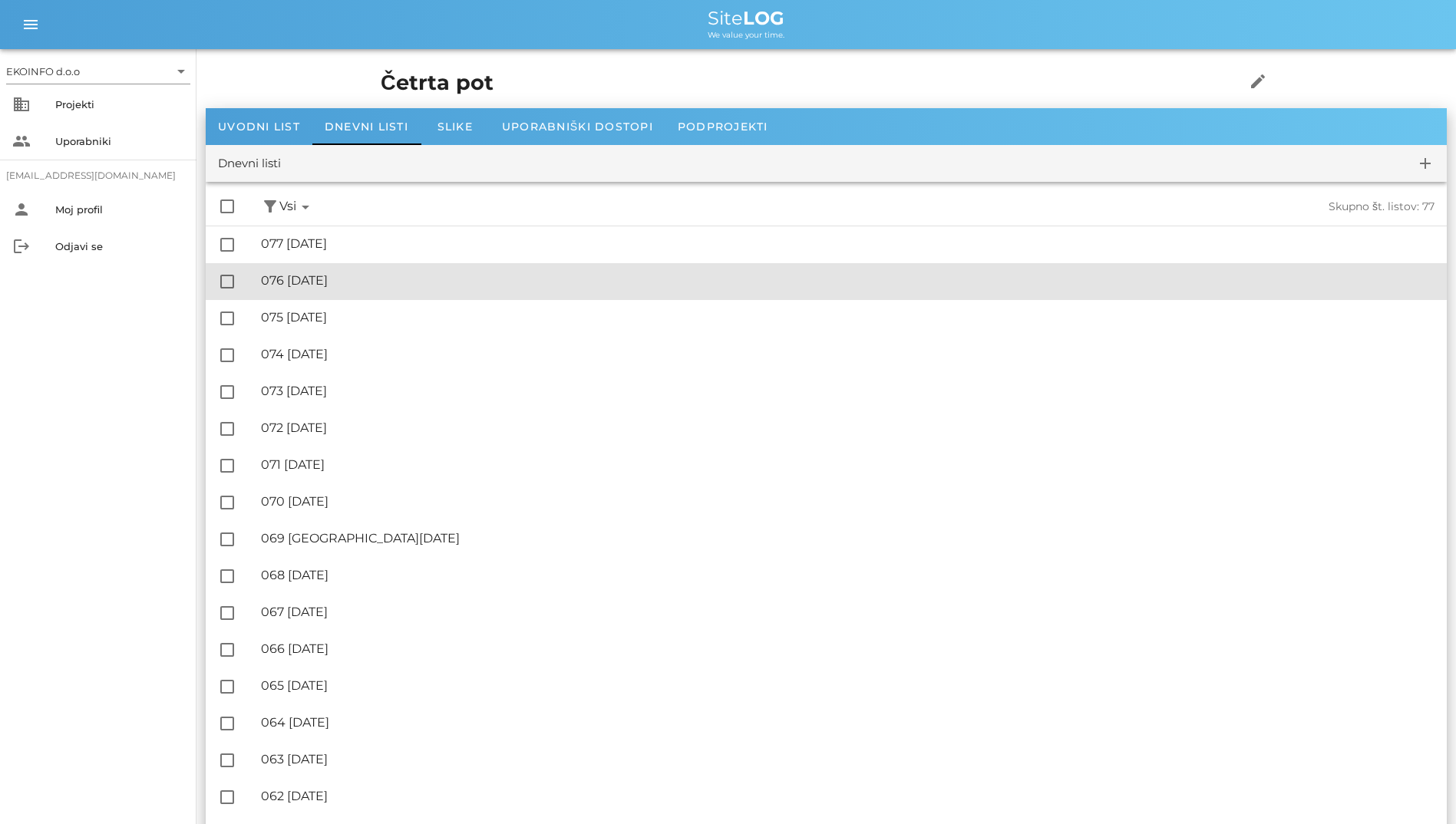
click at [399, 279] on div "🔏 076 [DATE]" at bounding box center [848, 280] width 1174 height 14
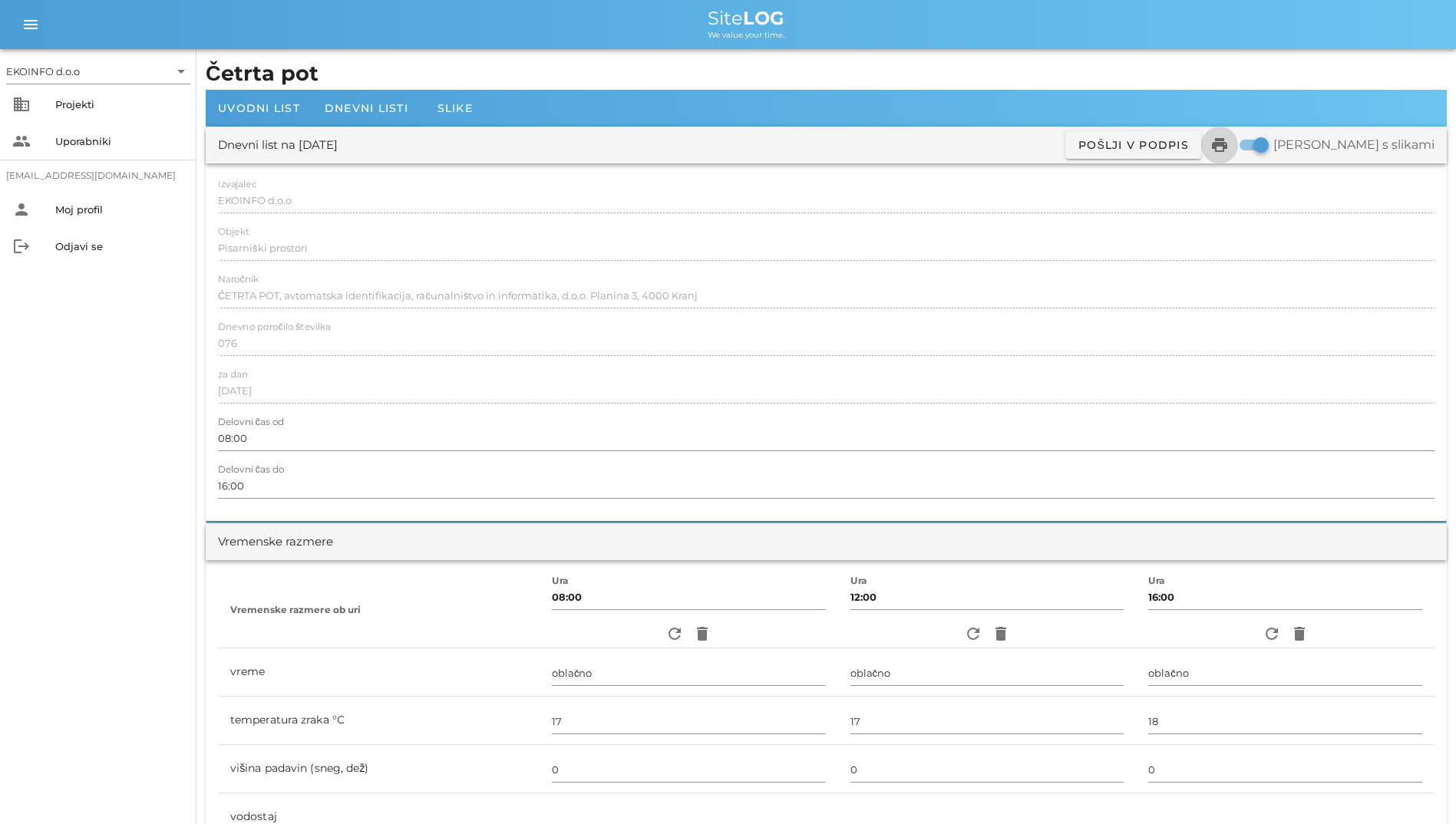
click at [893, 144] on icon "print" at bounding box center [1219, 145] width 19 height 19
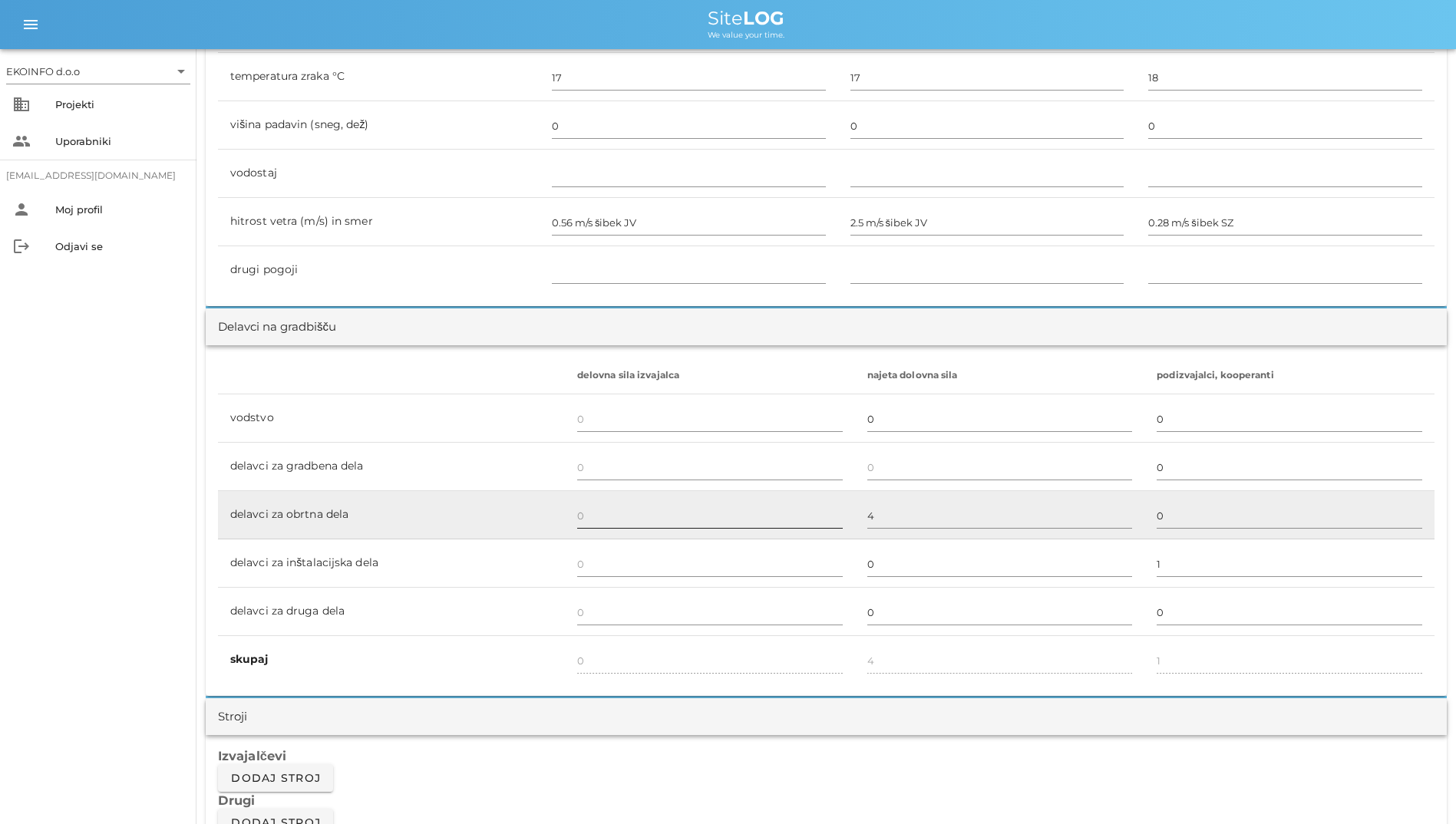
scroll to position [482, 0]
